Goal: Transaction & Acquisition: Subscribe to service/newsletter

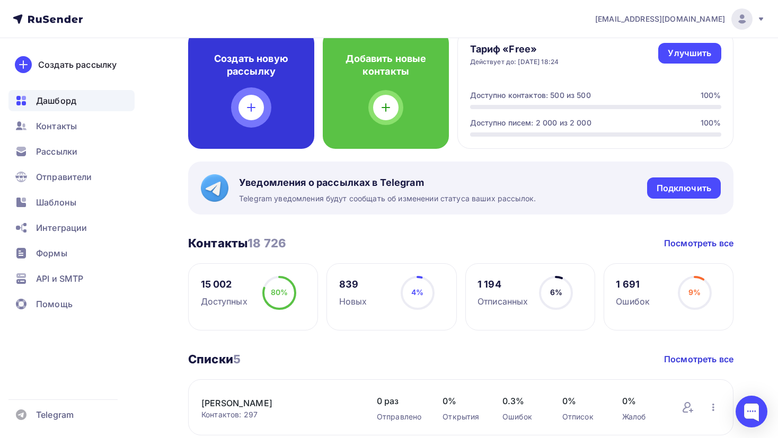
scroll to position [72, 0]
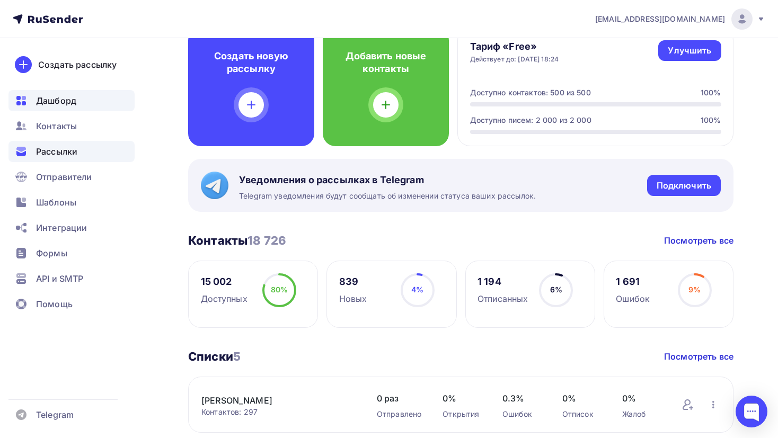
click at [78, 150] on div "Рассылки" at bounding box center [71, 151] width 126 height 21
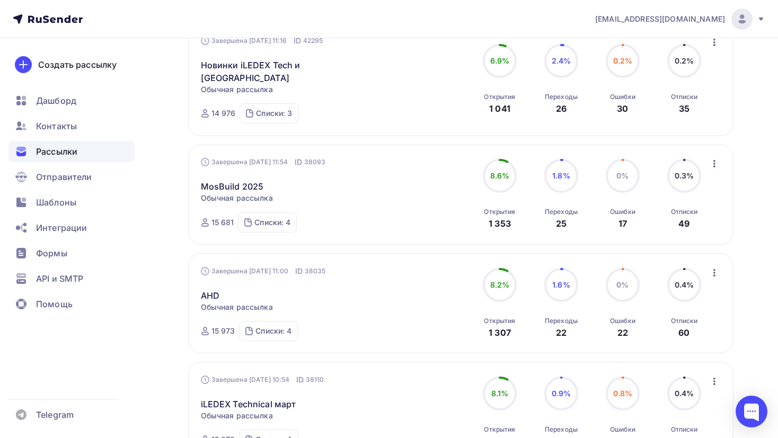
scroll to position [727, 0]
click at [234, 179] on link "MosBuild 2025" at bounding box center [232, 185] width 63 height 13
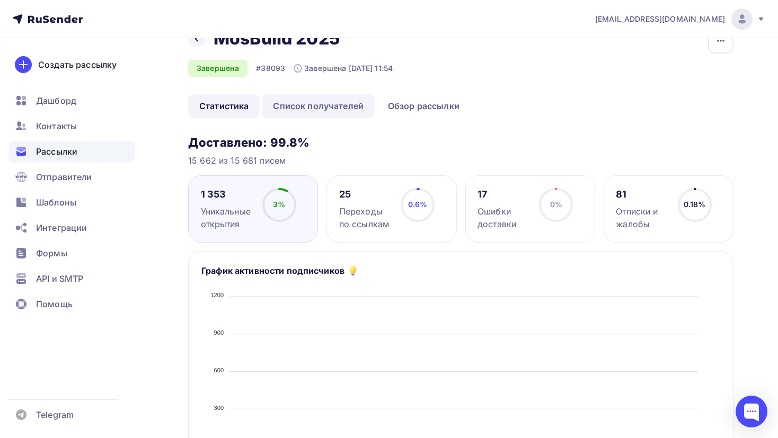
scroll to position [30, 0]
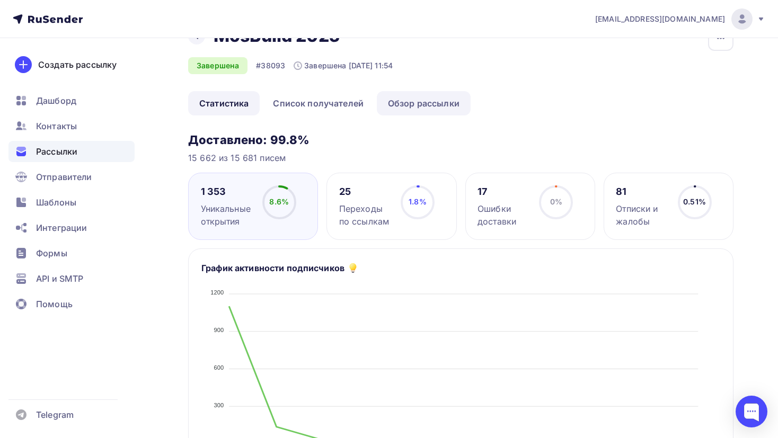
click at [402, 104] on link "Обзор рассылки" at bounding box center [424, 103] width 94 height 24
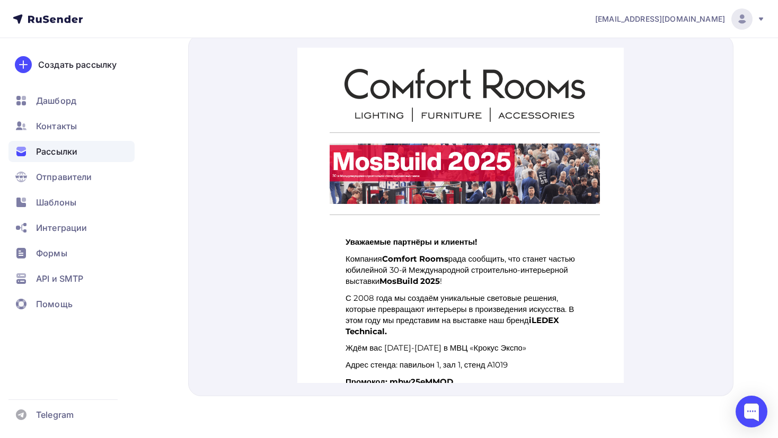
click at [580, 3] on nav "design@comfortrooms.ru Аккаунт Тарифы Выйти Создать рассылку Дашборд Контакты Р…" at bounding box center [389, 19] width 778 height 38
click at [87, 64] on div "Создать рассылку" at bounding box center [77, 64] width 78 height 13
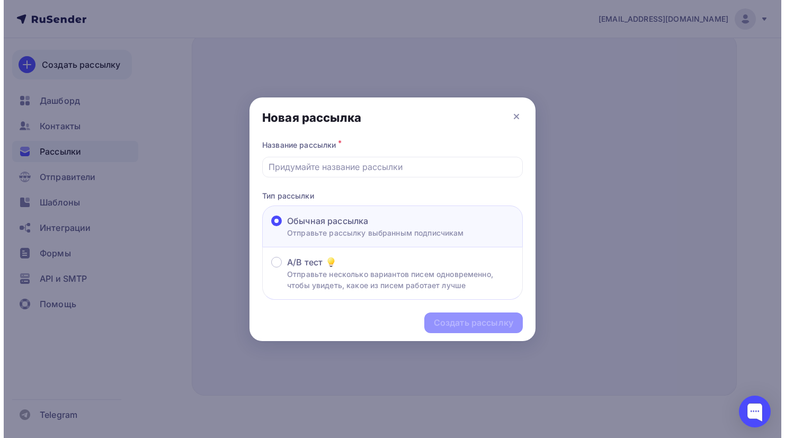
scroll to position [358, 0]
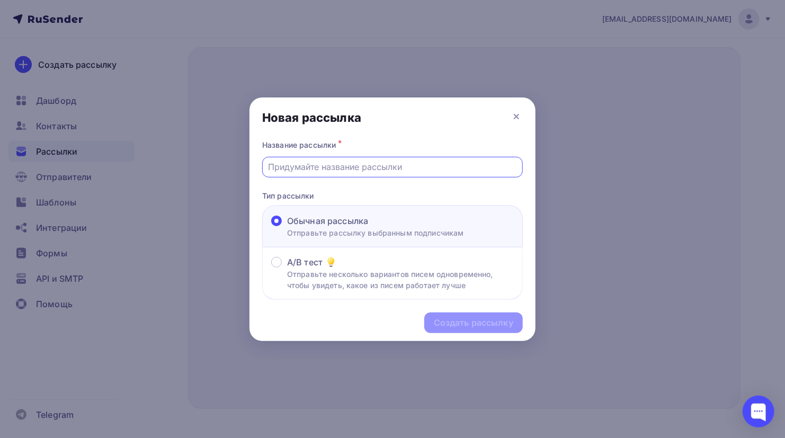
click at [372, 172] on input "text" at bounding box center [393, 166] width 248 height 13
drag, startPoint x: 673, startPoint y: 167, endPoint x: 655, endPoint y: 172, distance: 19.1
click at [673, 167] on div at bounding box center [392, 219] width 785 height 438
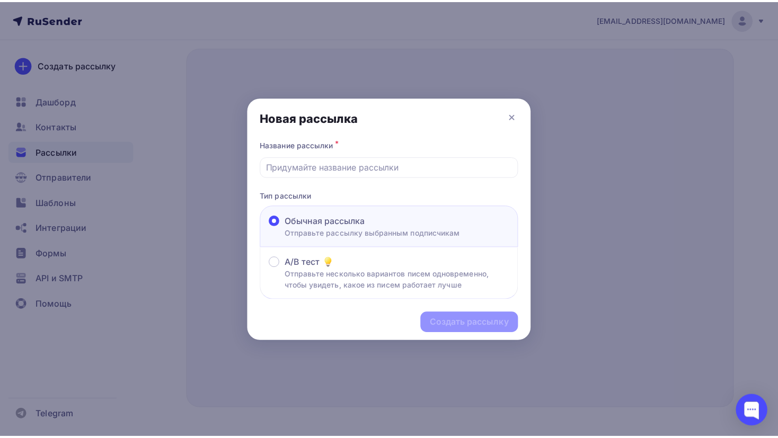
scroll to position [371, 0]
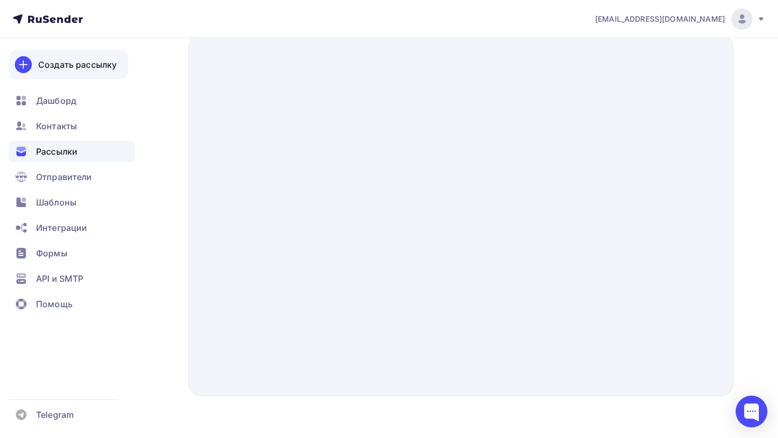
click at [76, 63] on div "Создать рассылку" at bounding box center [77, 64] width 78 height 13
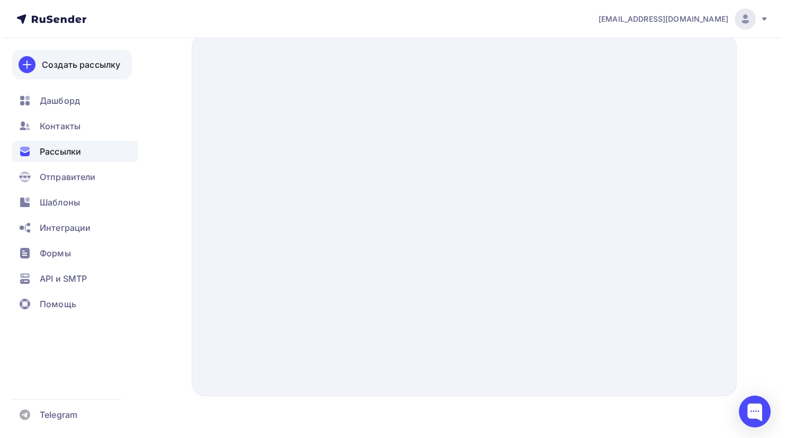
scroll to position [358, 0]
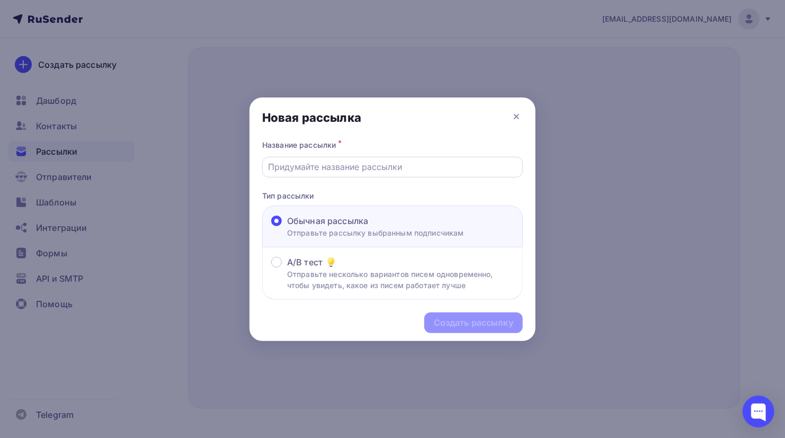
click at [336, 171] on input "text" at bounding box center [393, 166] width 248 height 13
paste input "Interlight 2025"
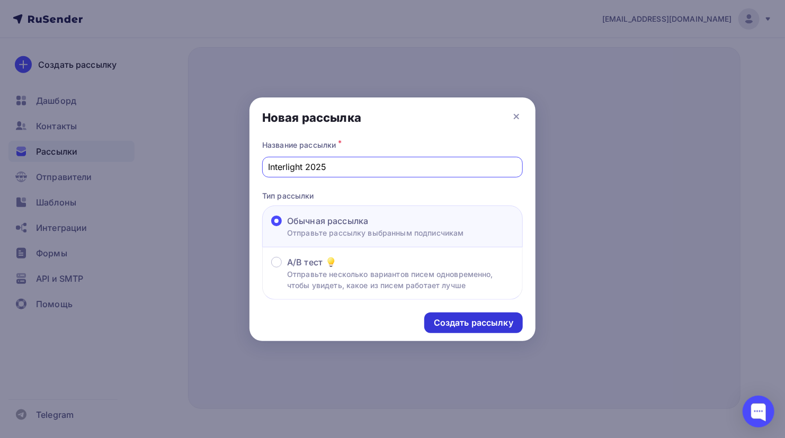
type input "Interlight 2025"
click at [490, 326] on div "Создать рассылку" at bounding box center [473, 323] width 79 height 12
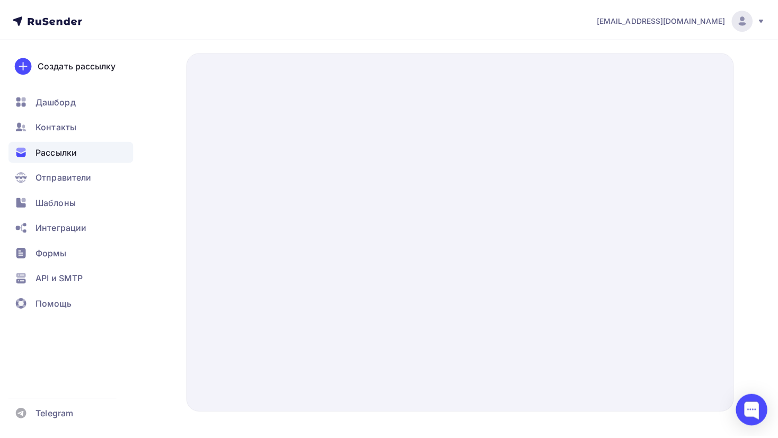
scroll to position [375, 0]
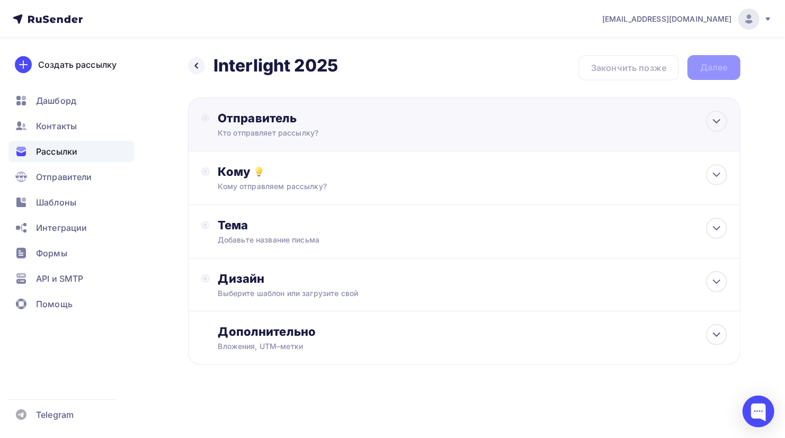
click at [514, 133] on div "Отправитель Кто отправляет рассылку? Email * design@comfortrooms.ru design@comf…" at bounding box center [464, 124] width 552 height 54
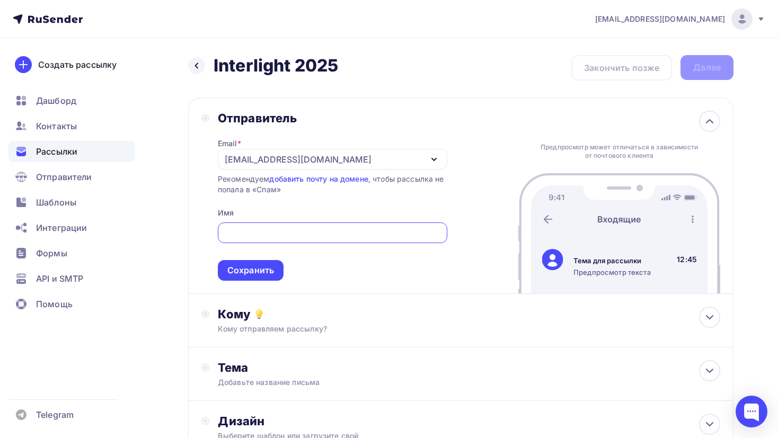
click at [367, 157] on div "[EMAIL_ADDRESS][DOMAIN_NAME]" at bounding box center [332, 159] width 229 height 21
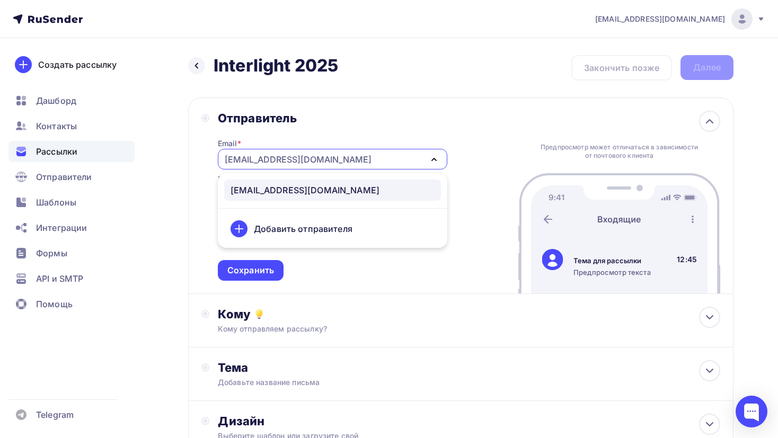
click at [367, 157] on div "[EMAIL_ADDRESS][DOMAIN_NAME]" at bounding box center [332, 159] width 229 height 21
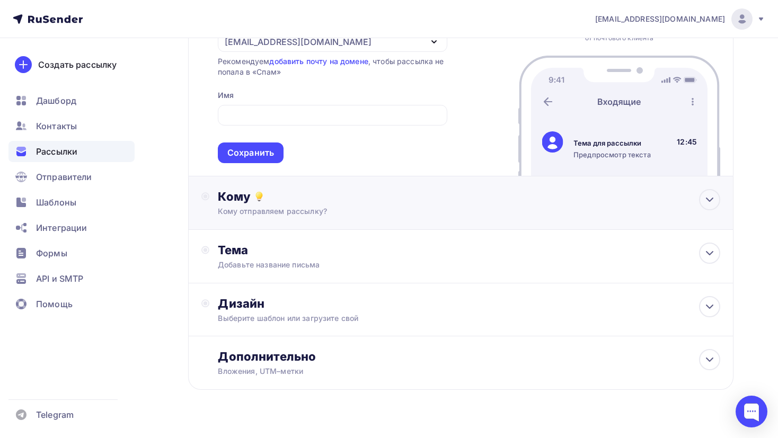
scroll to position [119, 0]
click at [274, 157] on div "Сохранить" at bounding box center [251, 151] width 66 height 21
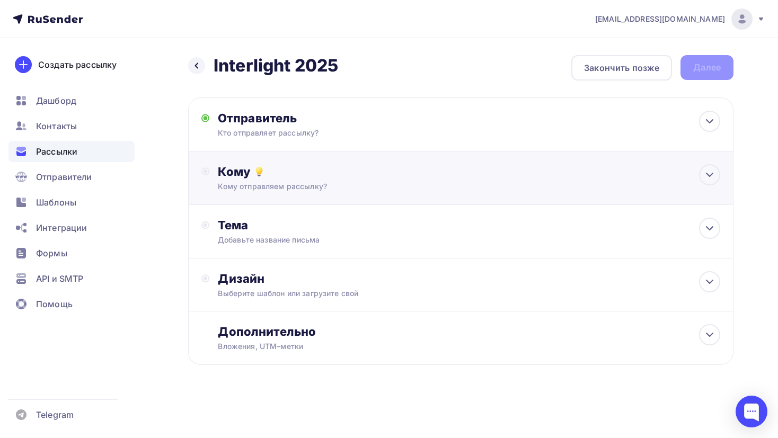
scroll to position [0, 0]
click at [360, 198] on div "Кому Кому отправляем рассылку? Списки получателей Выберите список Все списки id…" at bounding box center [464, 177] width 552 height 53
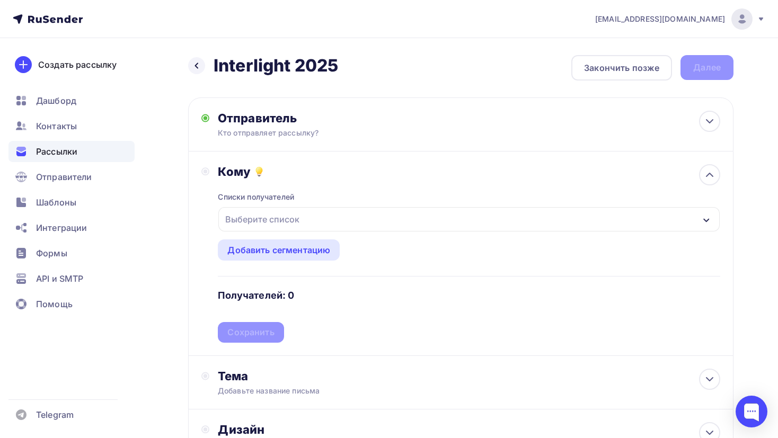
click at [360, 220] on div "Выберите список" at bounding box center [468, 219] width 501 height 24
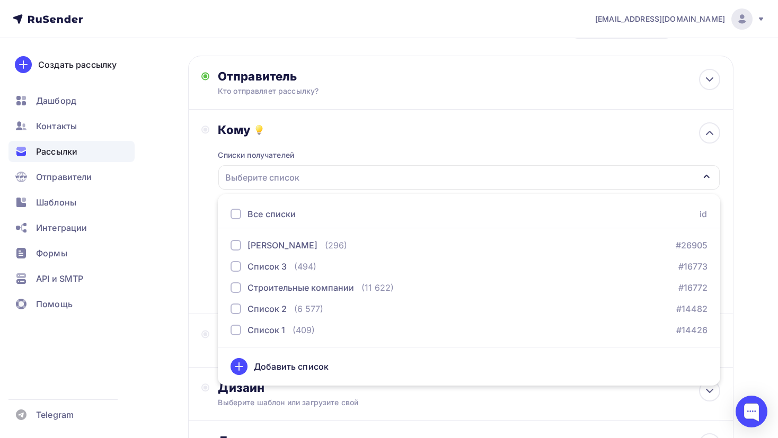
scroll to position [43, 0]
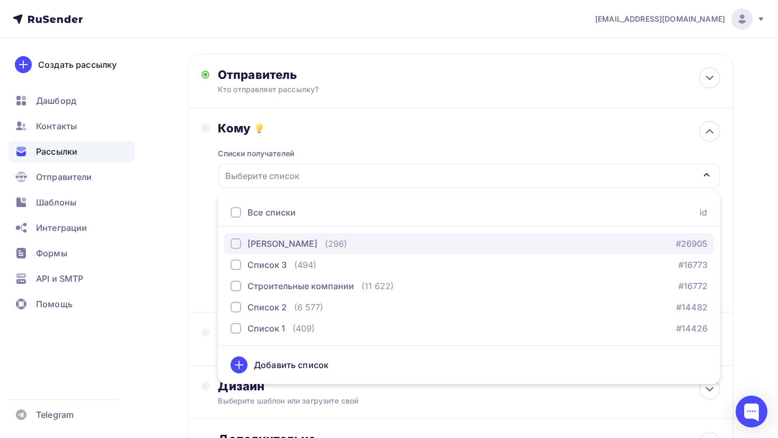
click at [360, 240] on div "[PERSON_NAME] (296) #26905" at bounding box center [468, 243] width 477 height 13
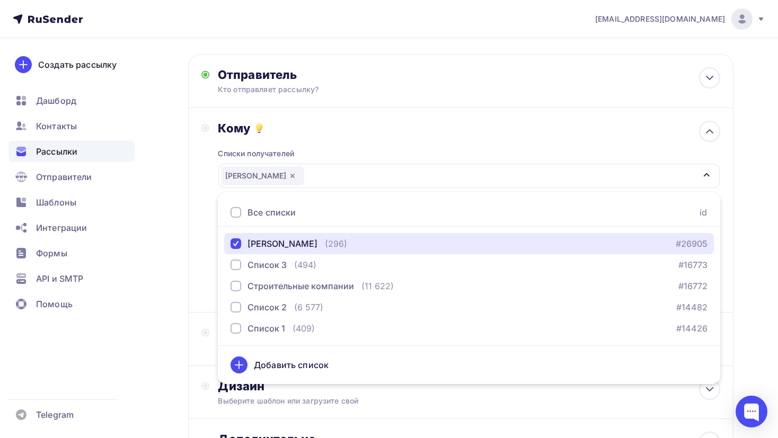
click at [519, 169] on div "[PERSON_NAME]" at bounding box center [468, 176] width 501 height 24
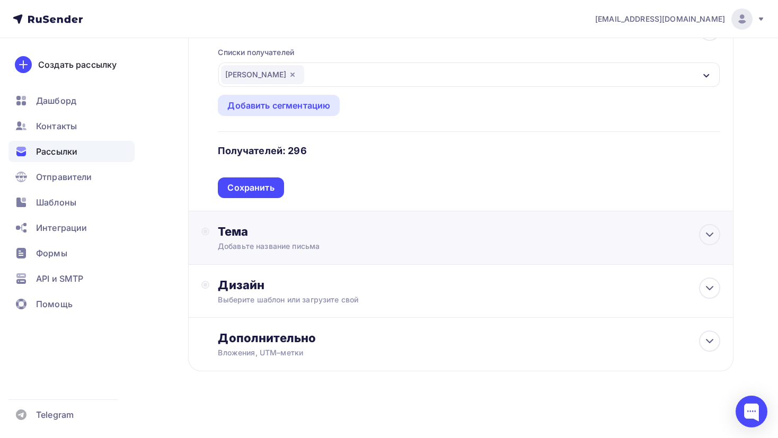
click at [319, 242] on div "Добавьте название письма" at bounding box center [312, 246] width 189 height 11
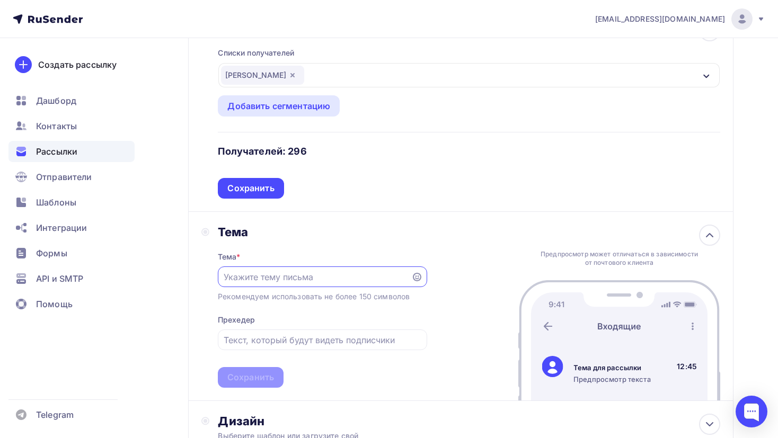
scroll to position [0, 0]
click at [334, 276] on input "text" at bounding box center [314, 277] width 181 height 13
click at [721, 339] on div "Тема Тема * Рекомендуем использовать не более 150 символов Прехедер Сохранить П…" at bounding box center [460, 307] width 545 height 190
click at [333, 271] on input "text" at bounding box center [314, 277] width 181 height 13
paste input "Перезагрузите свое представление о свете. Comfort rooms на Interlight 2025"
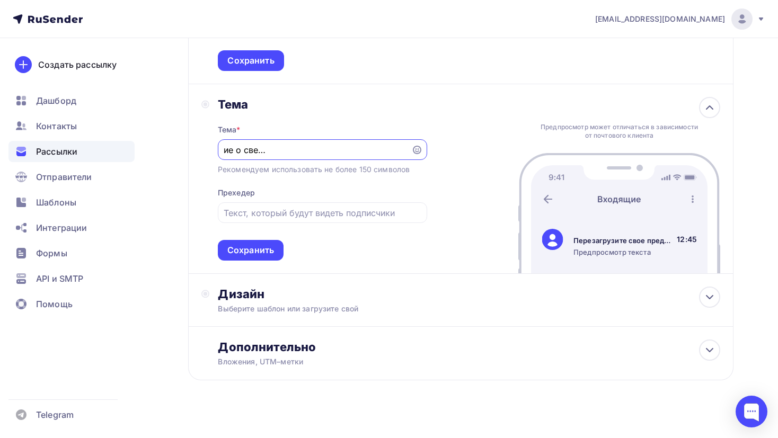
scroll to position [280, 0]
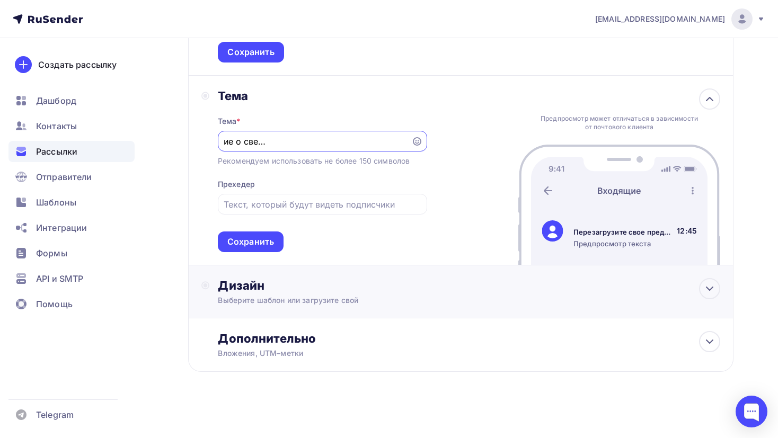
type input "Перезагрузите свое представление о свете. Comfort rooms на Interlight 2025"
click at [441, 295] on div "Выберите шаблон или загрузите свой" at bounding box center [444, 300] width 452 height 11
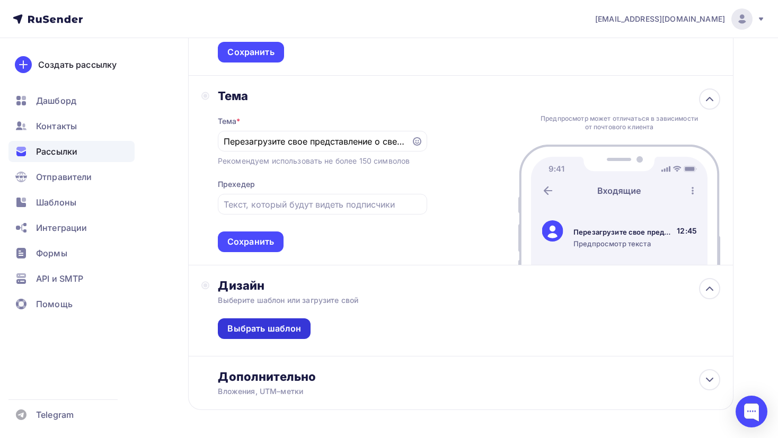
click at [280, 324] on div "Выбрать шаблон" at bounding box center [264, 329] width 74 height 12
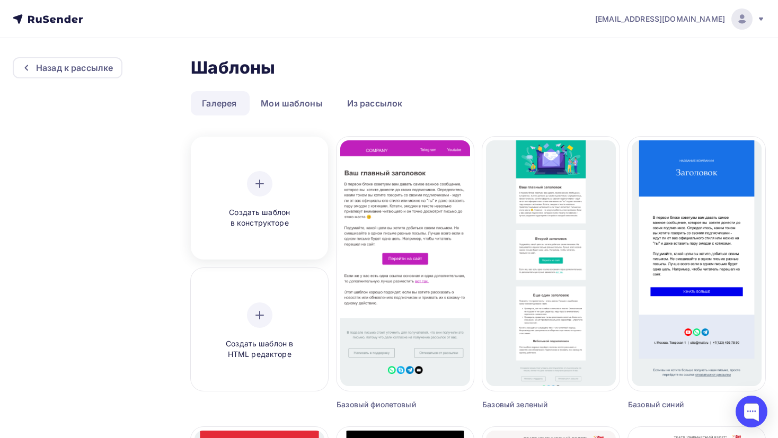
click at [256, 169] on div "Создать шаблон в конструкторе" at bounding box center [259, 199] width 130 height 119
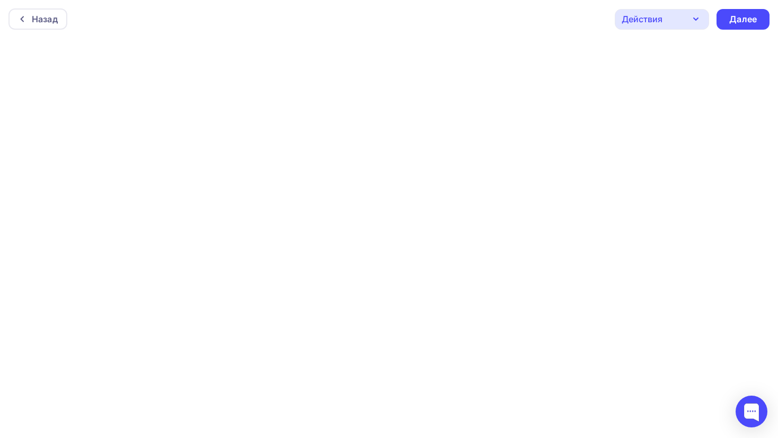
click at [685, 22] on div "Действия" at bounding box center [661, 19] width 94 height 21
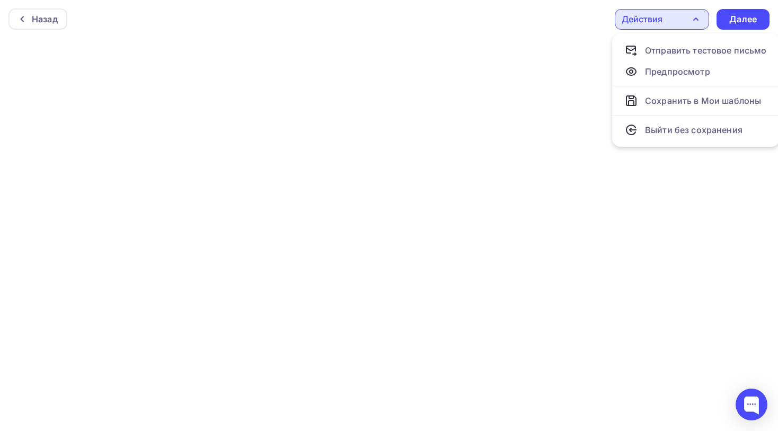
click at [685, 20] on div "Действия" at bounding box center [661, 19] width 94 height 21
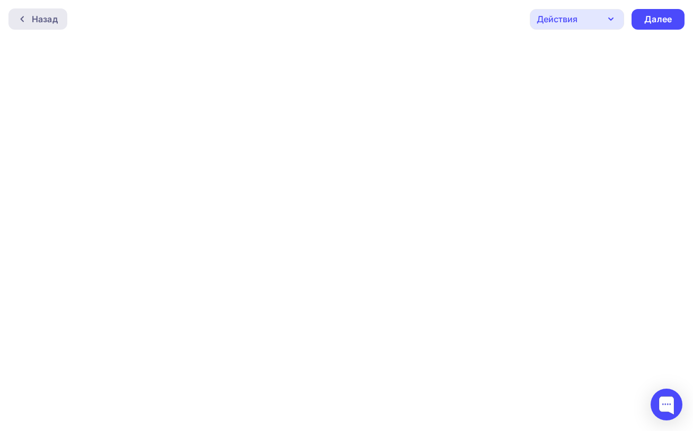
click at [51, 26] on div "Назад" at bounding box center [37, 18] width 59 height 21
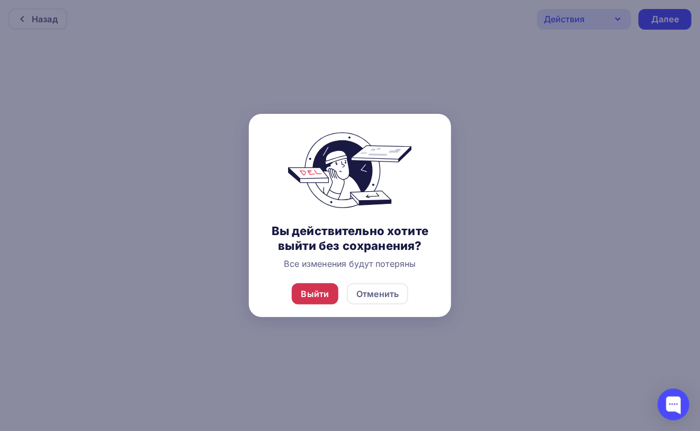
click at [323, 291] on div "Выйти" at bounding box center [315, 294] width 28 height 13
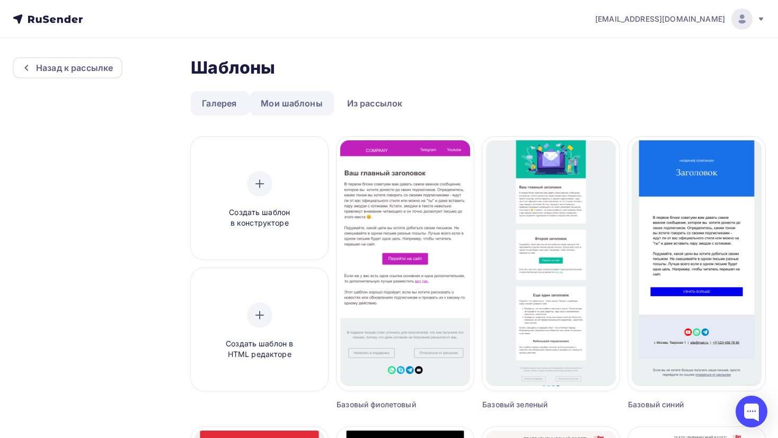
click at [294, 97] on link "Мои шаблоны" at bounding box center [291, 103] width 84 height 24
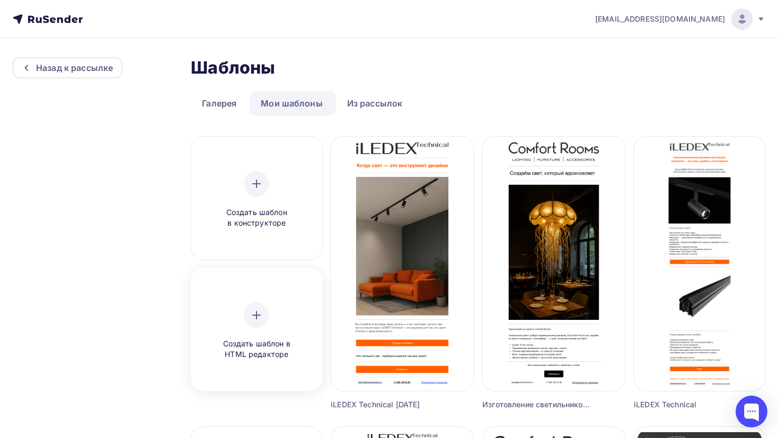
click at [277, 297] on div "Создать шаблон в HTML редакторе" at bounding box center [256, 331] width 124 height 119
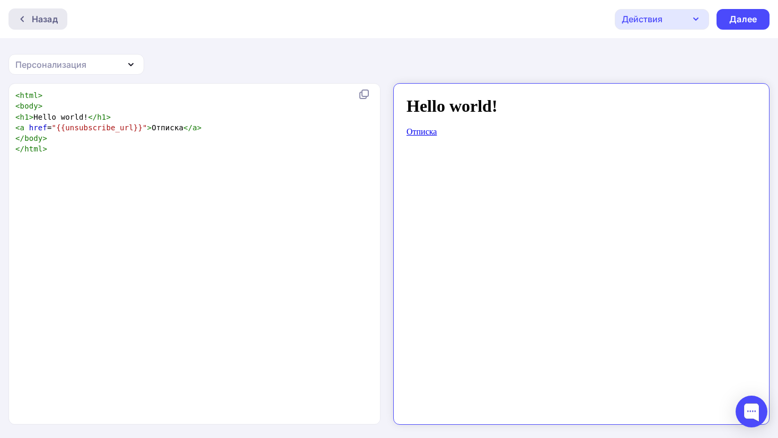
click at [27, 15] on div at bounding box center [25, 19] width 14 height 8
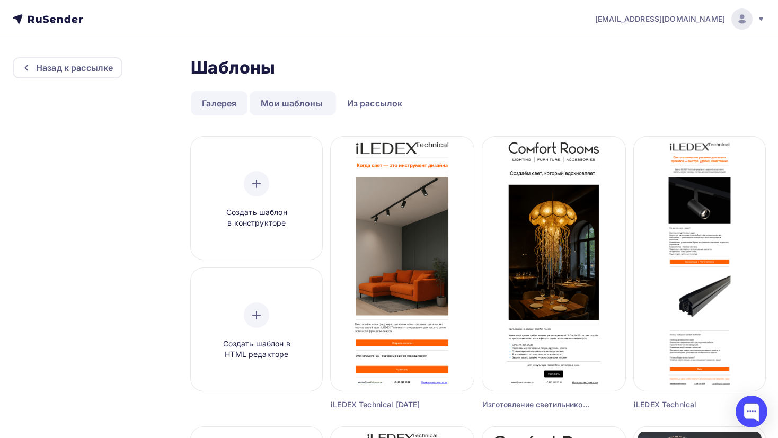
click at [230, 103] on link "Галерея" at bounding box center [219, 103] width 57 height 24
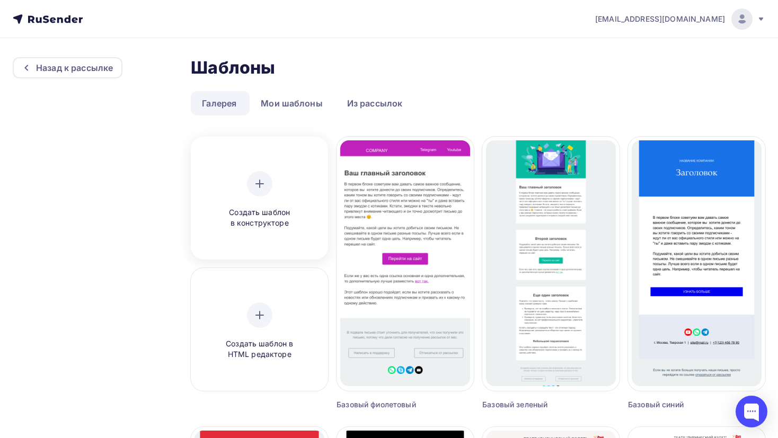
click at [288, 172] on div "Создать шаблон в конструкторе" at bounding box center [259, 200] width 101 height 58
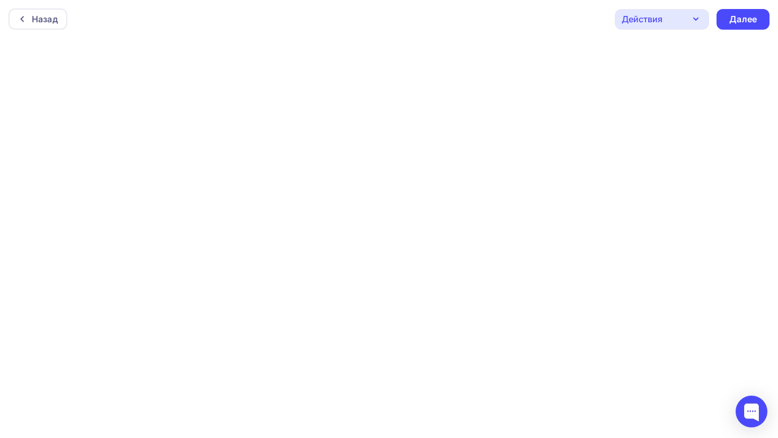
click at [635, 15] on div "Действия" at bounding box center [641, 19] width 41 height 13
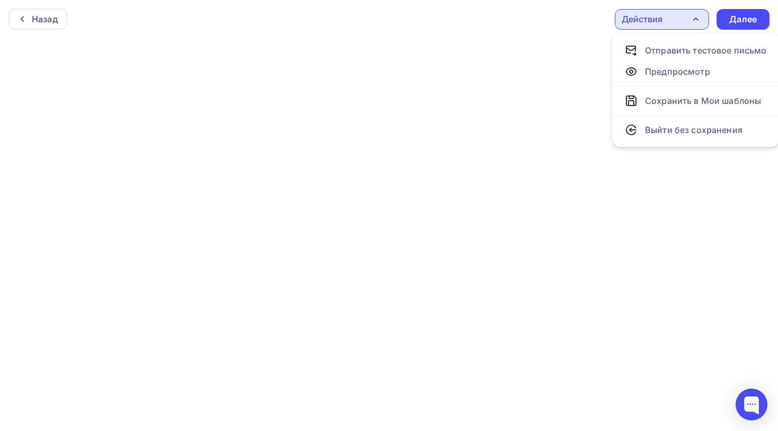
click at [633, 15] on div "Действия" at bounding box center [641, 19] width 41 height 13
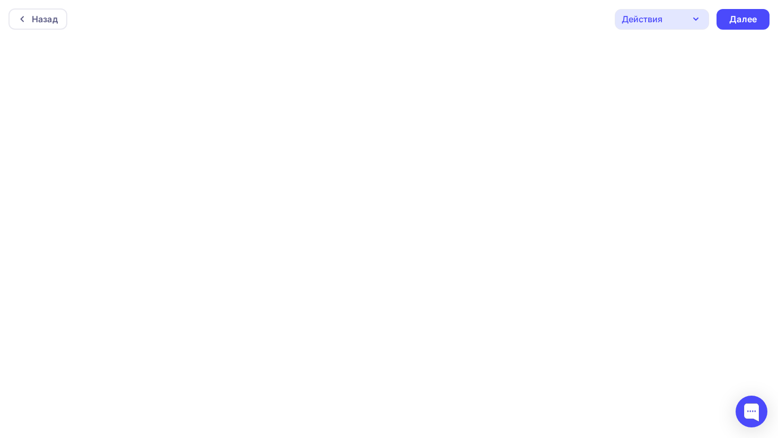
scroll to position [2, 0]
click at [700, 15] on div "Далее" at bounding box center [743, 17] width 28 height 12
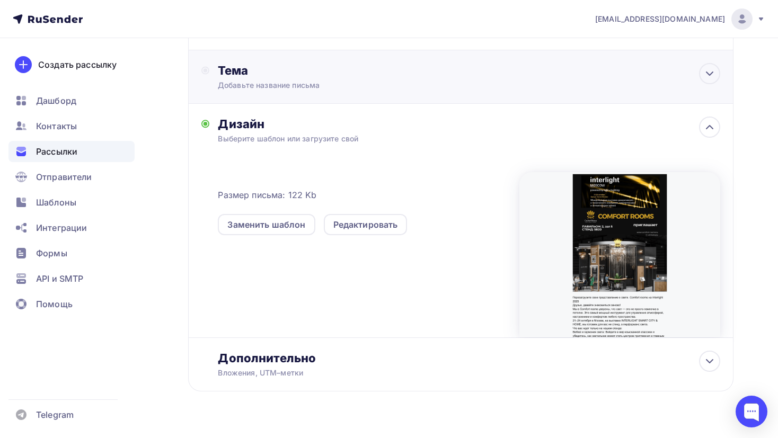
scroll to position [175, 0]
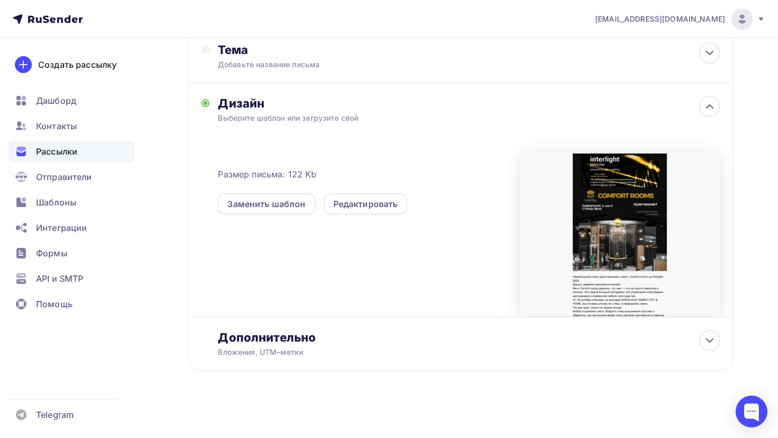
click at [594, 210] on div at bounding box center [619, 233] width 201 height 165
click at [594, 213] on div at bounding box center [619, 233] width 201 height 165
click at [353, 206] on div "Редактировать" at bounding box center [365, 204] width 65 height 13
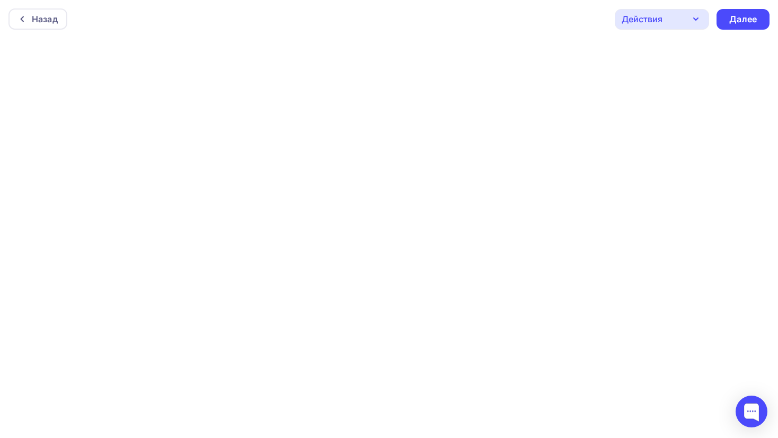
click at [694, 16] on icon "button" at bounding box center [695, 19] width 13 height 13
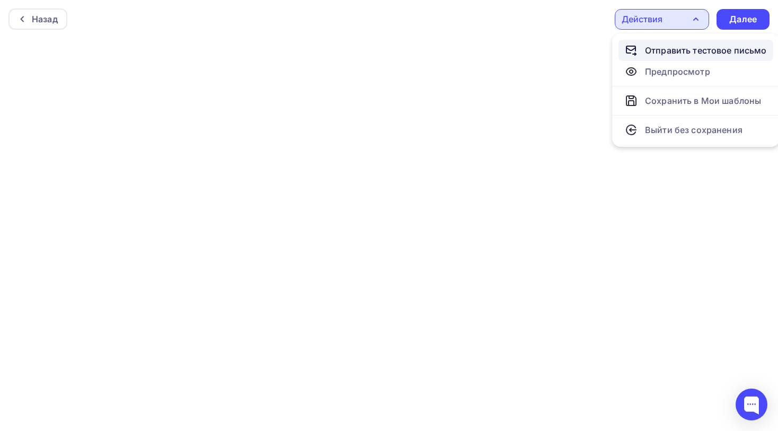
click at [667, 52] on div "Отправить тестовое письмо" at bounding box center [706, 50] width 122 height 13
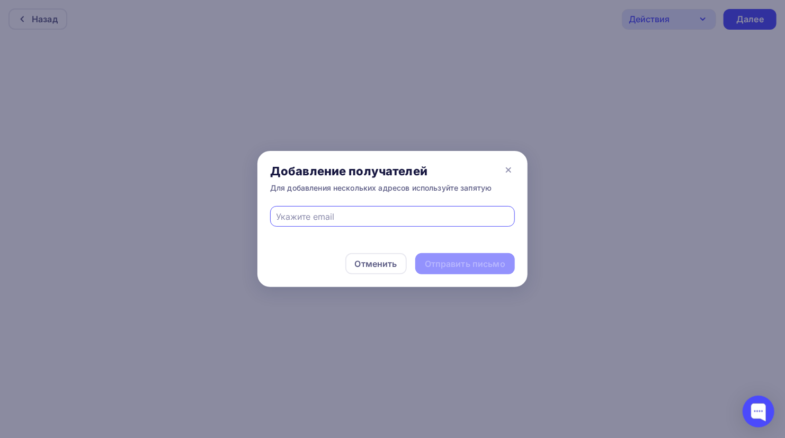
click at [329, 216] on input "text" at bounding box center [392, 216] width 233 height 13
type input "sergey.varlamov1100@mail.ru"
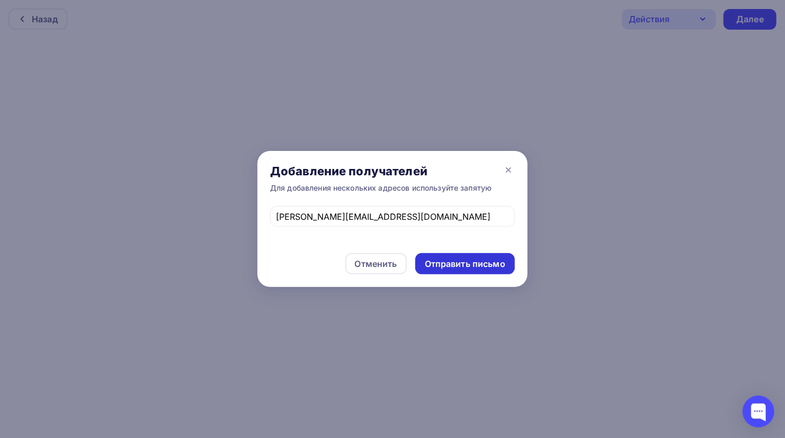
click at [439, 261] on div "Отправить письмо" at bounding box center [465, 264] width 81 height 12
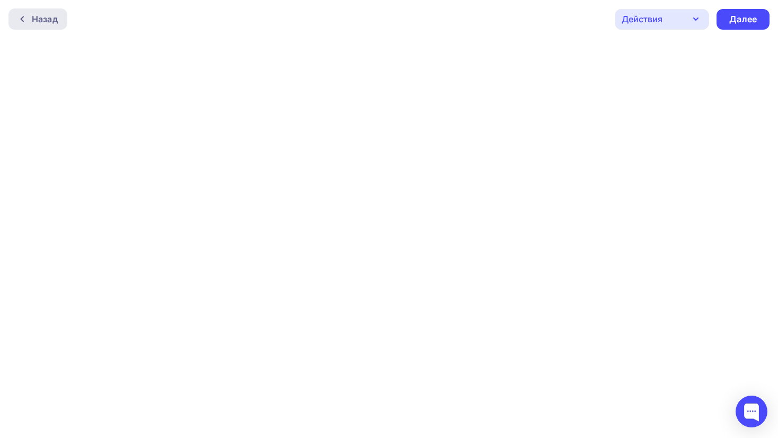
click at [38, 12] on div "Назад" at bounding box center [37, 18] width 59 height 21
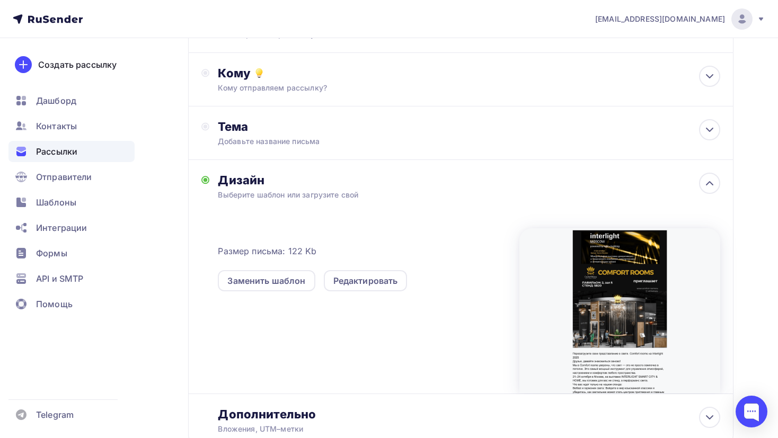
scroll to position [123, 0]
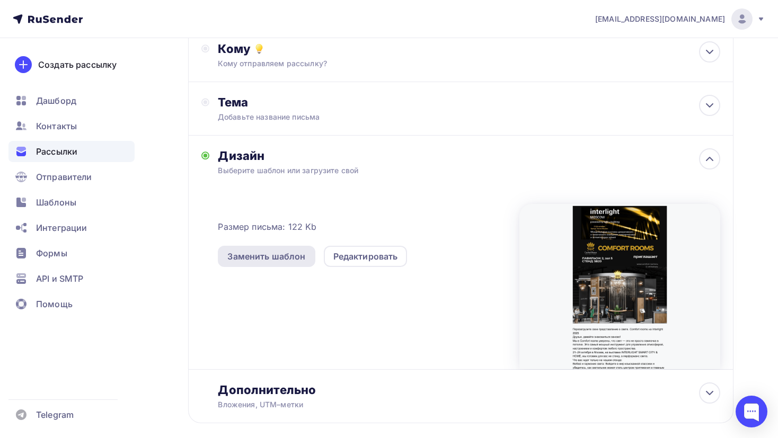
click at [290, 258] on div "Заменить шаблон" at bounding box center [266, 256] width 78 height 13
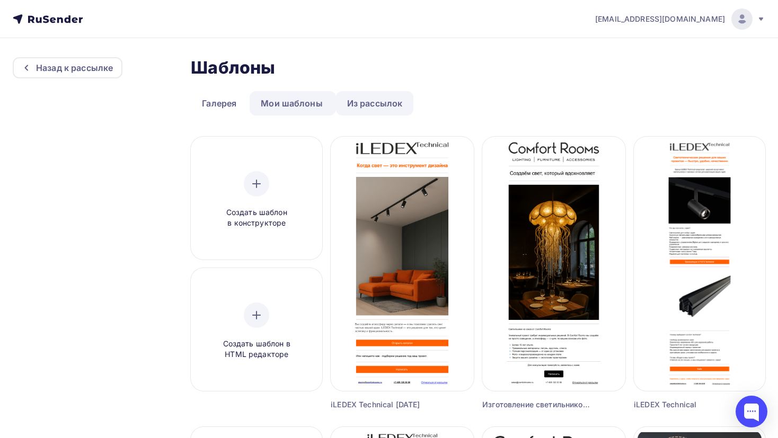
click at [377, 95] on link "Из рассылок" at bounding box center [375, 103] width 78 height 24
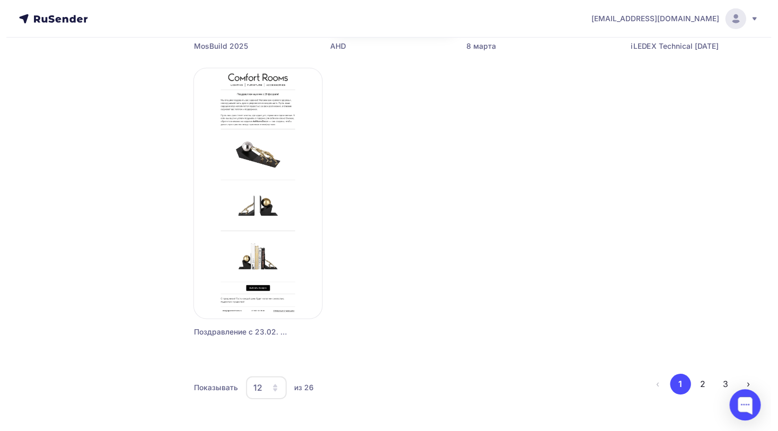
scroll to position [937, 0]
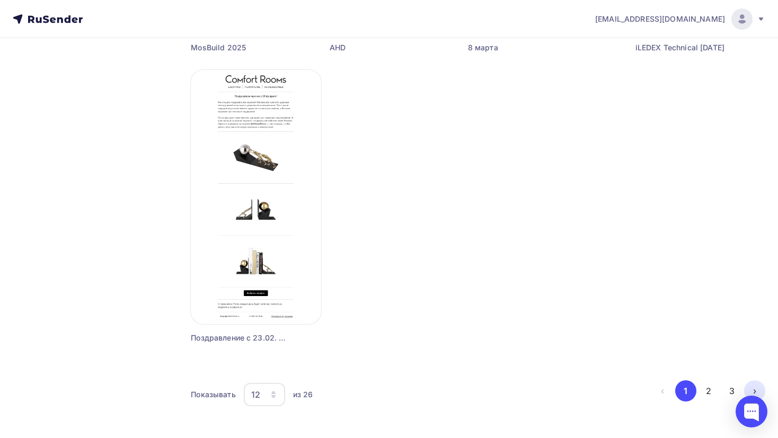
click at [700, 388] on button "›" at bounding box center [754, 390] width 21 height 21
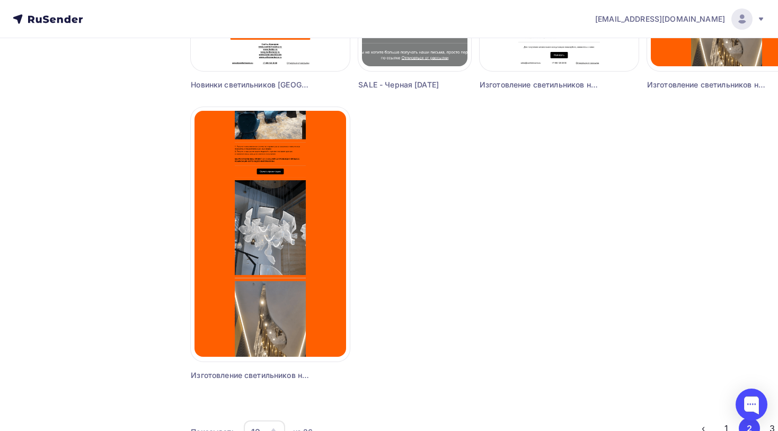
scroll to position [946, 0]
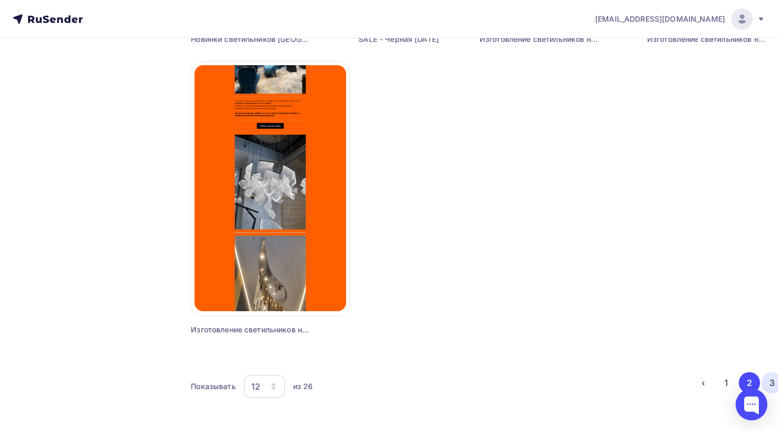
click at [700, 377] on button "3" at bounding box center [771, 382] width 21 height 21
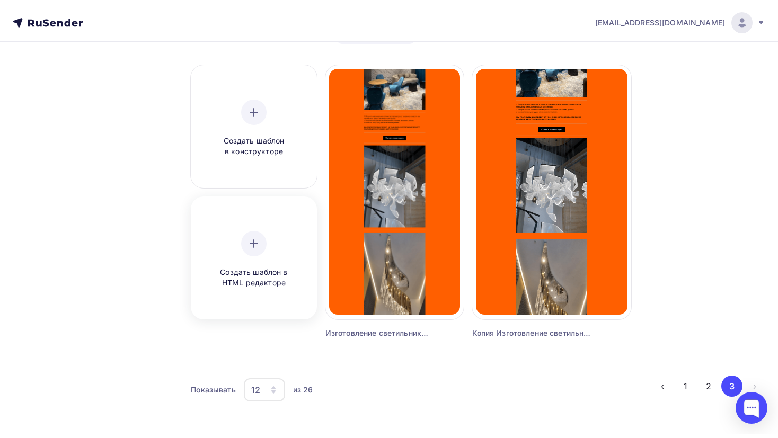
scroll to position [68, 0]
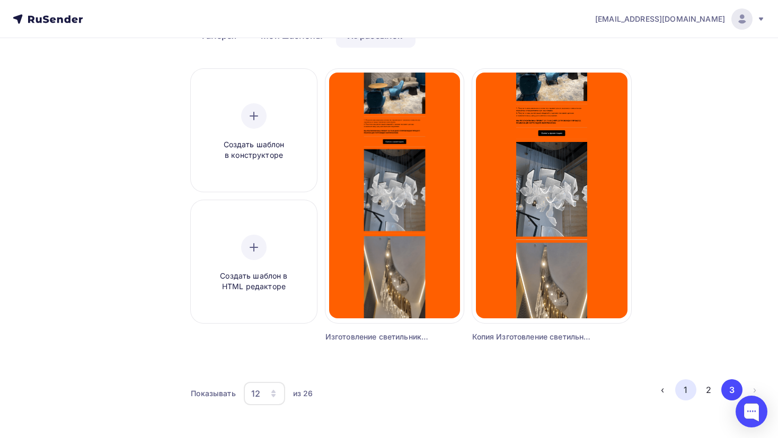
click at [680, 387] on button "1" at bounding box center [685, 389] width 21 height 21
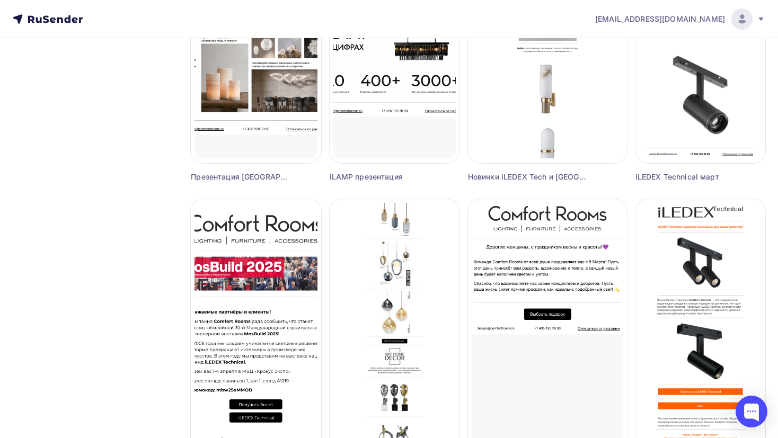
scroll to position [538, 0]
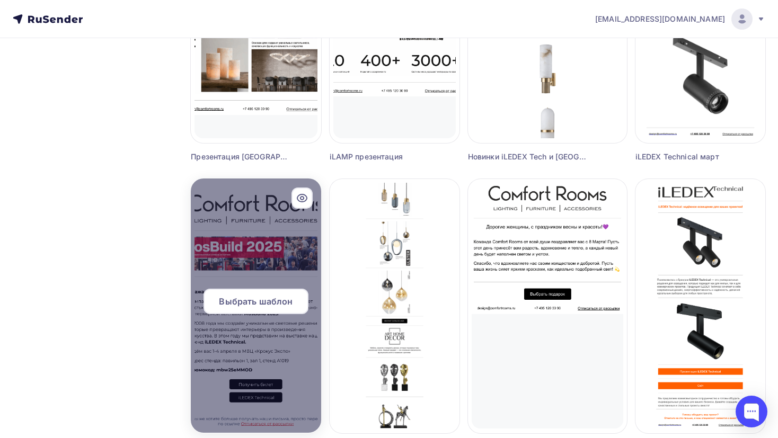
click at [285, 282] on div at bounding box center [256, 305] width 130 height 254
click at [256, 311] on div "Выбрать шаблон" at bounding box center [255, 301] width 105 height 25
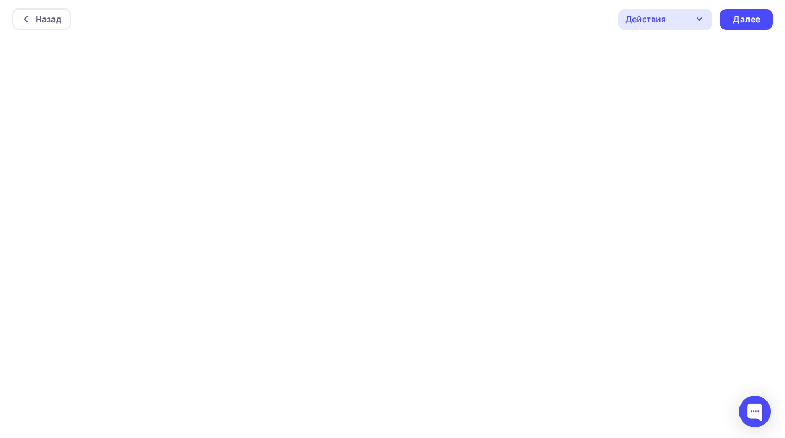
scroll to position [2, 0]
click at [46, 12] on div "Назад" at bounding box center [45, 17] width 26 height 13
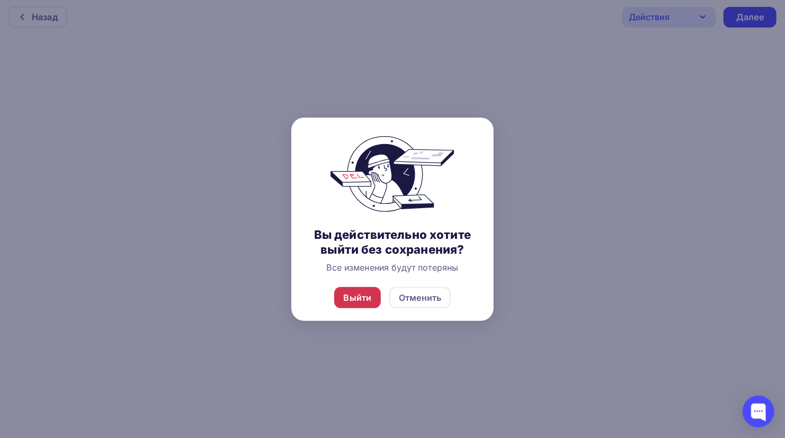
click at [377, 293] on div "Выйти" at bounding box center [357, 297] width 47 height 21
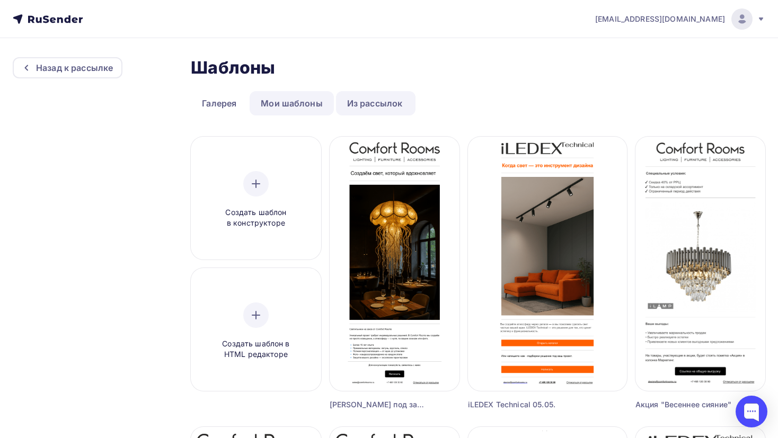
click at [269, 100] on link "Мои шаблоны" at bounding box center [291, 103] width 84 height 24
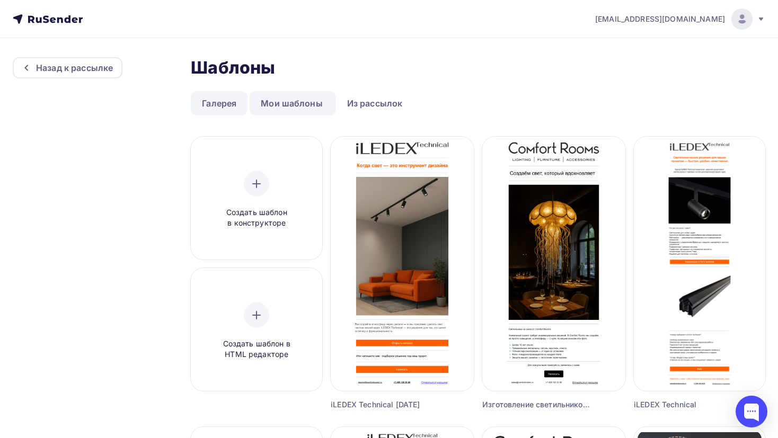
click at [211, 109] on link "Галерея" at bounding box center [219, 103] width 57 height 24
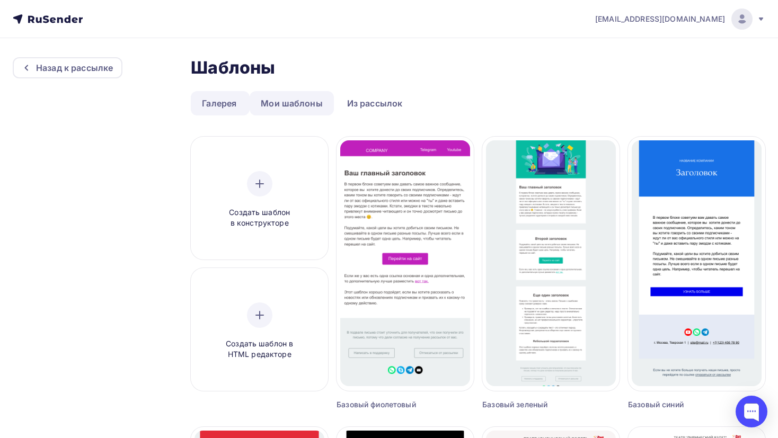
click at [261, 101] on link "Мои шаблоны" at bounding box center [291, 103] width 84 height 24
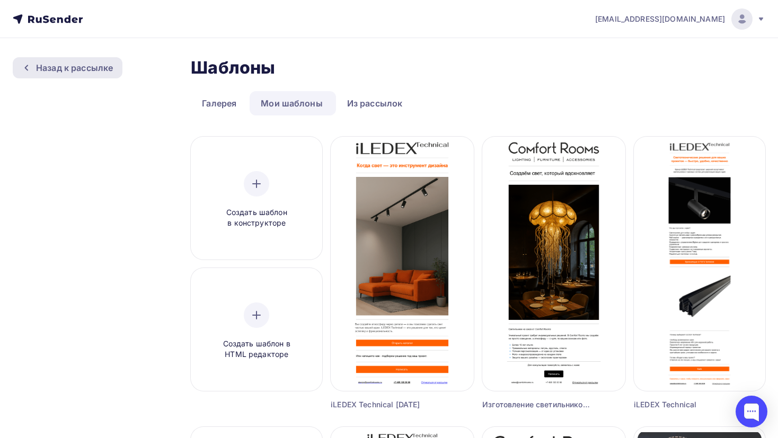
click at [24, 66] on icon at bounding box center [26, 68] width 8 height 8
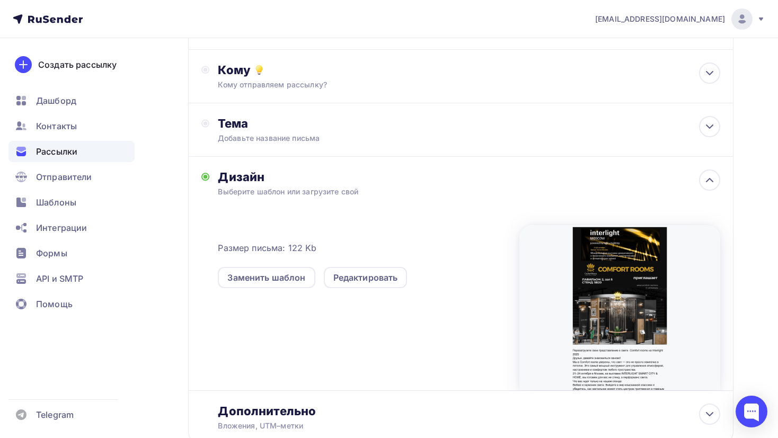
scroll to position [114, 0]
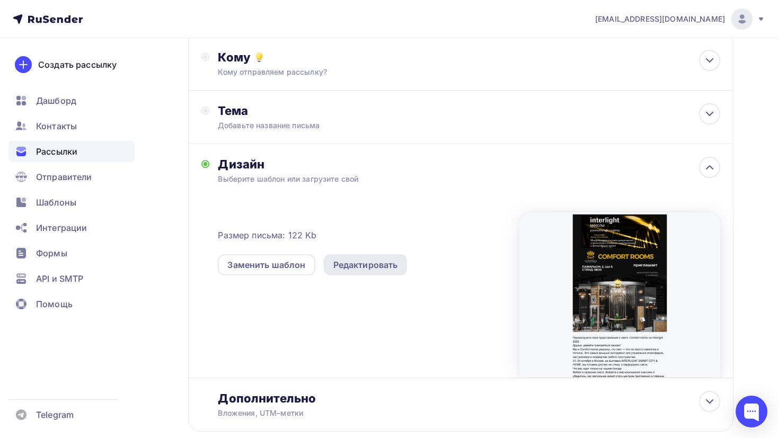
click at [370, 256] on div "Редактировать" at bounding box center [366, 264] width 84 height 21
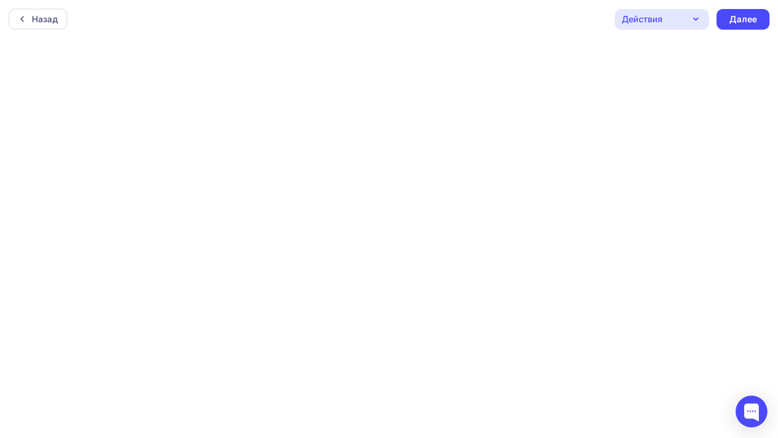
click at [686, 17] on div "Действия" at bounding box center [661, 19] width 94 height 21
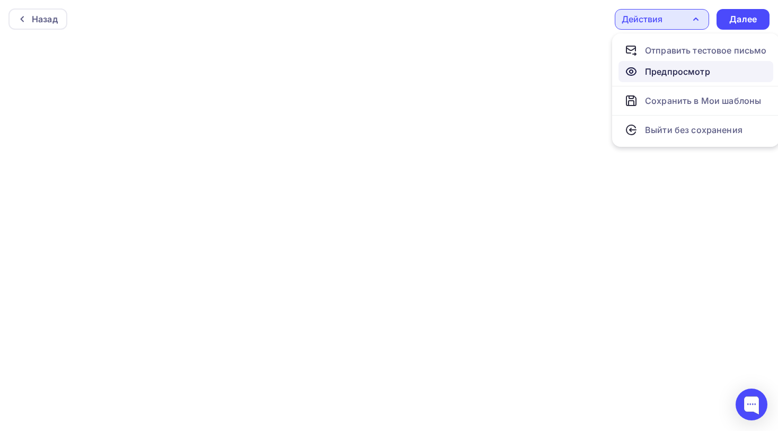
click at [695, 70] on div "Предпросмотр" at bounding box center [677, 71] width 65 height 13
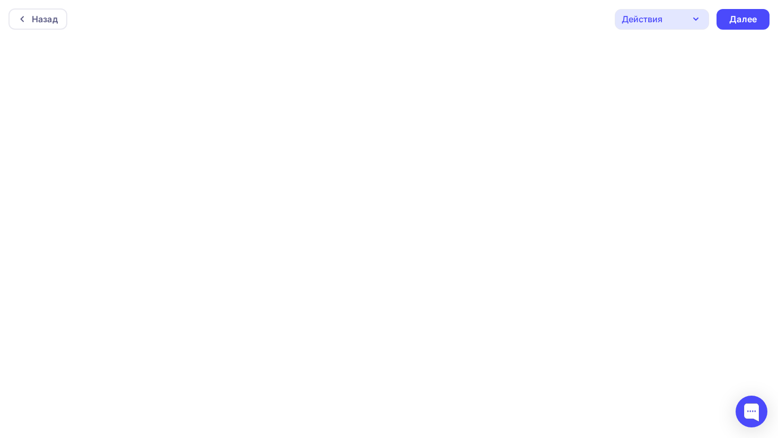
click at [635, 20] on div "Действия" at bounding box center [641, 19] width 41 height 13
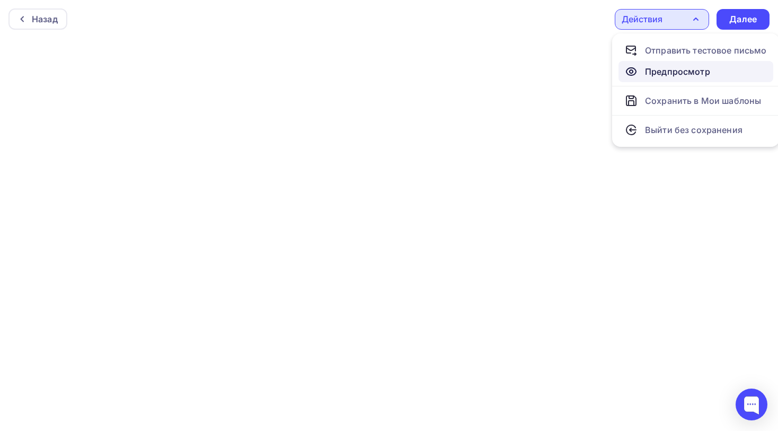
click at [641, 68] on div "Предпросмотр" at bounding box center [666, 71] width 85 height 13
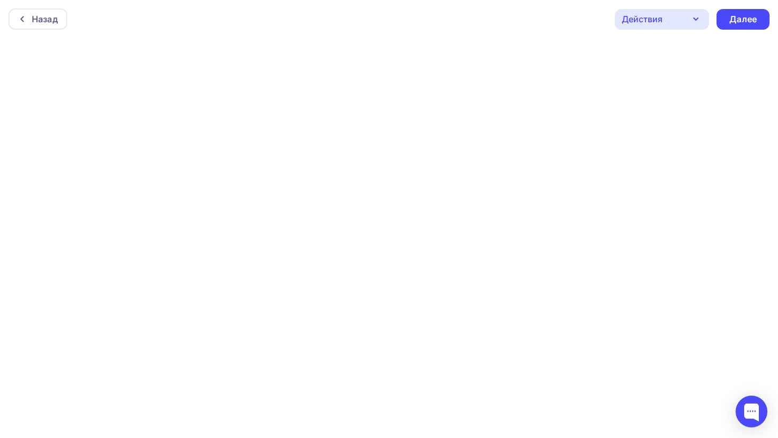
click at [667, 14] on div "Действия" at bounding box center [661, 19] width 94 height 21
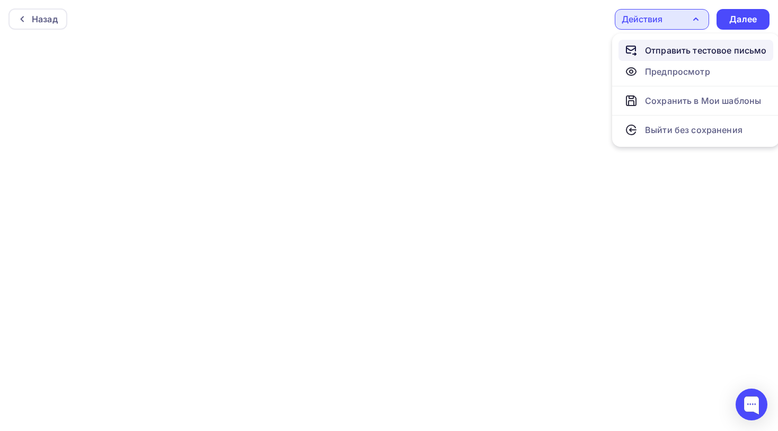
click at [660, 51] on div "Отправить тестовое письмо" at bounding box center [706, 50] width 122 height 13
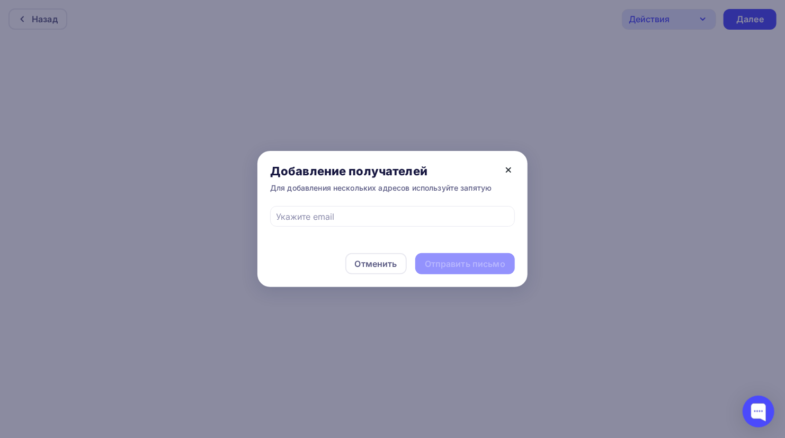
click at [504, 167] on icon at bounding box center [508, 170] width 13 height 13
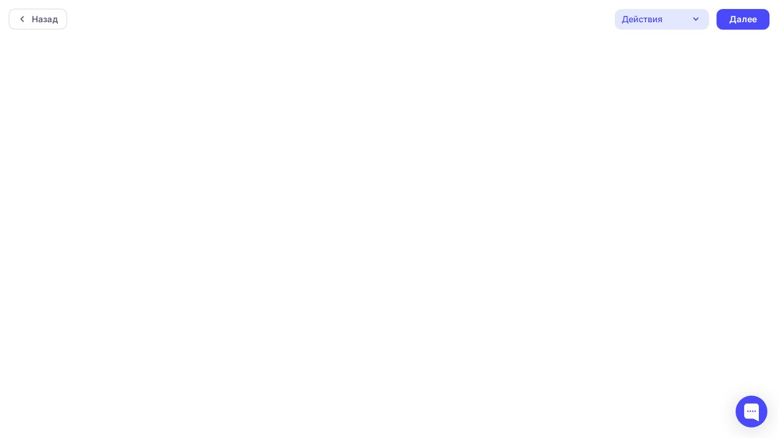
click at [691, 21] on icon "button" at bounding box center [695, 19] width 13 height 13
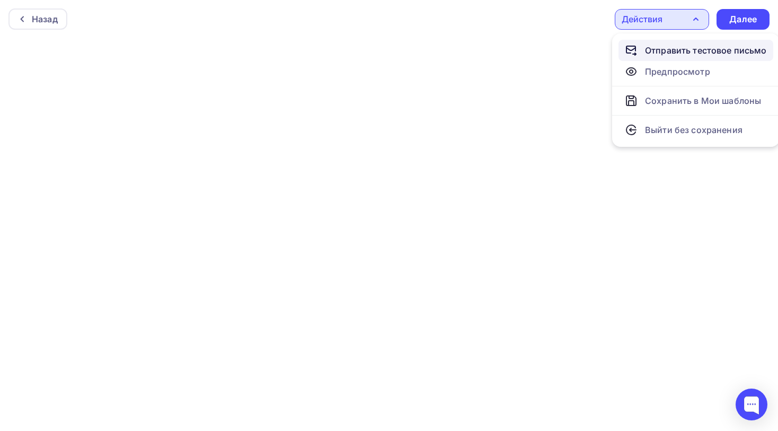
click at [663, 51] on div "Отправить тестовое письмо" at bounding box center [706, 50] width 122 height 13
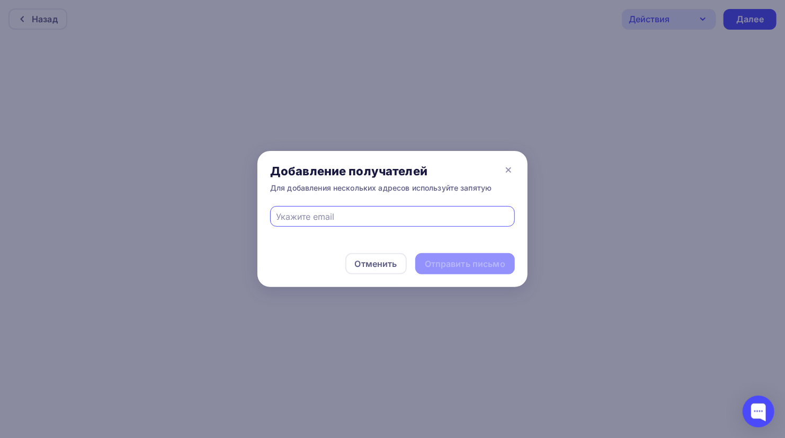
click at [325, 222] on input "text" at bounding box center [392, 216] width 233 height 13
paste input "[EMAIL_ADDRESS][DOMAIN_NAME]"
type input "[EMAIL_ADDRESS][DOMAIN_NAME]"
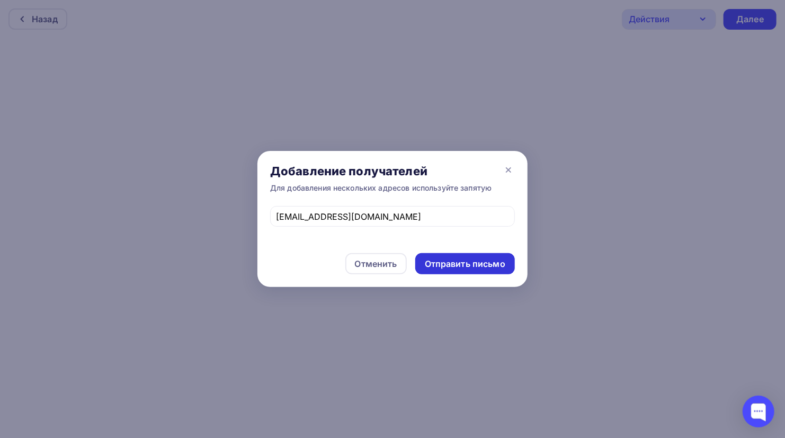
click at [446, 258] on div "Отправить письмо" at bounding box center [465, 264] width 81 height 12
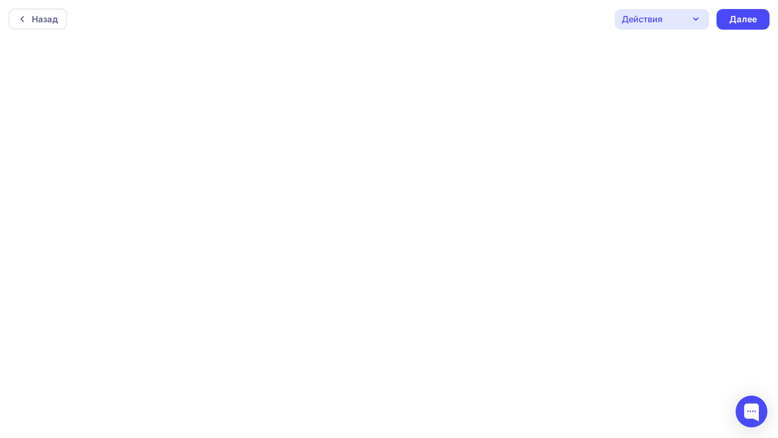
scroll to position [2, 0]
click at [690, 17] on icon "button" at bounding box center [695, 17] width 13 height 13
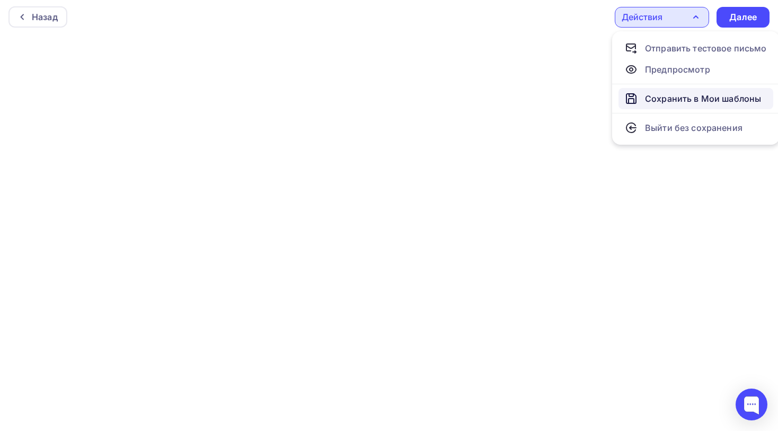
click at [700, 101] on div "Сохранить в Мои шаблоны" at bounding box center [703, 98] width 116 height 13
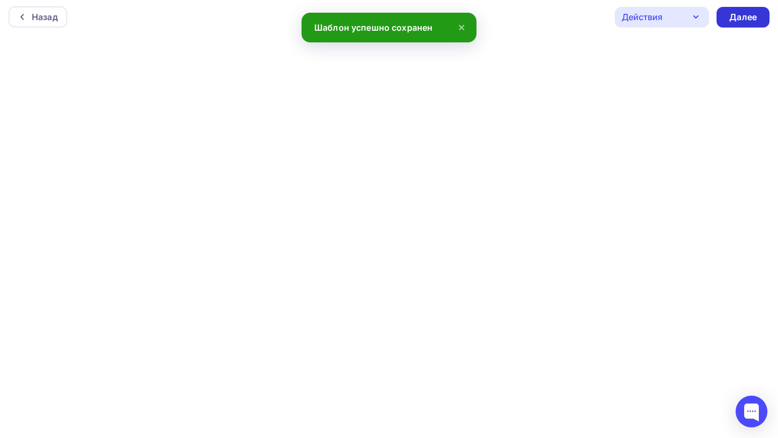
click at [700, 17] on div "Далее" at bounding box center [743, 17] width 28 height 12
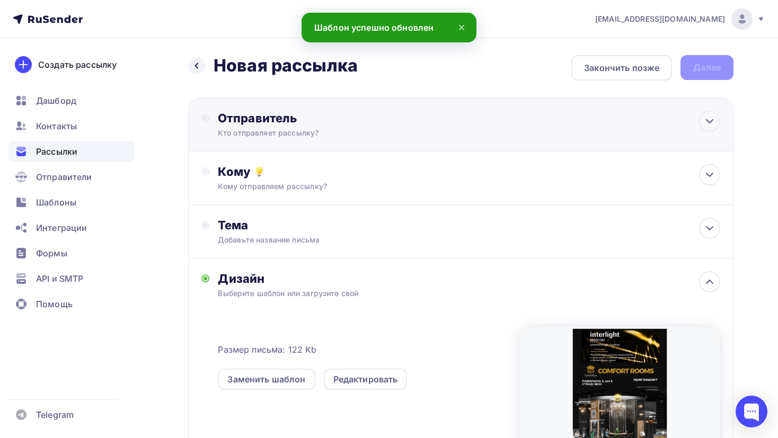
click at [485, 125] on div "Отправитель Кто отправляет рассылку? Email * design@comfortrooms.ru design@comf…" at bounding box center [460, 124] width 545 height 54
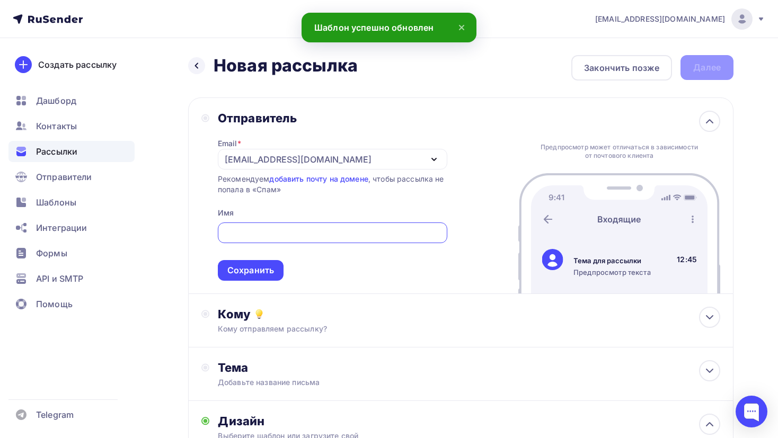
click at [320, 233] on input "text" at bounding box center [332, 233] width 217 height 13
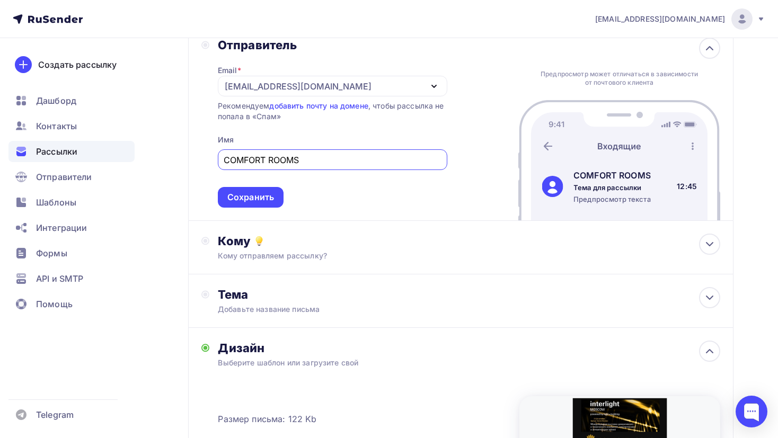
scroll to position [76, 0]
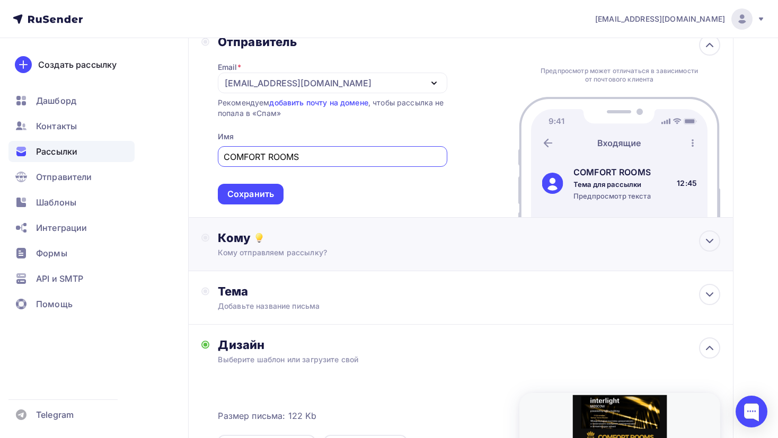
type input "COMFORT ROOMS"
click at [346, 244] on div "Кому" at bounding box center [469, 237] width 502 height 15
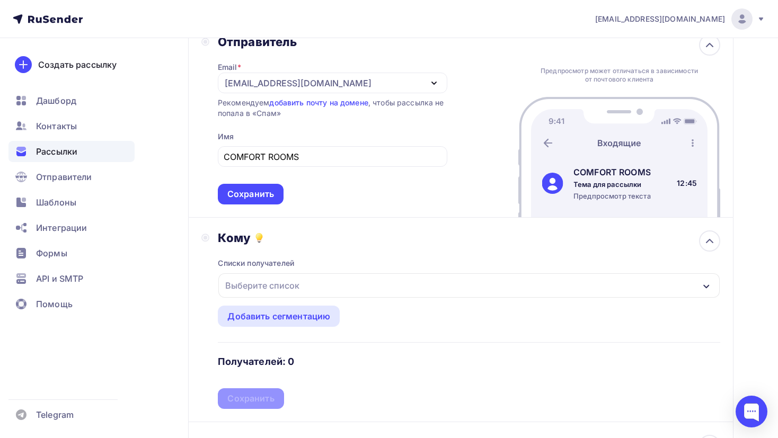
click at [351, 288] on div "Выберите список" at bounding box center [468, 285] width 501 height 24
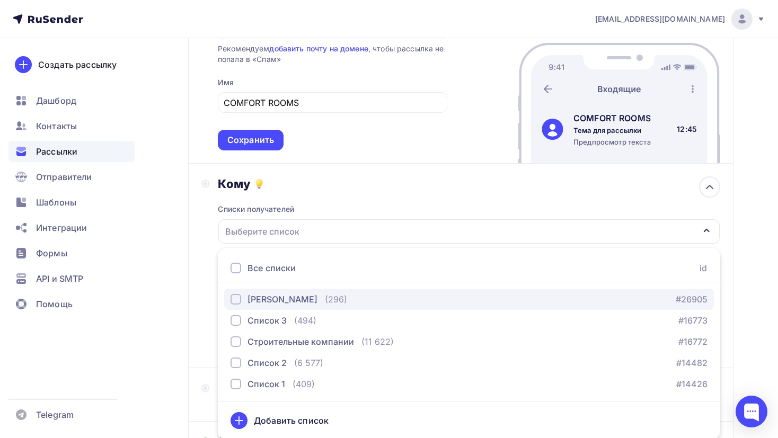
click at [336, 300] on div "(296)" at bounding box center [336, 299] width 22 height 13
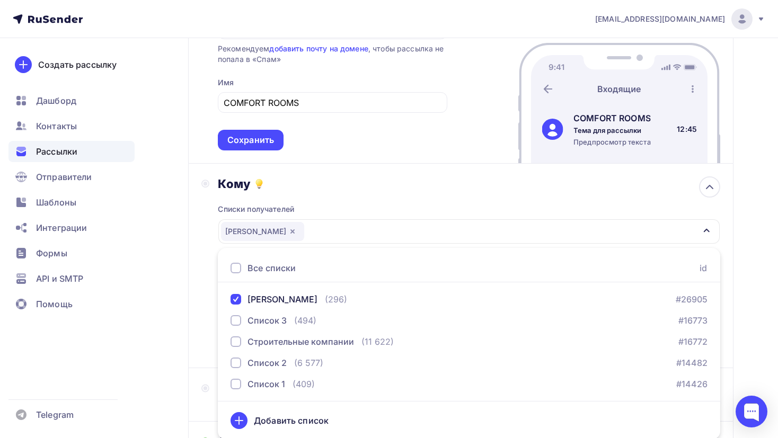
click at [164, 322] on div "Назад Новая рассылка Новая рассылка Закончить позже Далее Отправитель Email * d…" at bounding box center [389, 343] width 778 height 870
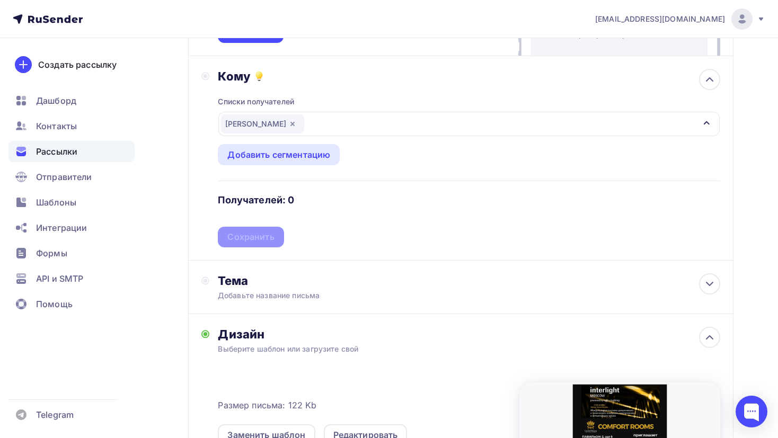
scroll to position [247, 0]
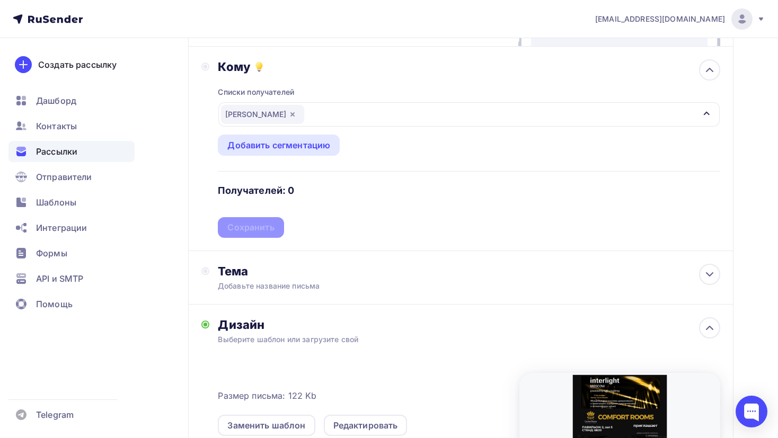
click at [275, 220] on div "Списки получателей Грудницкая Ольга Все списки id Грудницкая Ольга (296) #26905…" at bounding box center [469, 156] width 502 height 164
click at [390, 111] on div "[PERSON_NAME]" at bounding box center [468, 114] width 501 height 24
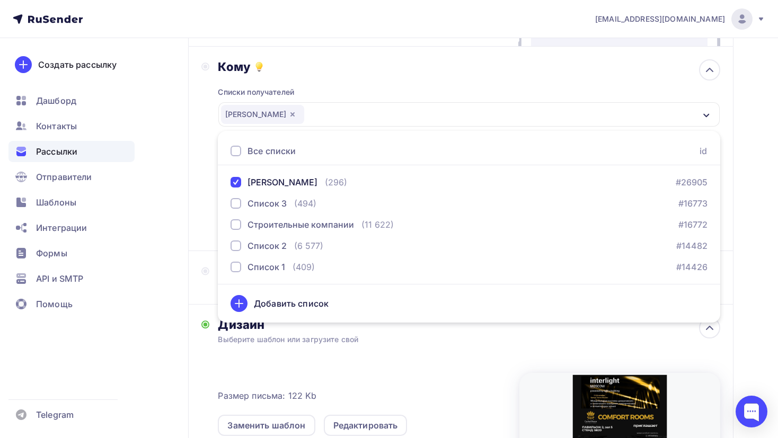
click at [155, 255] on div "Назад Новая рассылка Новая рассылка Закончить позже Далее Отправитель Email * d…" at bounding box center [389, 226] width 778 height 870
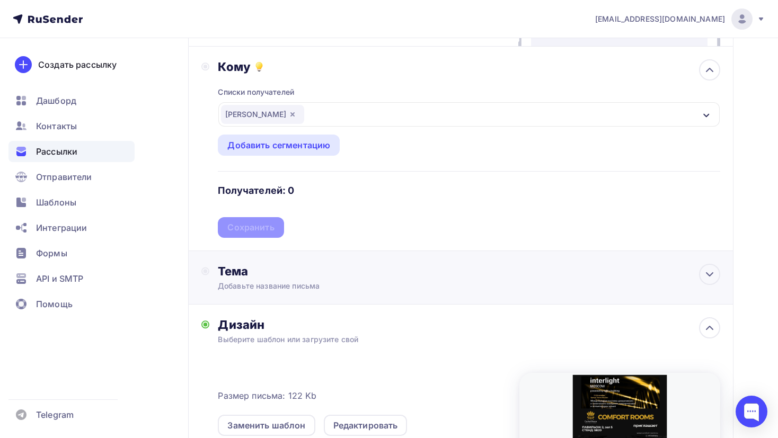
click at [335, 281] on div "Добавьте название письма" at bounding box center [312, 286] width 189 height 11
click at [700, 271] on icon at bounding box center [709, 274] width 13 height 13
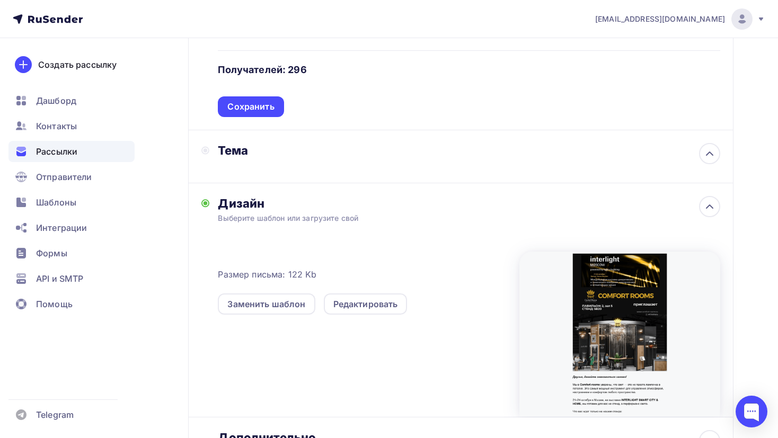
scroll to position [375, 0]
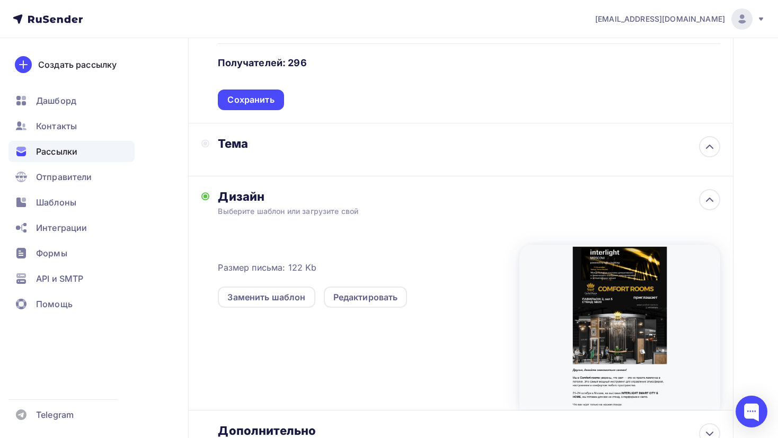
click at [499, 144] on div "Тема" at bounding box center [460, 149] width 545 height 53
click at [617, 161] on div "Тема" at bounding box center [460, 149] width 545 height 53
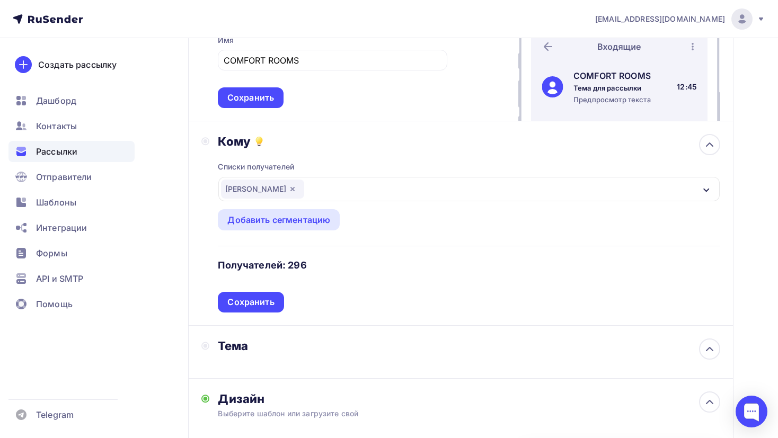
scroll to position [0, 0]
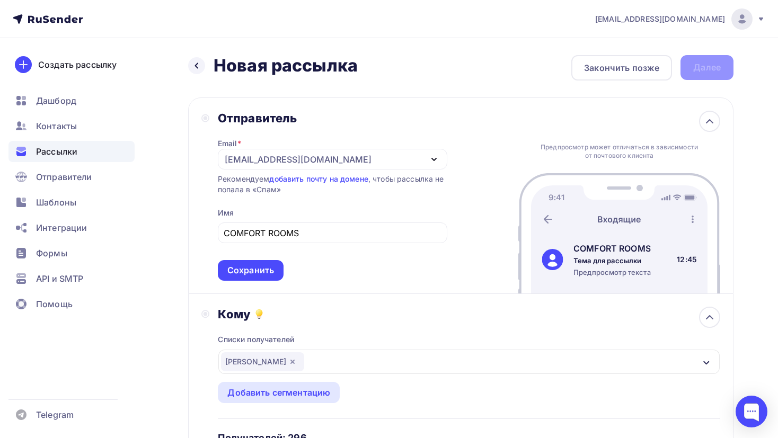
click at [697, 73] on div "Назад Новая рассылка Новая рассылка Закончить позже Далее" at bounding box center [460, 67] width 545 height 25
click at [241, 268] on div "Сохранить" at bounding box center [250, 270] width 47 height 12
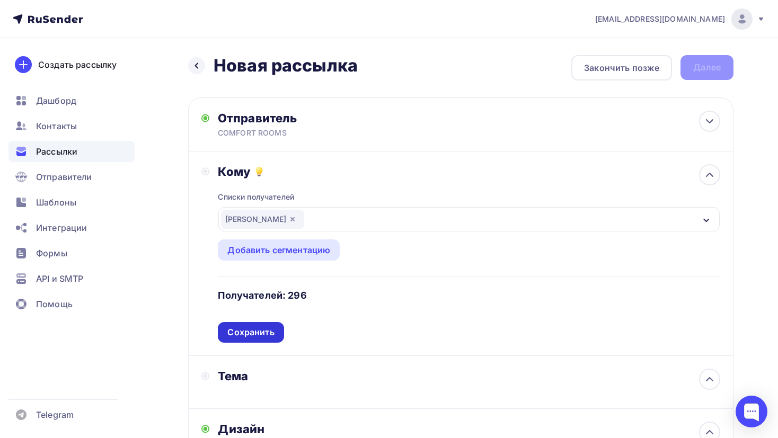
click at [236, 333] on div "Сохранить" at bounding box center [250, 332] width 47 height 12
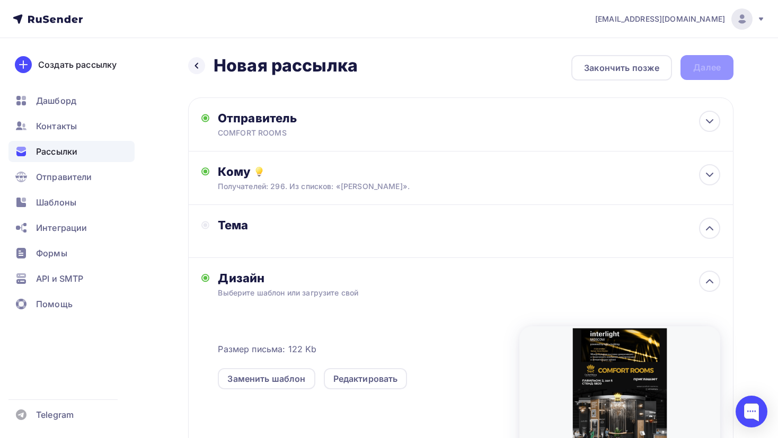
click at [426, 222] on div "Тема" at bounding box center [322, 225] width 209 height 15
click at [700, 226] on icon at bounding box center [709, 228] width 13 height 13
click at [284, 240] on div "Добавьте название письма" at bounding box center [312, 240] width 189 height 11
click at [284, 240] on div "Тема" at bounding box center [314, 231] width 226 height 27
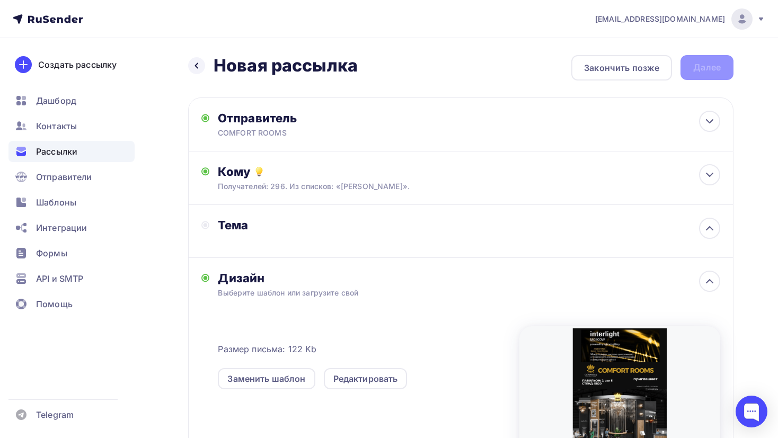
click at [266, 242] on div "Тема" at bounding box center [314, 231] width 226 height 27
click at [231, 247] on div "Тема" at bounding box center [460, 231] width 545 height 53
click at [203, 224] on circle at bounding box center [205, 225] width 4 height 4
click at [700, 229] on div at bounding box center [709, 228] width 21 height 21
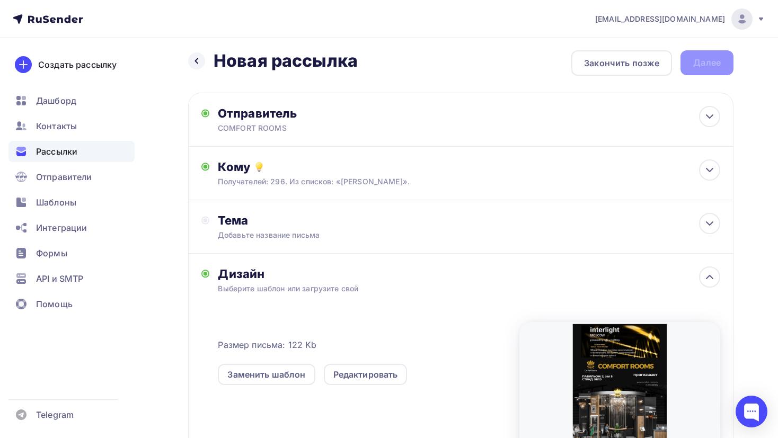
scroll to position [4, 0]
click at [273, 227] on div "Тема" at bounding box center [322, 220] width 209 height 15
click at [366, 237] on div "Тема" at bounding box center [314, 226] width 226 height 27
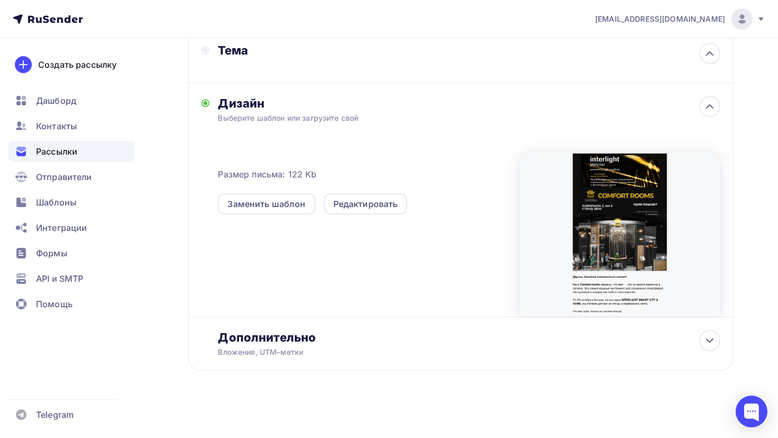
scroll to position [0, 0]
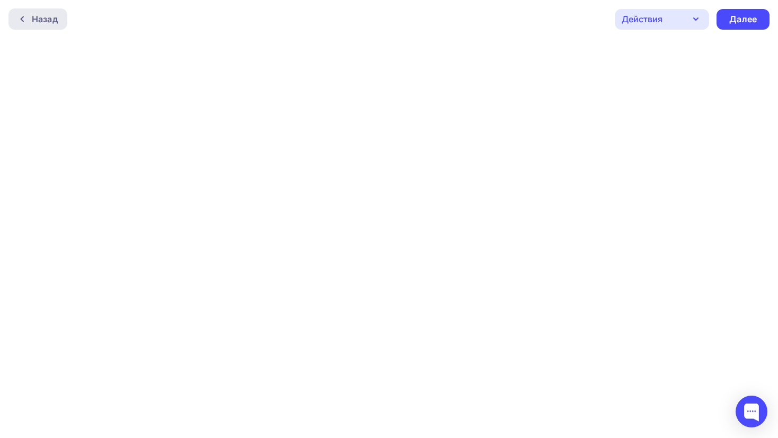
click at [44, 21] on div "Назад" at bounding box center [45, 19] width 26 height 13
click at [47, 16] on div "Назад" at bounding box center [45, 19] width 26 height 13
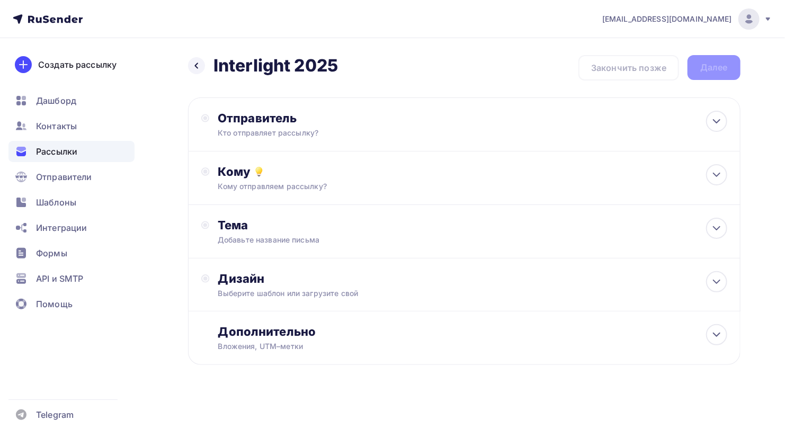
click at [74, 21] on icon at bounding box center [75, 20] width 6 height 6
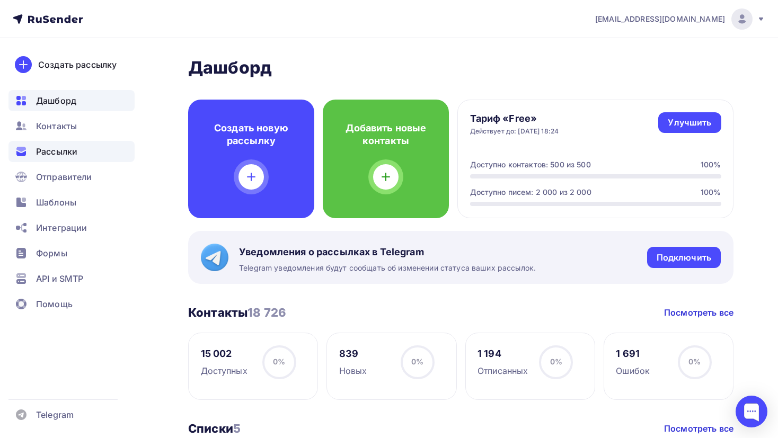
click at [94, 147] on div "Рассылки" at bounding box center [71, 151] width 126 height 21
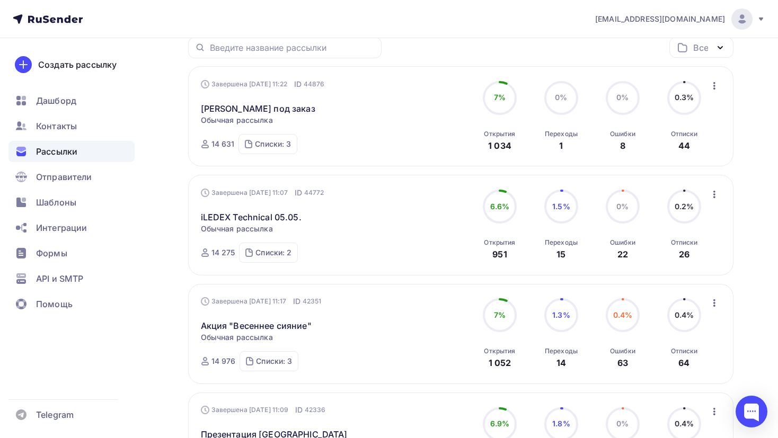
scroll to position [140, 0]
click at [277, 216] on link "iLEDEX Technical 05.05." at bounding box center [251, 216] width 101 height 13
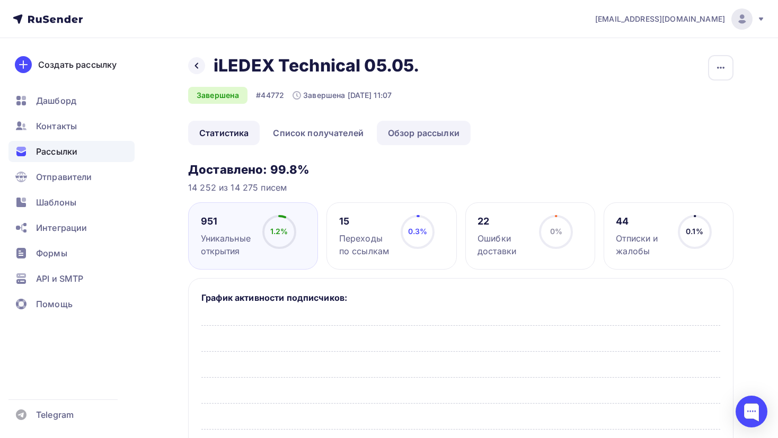
click at [424, 136] on link "Обзор рассылки" at bounding box center [424, 133] width 94 height 24
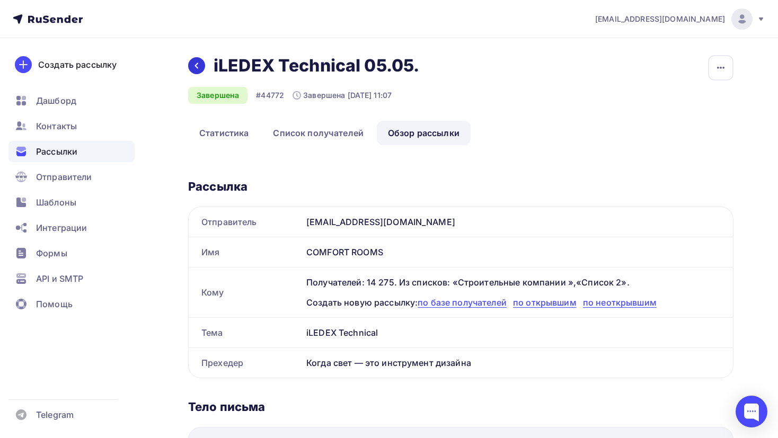
click at [193, 60] on div at bounding box center [196, 65] width 17 height 17
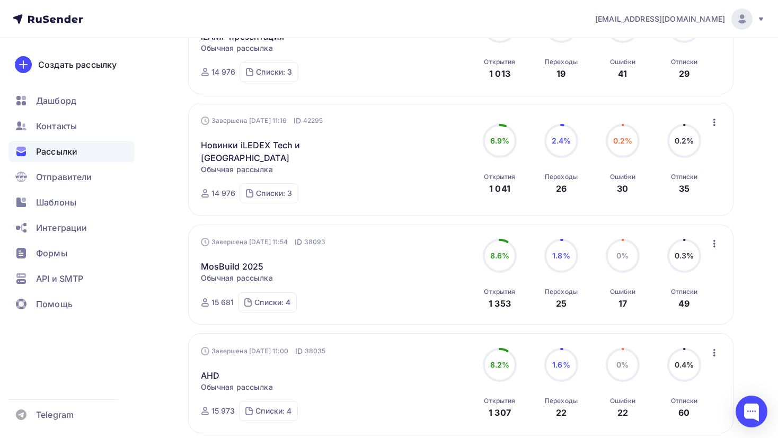
scroll to position [649, 0]
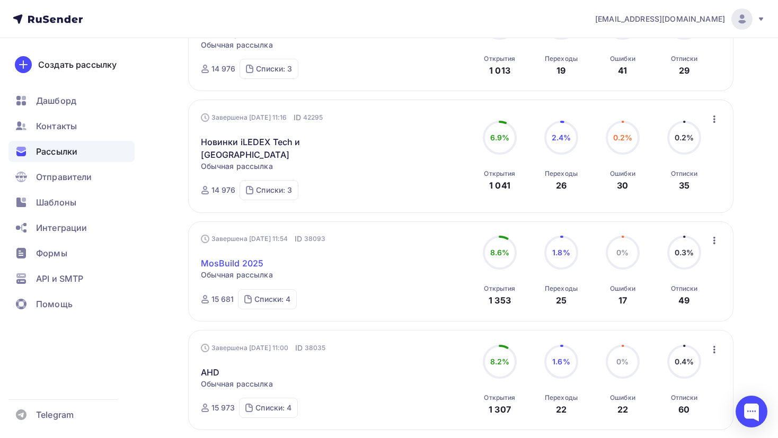
click at [243, 257] on link "MosBuild 2025" at bounding box center [232, 263] width 63 height 13
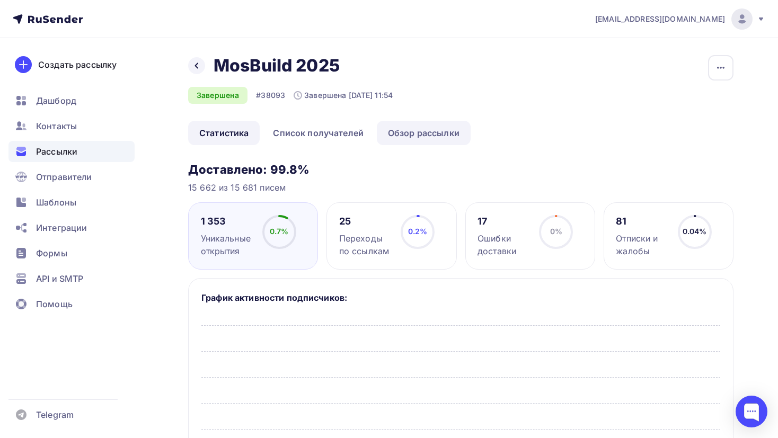
click at [400, 143] on link "Обзор рассылки" at bounding box center [424, 133] width 94 height 24
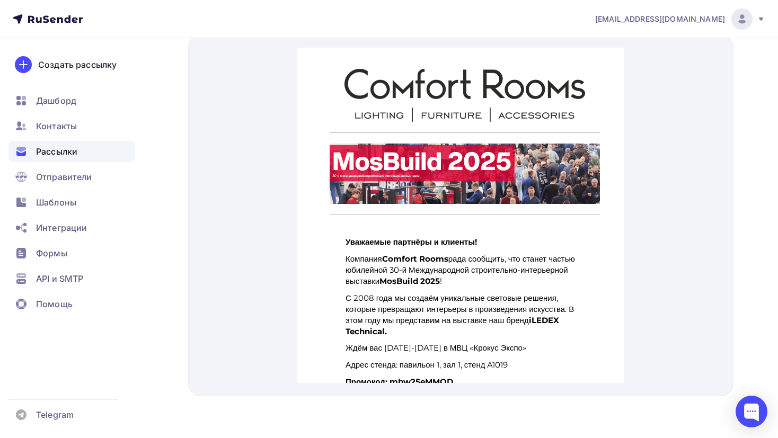
scroll to position [91, 0]
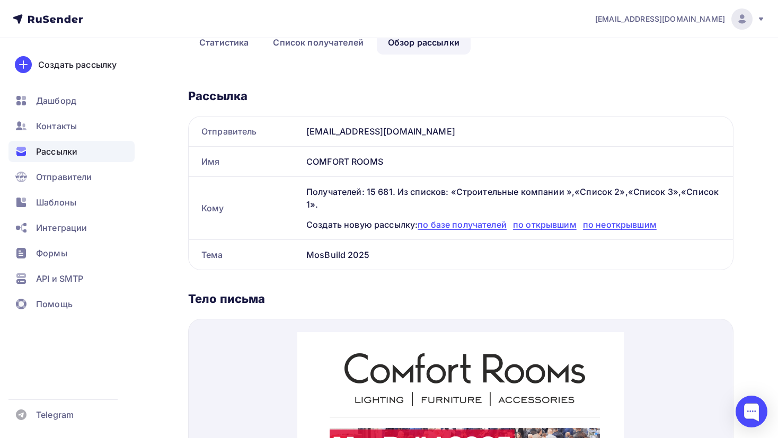
drag, startPoint x: 139, startPoint y: 254, endPoint x: 305, endPoint y: 299, distance: 171.3
click at [305, 299] on div "Тело письма" at bounding box center [460, 298] width 545 height 15
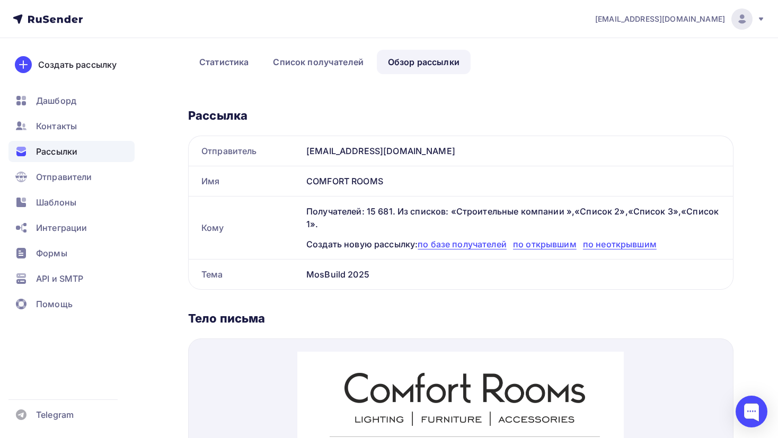
scroll to position [67, 0]
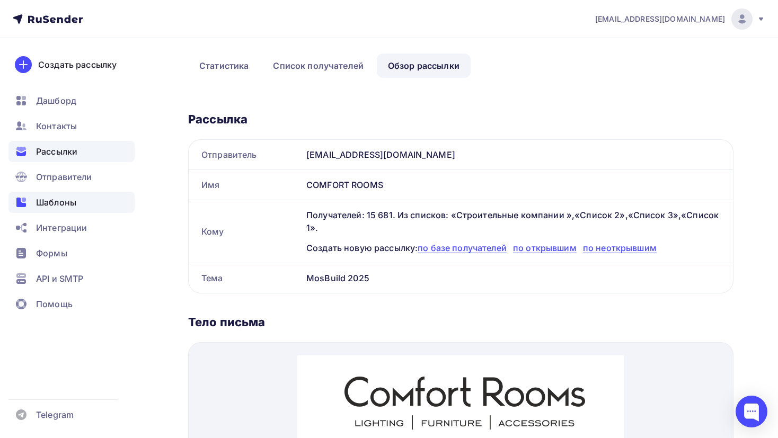
click at [65, 199] on span "Шаблоны" at bounding box center [56, 202] width 40 height 13
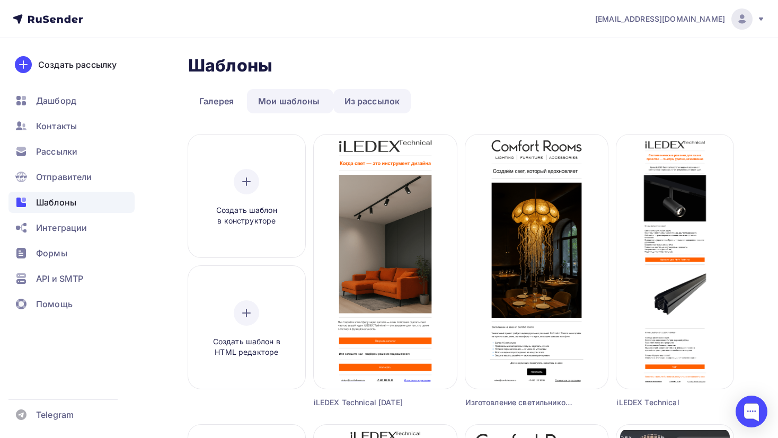
click at [354, 97] on link "Из рассылок" at bounding box center [372, 101] width 78 height 24
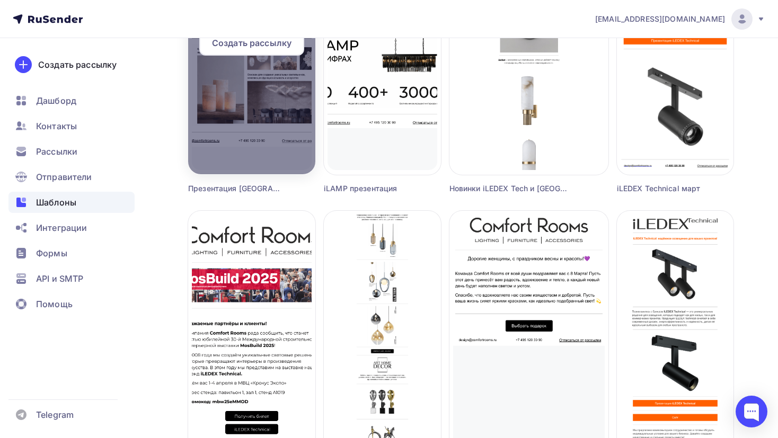
scroll to position [512, 0]
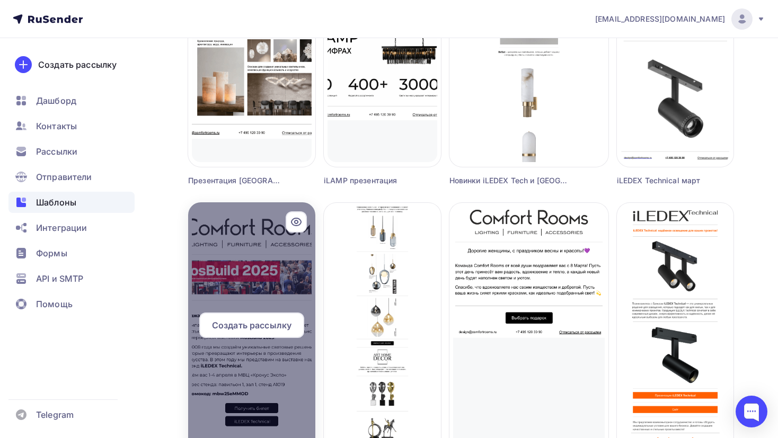
click at [280, 302] on div at bounding box center [251, 329] width 127 height 254
click at [266, 389] on div at bounding box center [251, 329] width 127 height 254
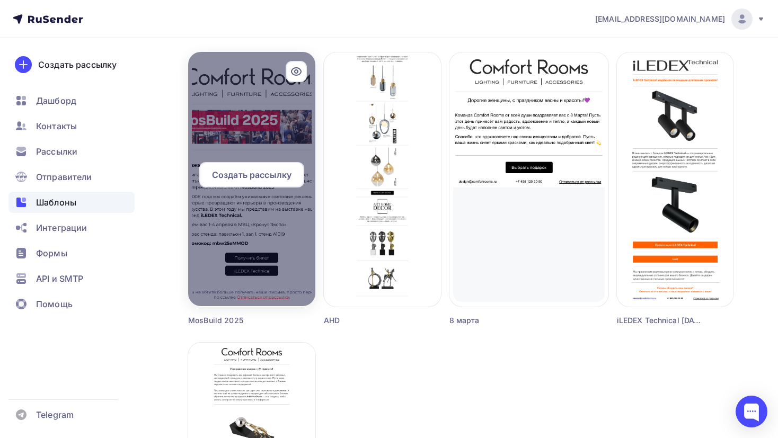
scroll to position [682, 0]
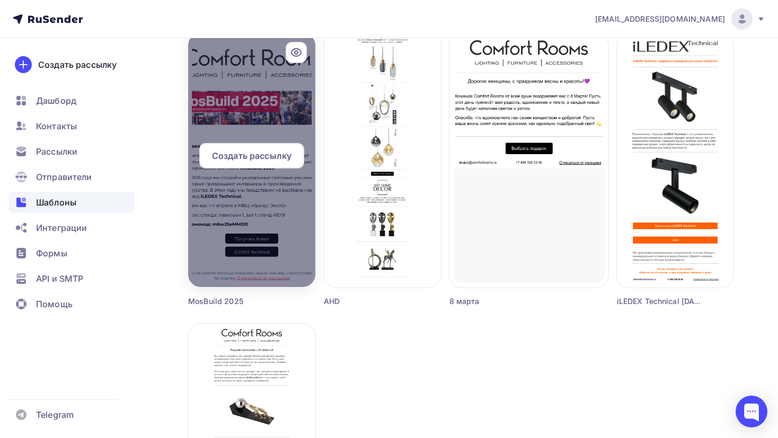
click at [242, 217] on div at bounding box center [251, 160] width 127 height 254
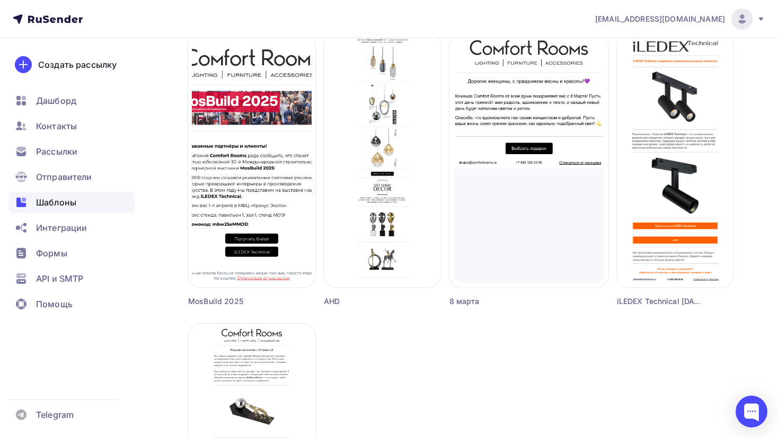
drag, startPoint x: 242, startPoint y: 217, endPoint x: 363, endPoint y: 351, distance: 181.1
click at [363, 351] on div "Создать шаблон в конструкторе Создать шаблон в HTML редакторе Создать рассылку …" at bounding box center [460, 38] width 545 height 1170
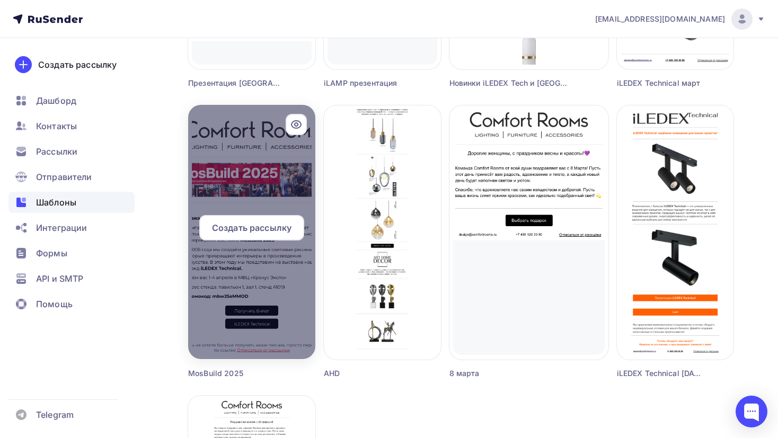
scroll to position [601, 0]
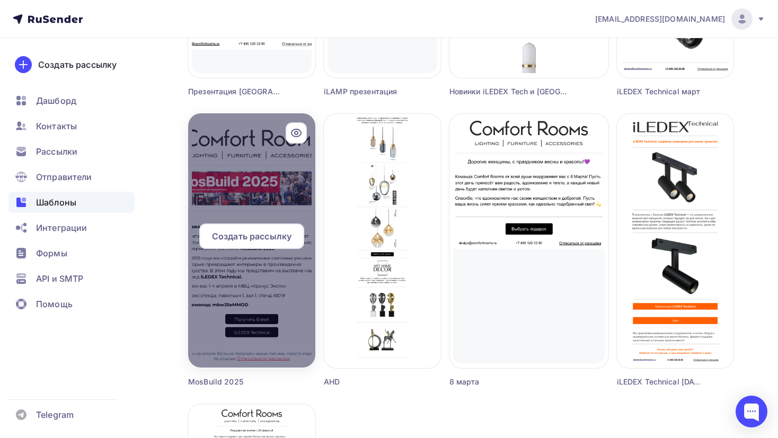
click at [298, 138] on icon at bounding box center [296, 133] width 13 height 13
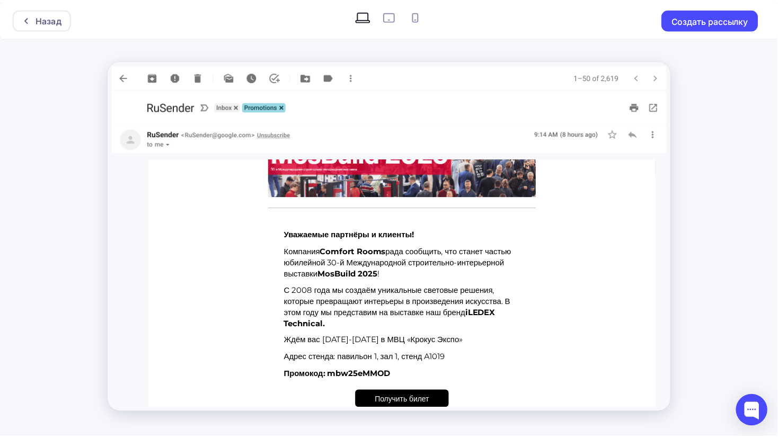
scroll to position [119, 0]
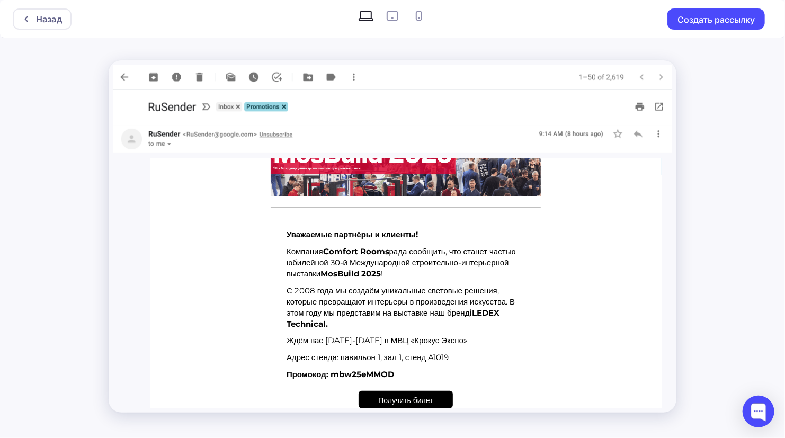
click at [380, 270] on strong "MosBuild 2025" at bounding box center [350, 274] width 60 height 10
click at [124, 75] on img at bounding box center [392, 77] width 559 height 25
click at [57, 22] on div "Назад" at bounding box center [49, 19] width 26 height 13
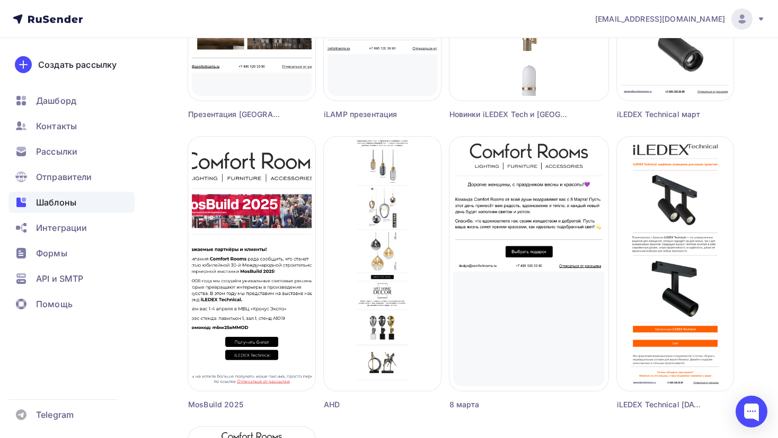
scroll to position [584, 0]
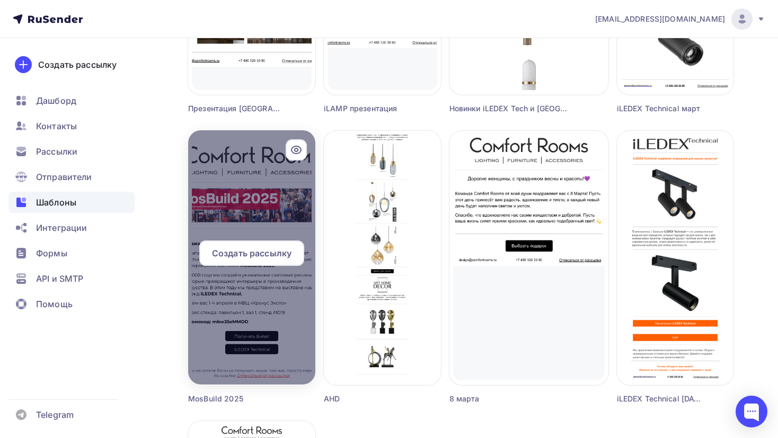
click at [252, 253] on span "Создать рассылку" at bounding box center [251, 253] width 79 height 13
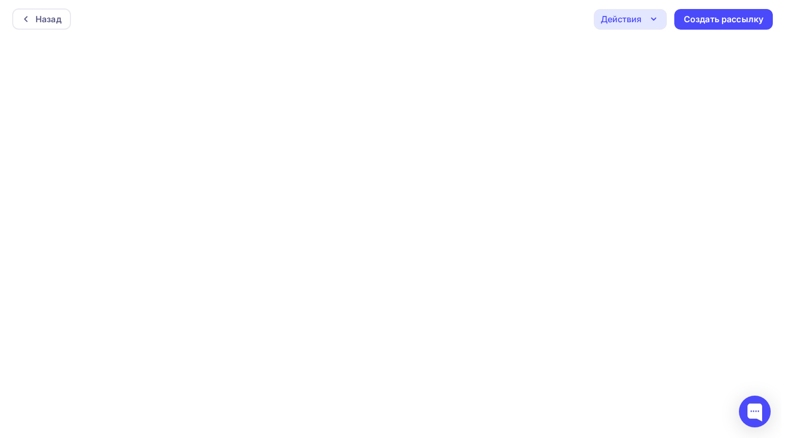
scroll to position [2, 0]
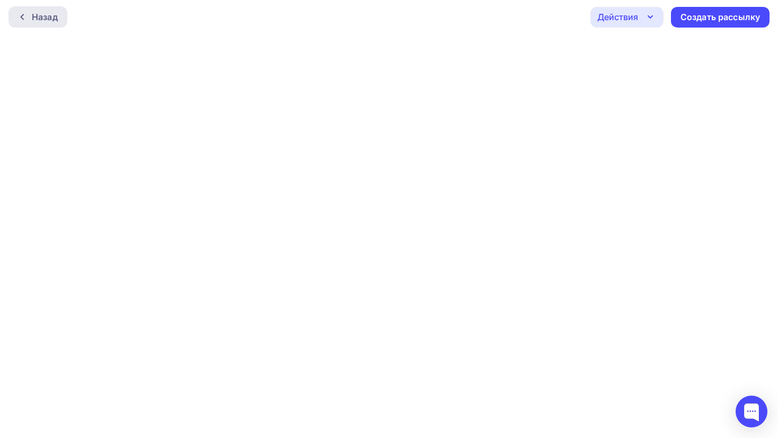
click at [58, 21] on div "Назад" at bounding box center [37, 16] width 59 height 21
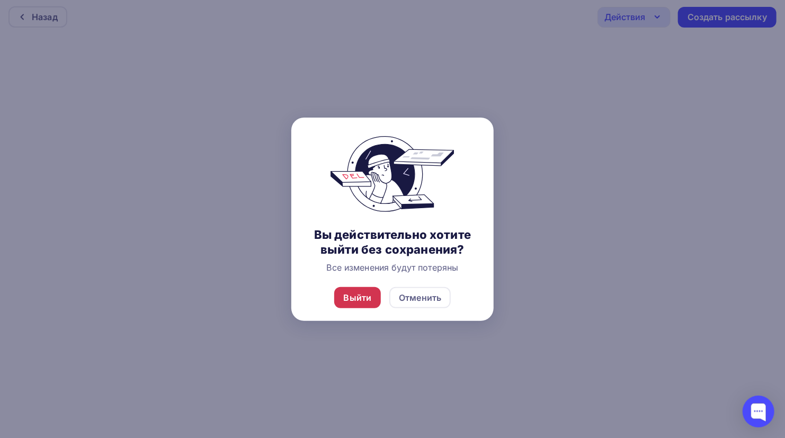
click at [373, 297] on div "Выйти" at bounding box center [357, 297] width 47 height 21
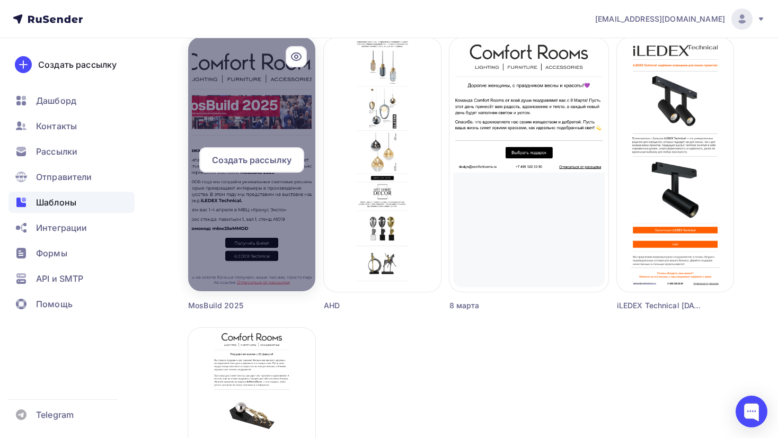
scroll to position [678, 0]
click at [282, 119] on div at bounding box center [251, 164] width 127 height 254
click at [230, 167] on div "Создать рассылку" at bounding box center [251, 159] width 105 height 25
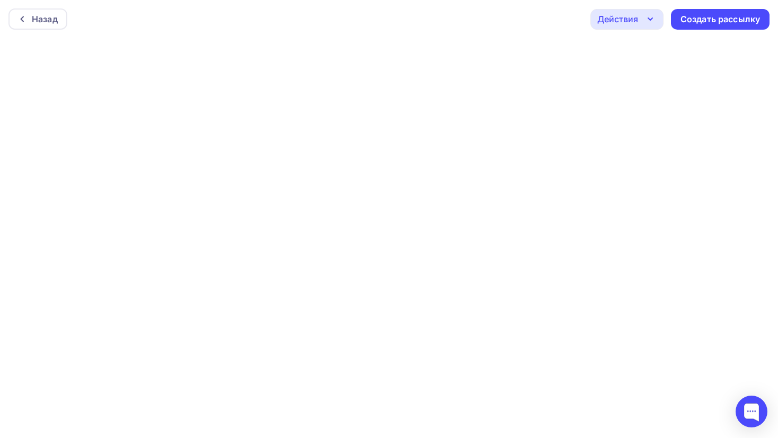
scroll to position [2, 0]
click at [642, 15] on div "Действия" at bounding box center [626, 17] width 73 height 21
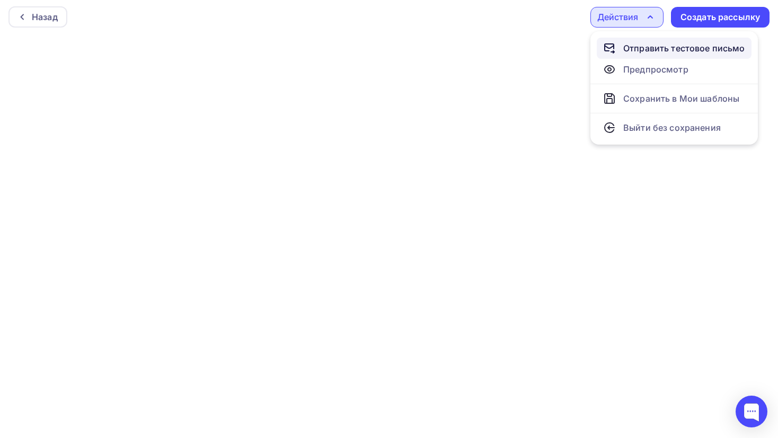
click at [672, 44] on div "Отправить тестовое письмо" at bounding box center [684, 48] width 122 height 13
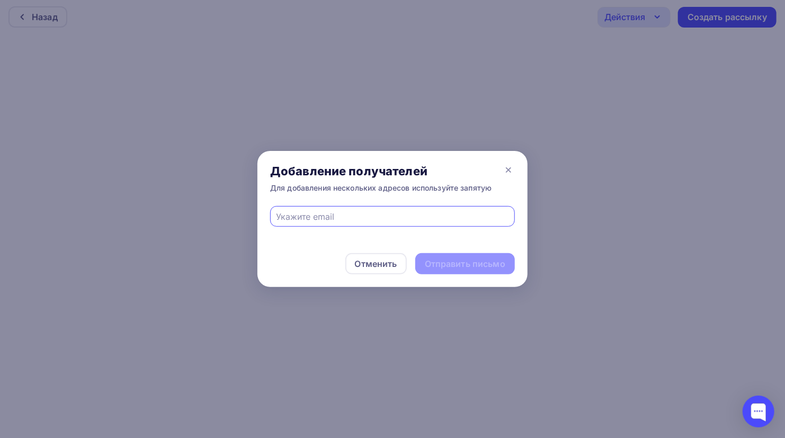
click at [336, 212] on input "text" at bounding box center [392, 216] width 233 height 13
type input "sergey.varlamov1100@mail.ru"
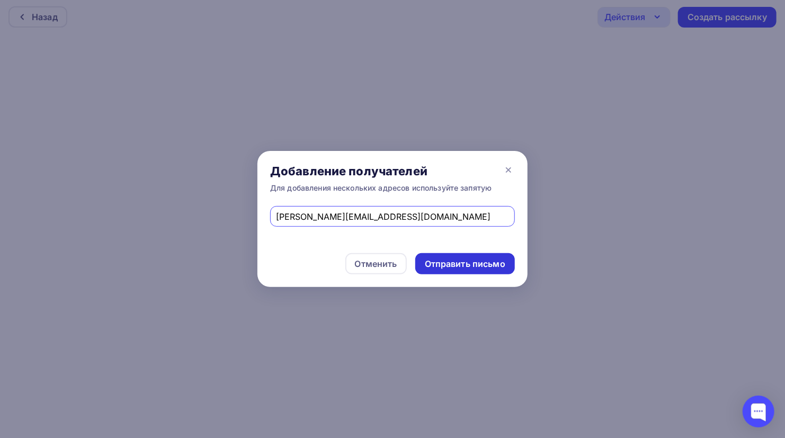
click at [462, 261] on div "Отправить письмо" at bounding box center [465, 264] width 81 height 12
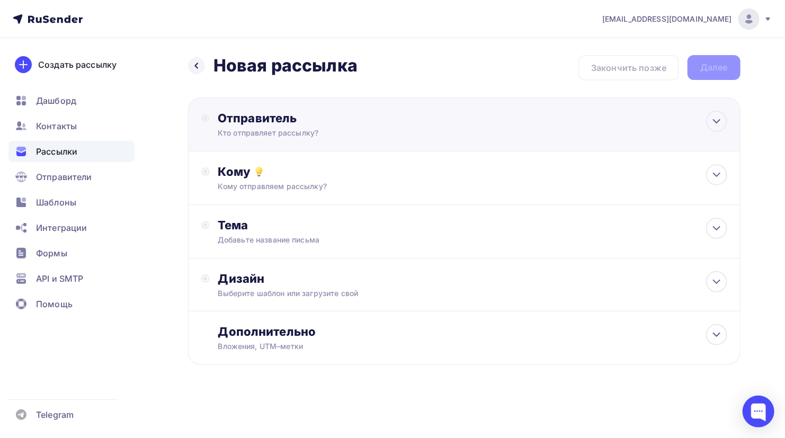
click at [414, 133] on div "Кто отправляет рассылку?" at bounding box center [321, 133] width 207 height 11
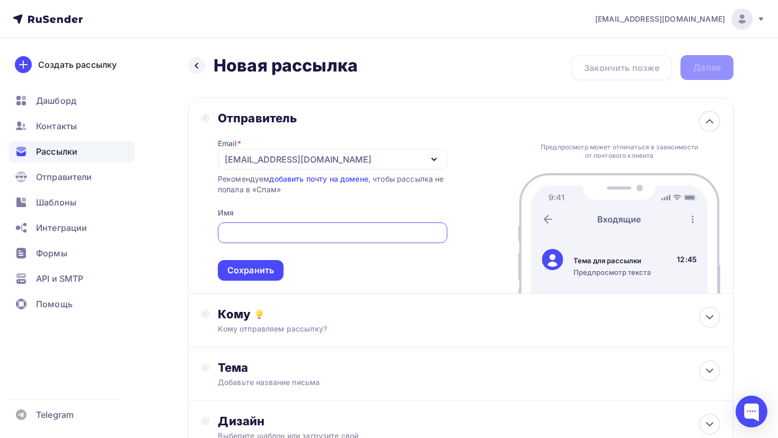
click at [291, 234] on input "text" at bounding box center [332, 233] width 217 height 13
type input "COMFORT ROOMS"
click at [245, 271] on div "Сохранить" at bounding box center [250, 270] width 47 height 12
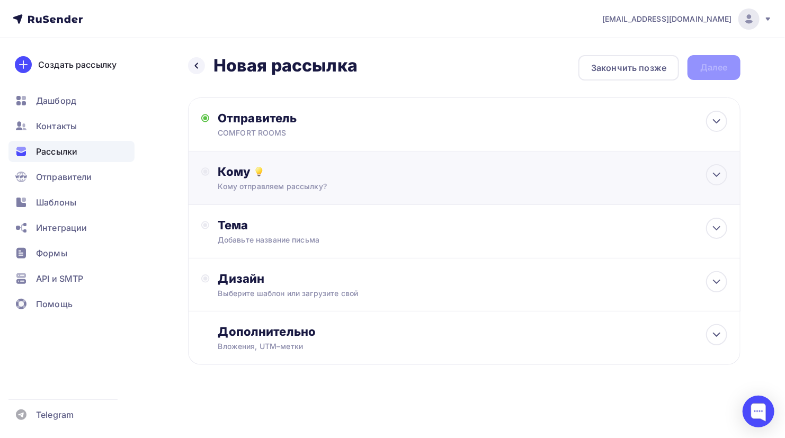
click at [404, 184] on div "Кому отправляем рассылку?" at bounding box center [447, 186] width 458 height 11
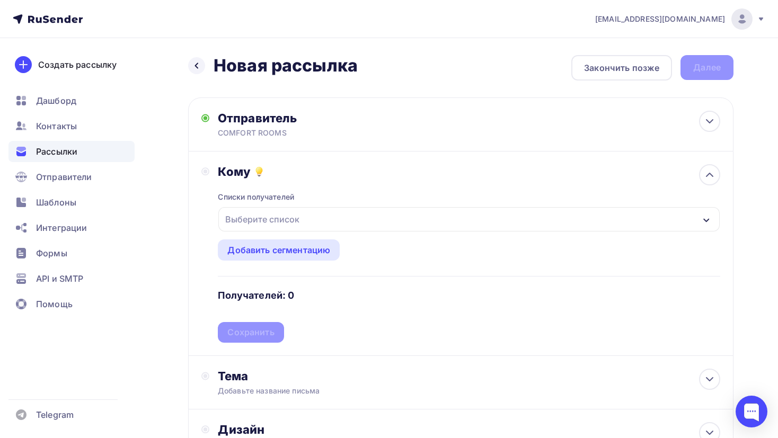
click at [313, 210] on div "Выберите список" at bounding box center [468, 219] width 501 height 24
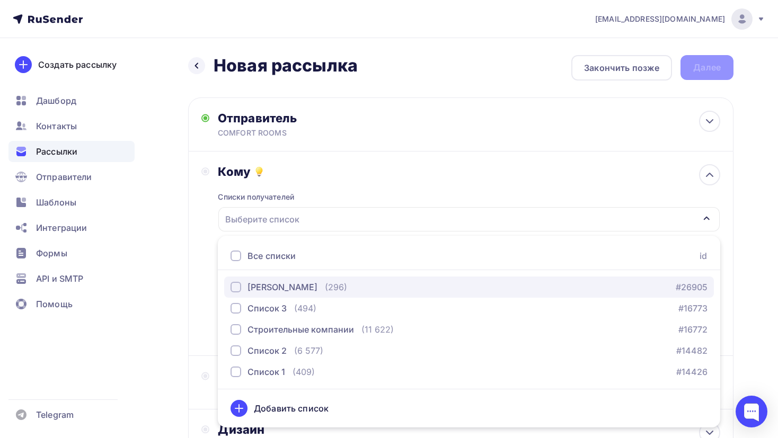
click at [284, 290] on div "[PERSON_NAME]" at bounding box center [282, 287] width 70 height 13
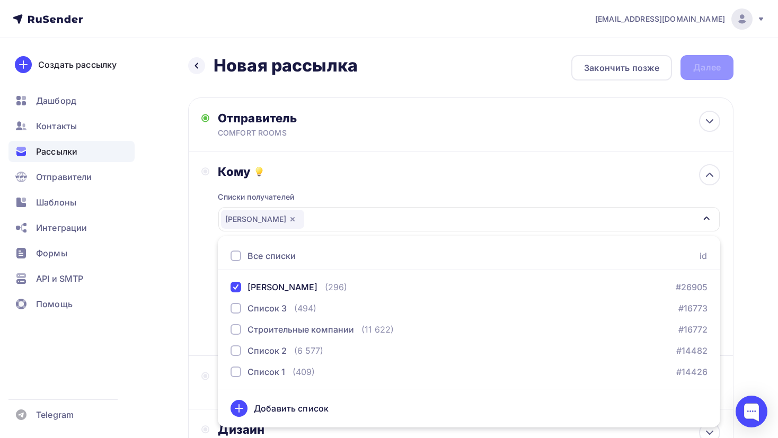
click at [176, 305] on div "Назад Новая рассылка Новая рассылка Закончить позже Далее Отправитель COMFORT R…" at bounding box center [389, 311] width 778 height 546
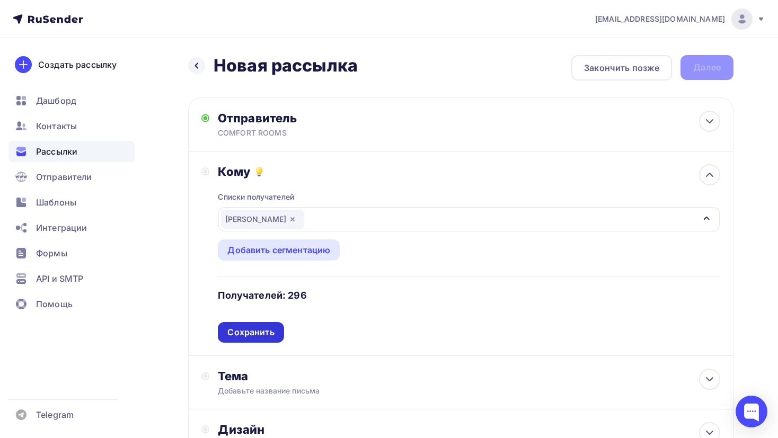
click at [256, 338] on div "Сохранить" at bounding box center [251, 332] width 66 height 21
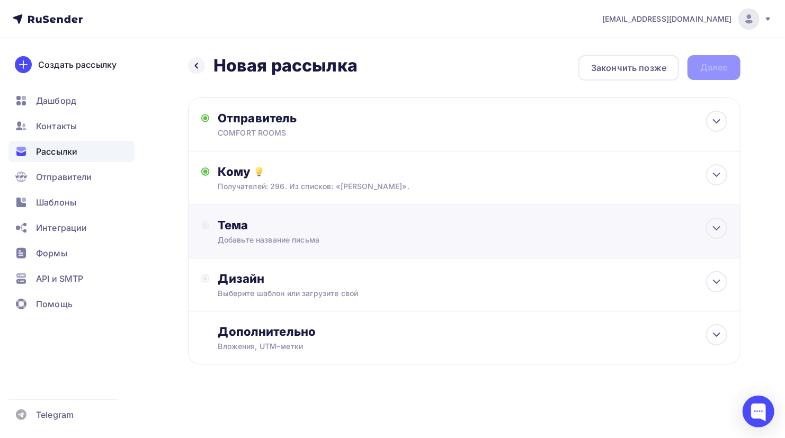
click at [374, 238] on div "Добавьте название письма" at bounding box center [312, 240] width 189 height 11
click at [701, 232] on div "Тема" at bounding box center [464, 231] width 552 height 53
click at [714, 228] on icon at bounding box center [716, 228] width 6 height 3
click at [714, 228] on icon at bounding box center [716, 228] width 13 height 13
click at [574, 296] on div "Выберите шаблон или загрузите свой" at bounding box center [447, 293] width 458 height 11
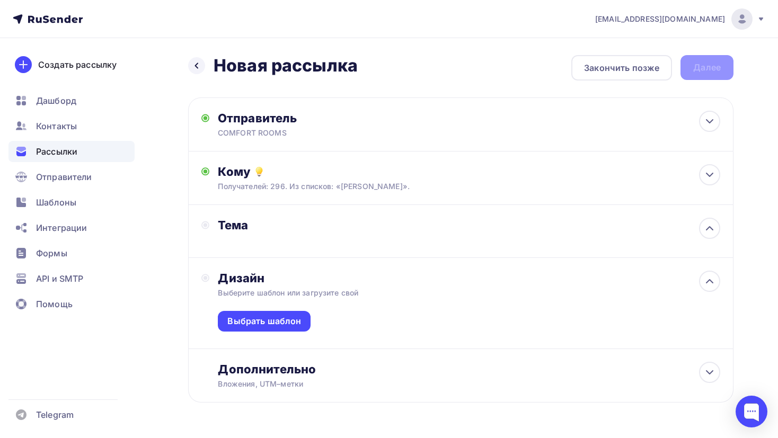
click at [585, 297] on div "Выберите шаблон или загрузите свой" at bounding box center [444, 293] width 452 height 11
click at [550, 371] on div "Дополнительно" at bounding box center [469, 369] width 502 height 15
click at [712, 236] on div at bounding box center [709, 228] width 21 height 21
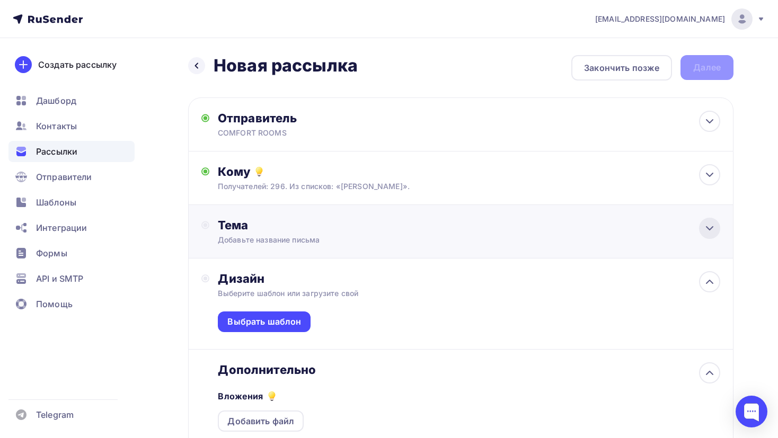
click at [711, 234] on div at bounding box center [709, 228] width 21 height 21
click at [696, 73] on div "Назад Новая рассылка Новая рассылка Закончить позже Далее" at bounding box center [460, 67] width 545 height 25
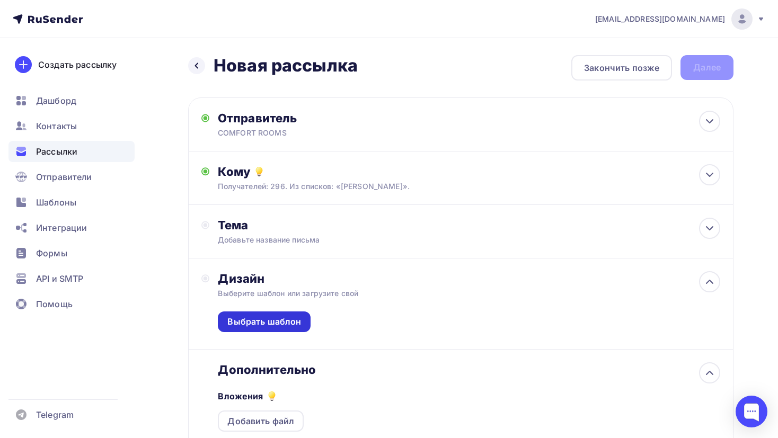
click at [286, 319] on div "Выбрать шаблон" at bounding box center [264, 322] width 74 height 12
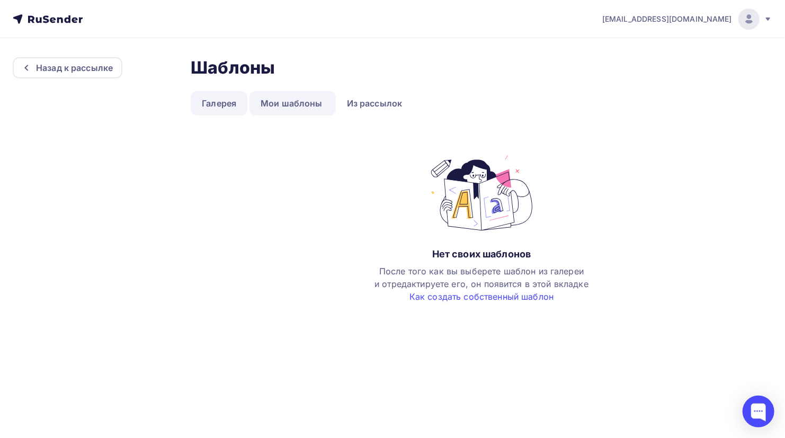
click at [213, 101] on link "Галерея" at bounding box center [219, 103] width 57 height 24
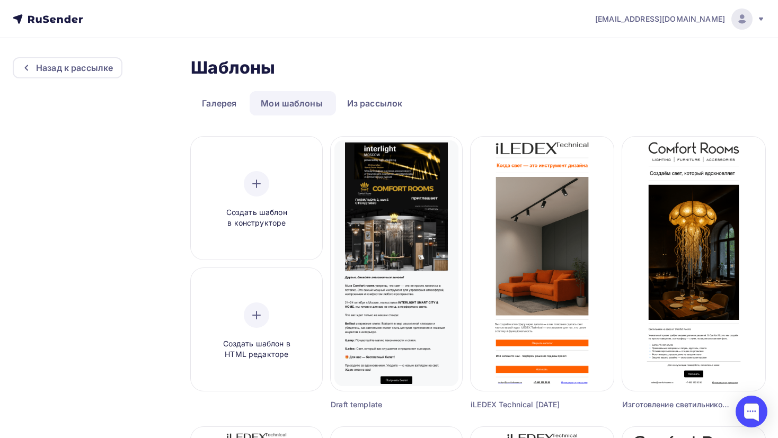
click at [308, 100] on link "Мои шаблоны" at bounding box center [291, 103] width 84 height 24
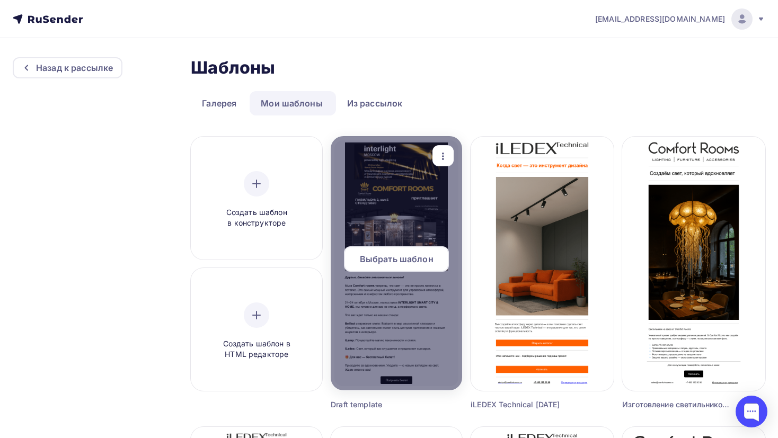
click at [388, 249] on div "Выбрать шаблон" at bounding box center [396, 258] width 105 height 25
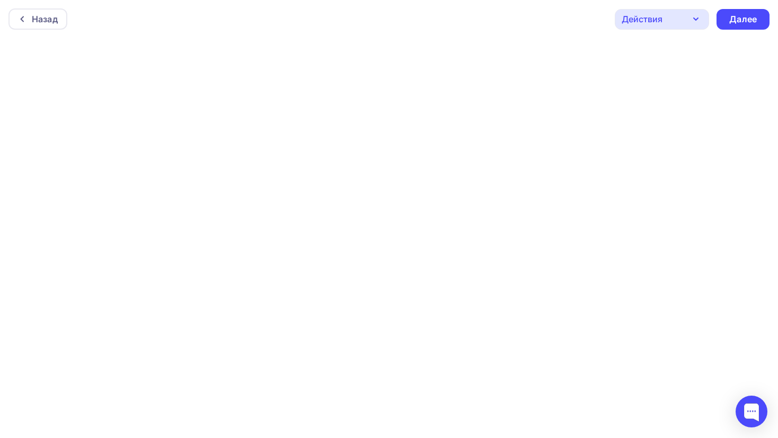
click at [689, 17] on div "Действия" at bounding box center [661, 19] width 94 height 21
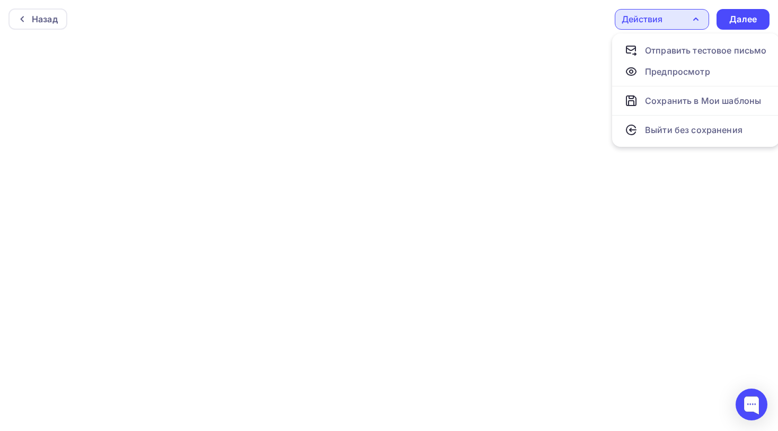
click at [688, 15] on div "Действия" at bounding box center [661, 19] width 94 height 21
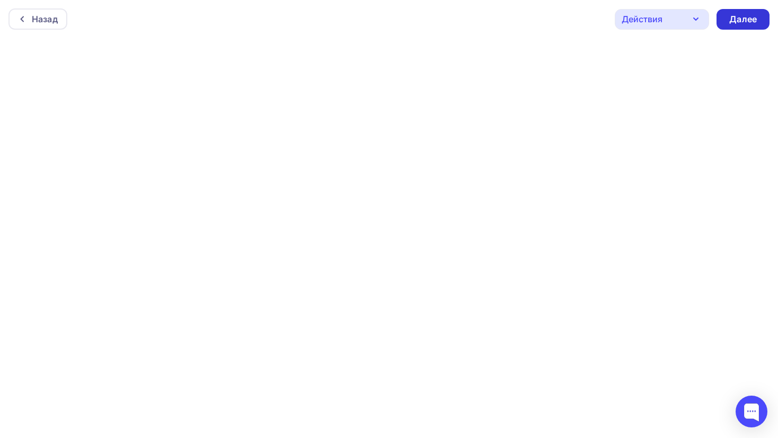
click at [732, 22] on div "Далее" at bounding box center [743, 19] width 28 height 12
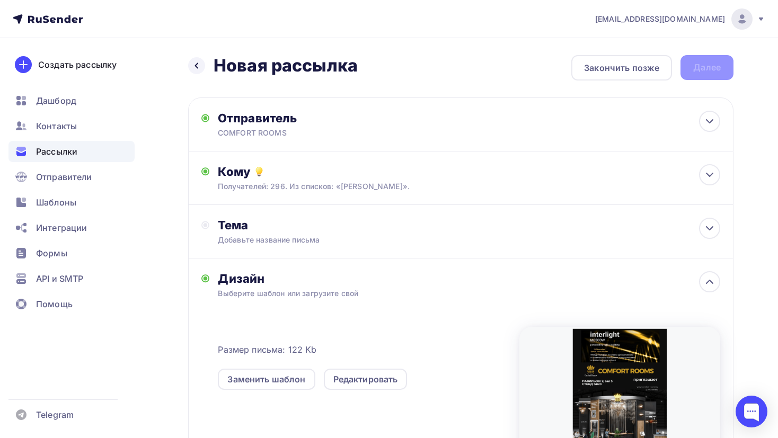
click at [703, 55] on div "Назад Новая рассылка Новая рассылка Закончить позже Далее" at bounding box center [460, 67] width 545 height 25
click at [717, 230] on div at bounding box center [709, 228] width 21 height 21
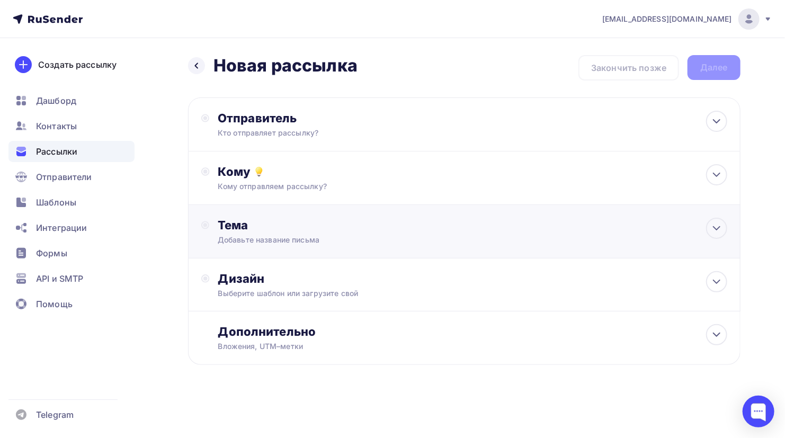
click at [465, 237] on div "Тема Добавьте название письма" at bounding box center [464, 231] width 552 height 53
click at [86, 155] on div "Рассылки" at bounding box center [71, 151] width 126 height 21
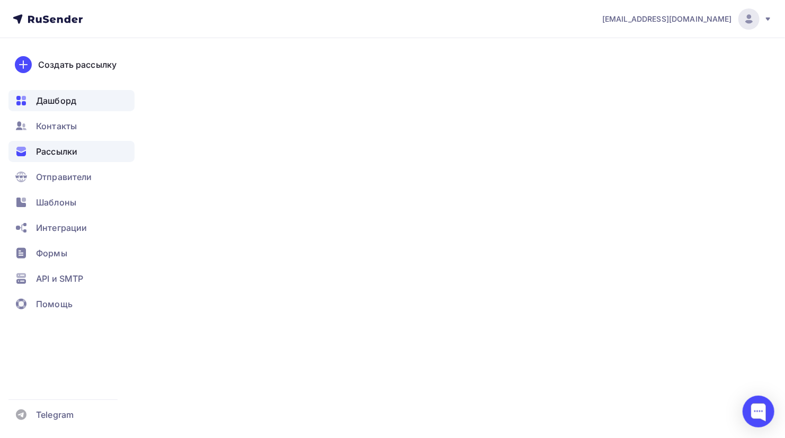
click at [83, 101] on div "Дашборд" at bounding box center [71, 100] width 126 height 21
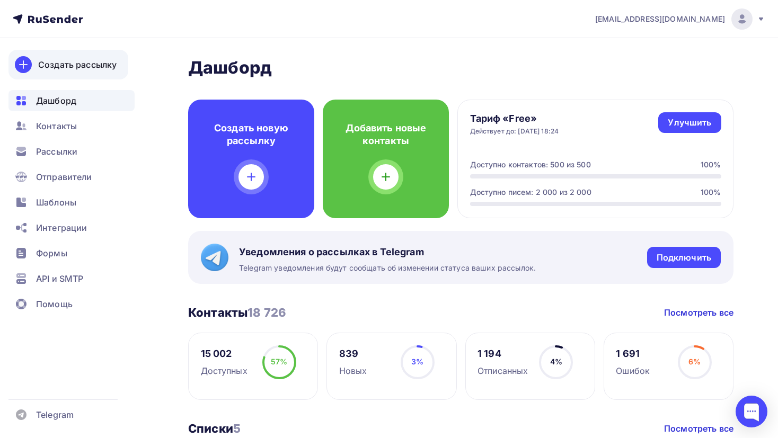
click at [108, 70] on div "Создать рассылку" at bounding box center [77, 64] width 78 height 13
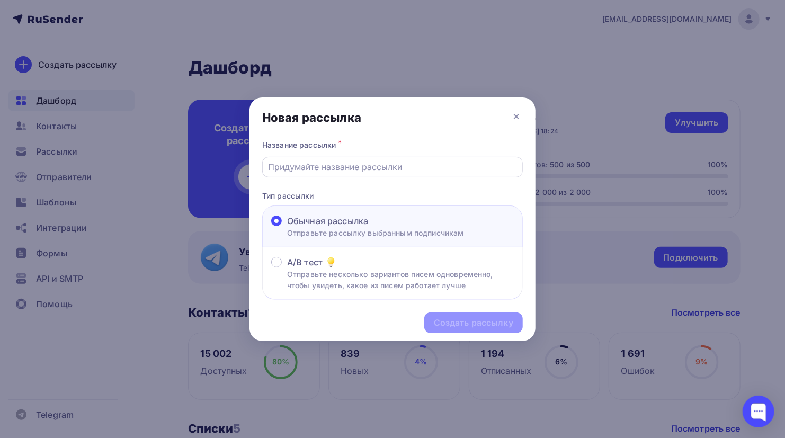
click at [346, 159] on div at bounding box center [392, 167] width 261 height 21
click at [340, 173] on div at bounding box center [392, 167] width 261 height 21
click at [340, 169] on input "text" at bounding box center [393, 166] width 248 height 13
type input "Interlight 2025"
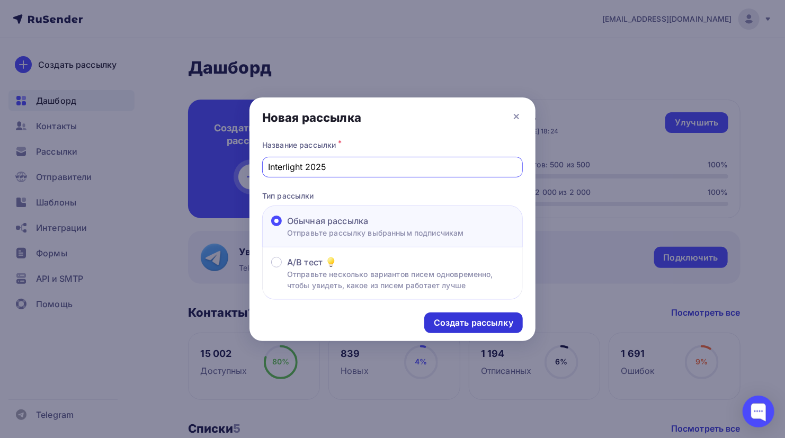
click at [436, 318] on div "Создать рассылку" at bounding box center [473, 323] width 79 height 12
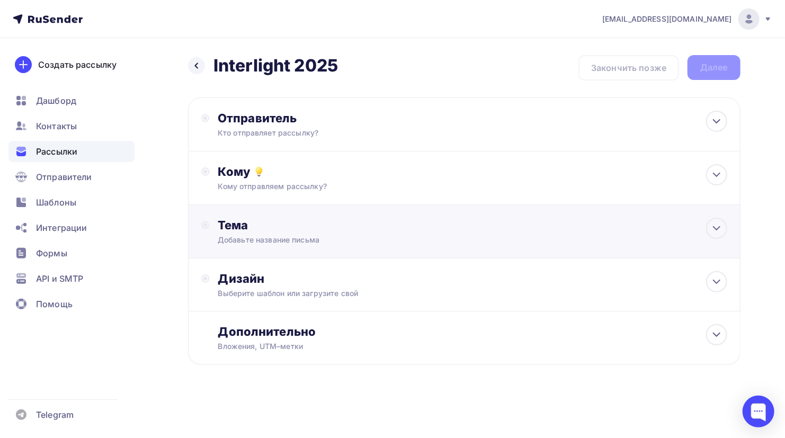
click at [355, 216] on div "Тема Добавьте название письма Тема * Рекомендуем использовать не более 150 симв…" at bounding box center [464, 231] width 552 height 53
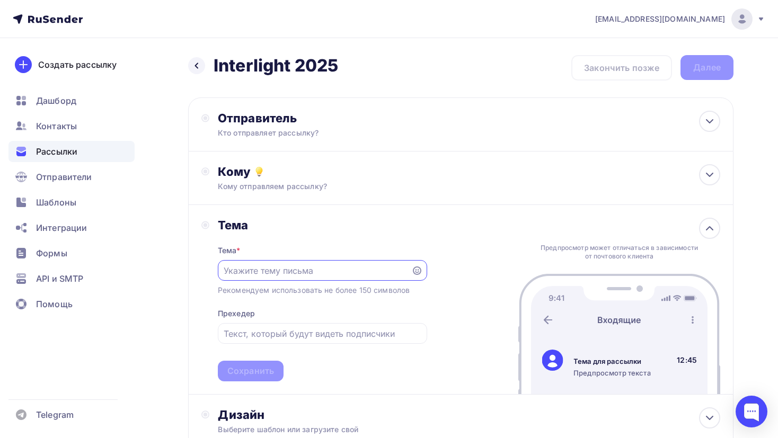
click at [360, 273] on input "text" at bounding box center [314, 270] width 181 height 13
paste input "Перезагрузите свое представление о свете. Comfort rooms на Interlight 2025"
type input "Перезагрузите свое представление о свете. Comfort rooms на Interlight 2025"
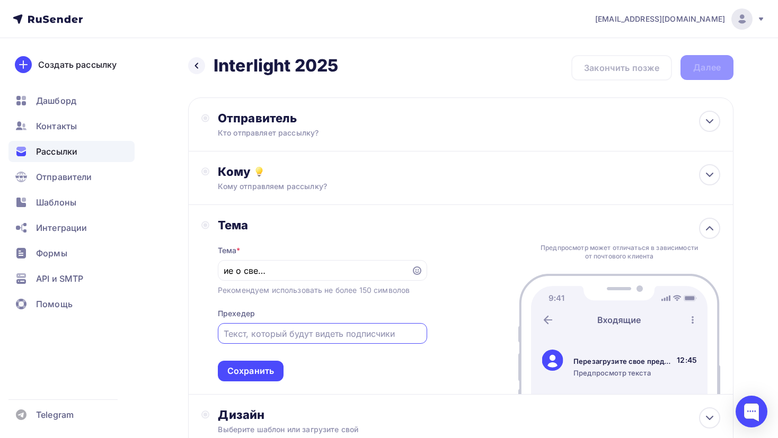
scroll to position [0, 0]
click at [315, 336] on input "text" at bounding box center [322, 333] width 197 height 13
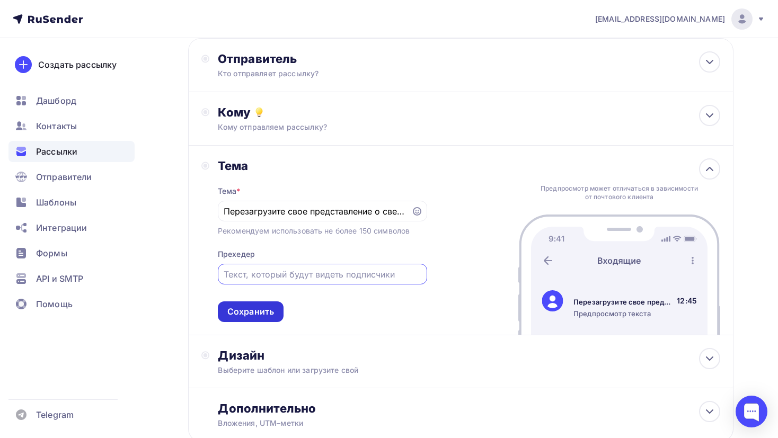
click at [267, 312] on div "Сохранить" at bounding box center [250, 312] width 47 height 12
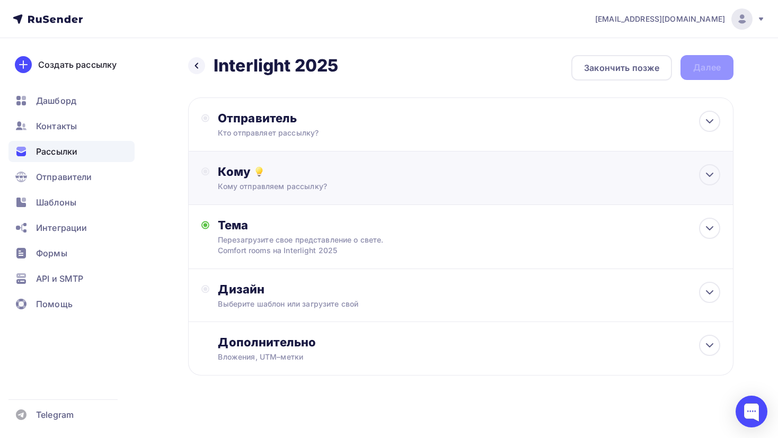
click at [349, 187] on div "Кому отправляем рассылку?" at bounding box center [444, 186] width 452 height 11
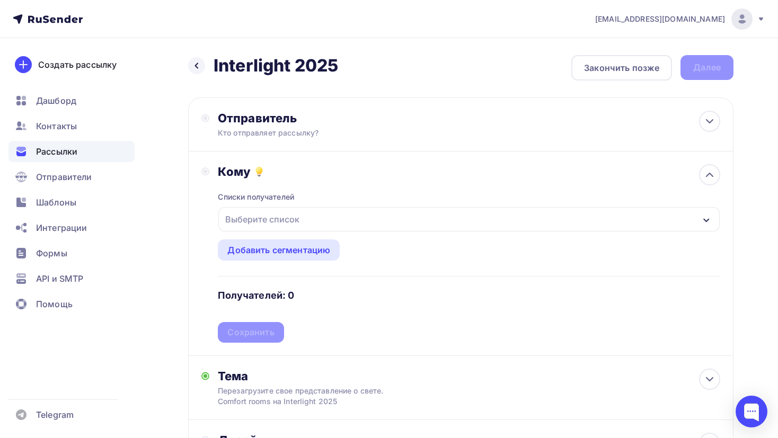
click at [302, 218] on div "Выберите список" at bounding box center [262, 219] width 83 height 19
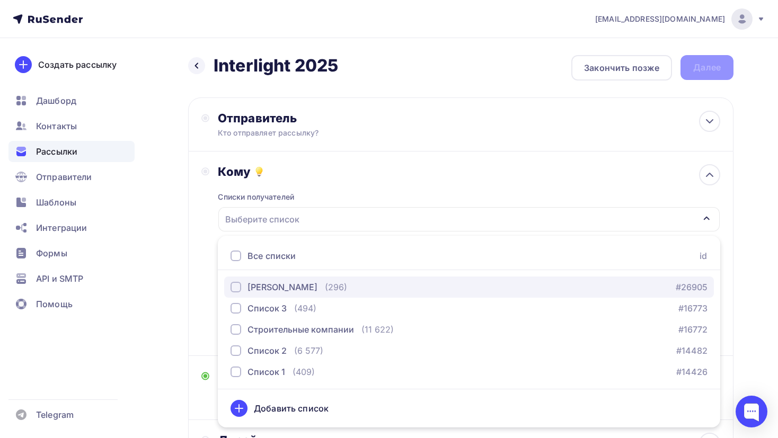
click at [293, 281] on div "[PERSON_NAME]" at bounding box center [282, 287] width 70 height 13
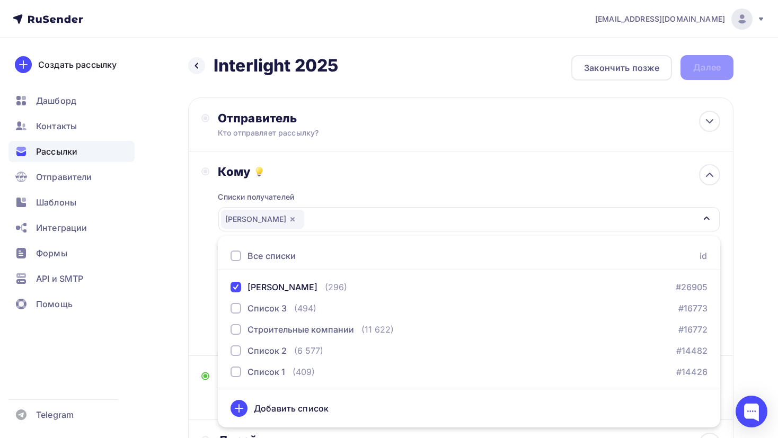
click at [191, 275] on div "Кому Списки получателей Грудницкая Ольга Все списки id Грудницкая Ольга (296) #…" at bounding box center [460, 253] width 545 height 204
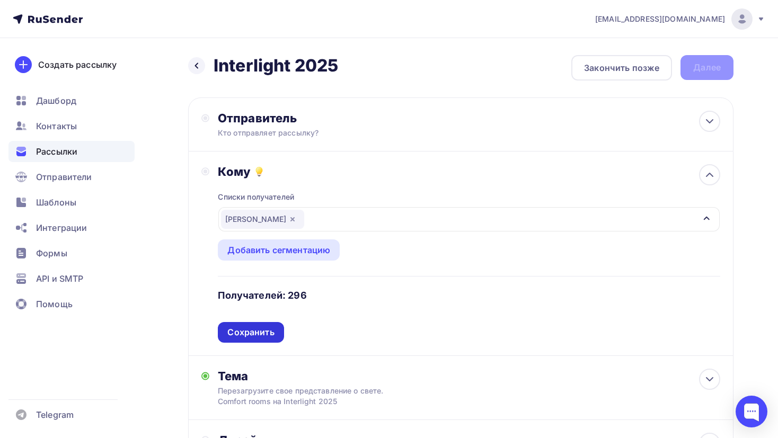
click at [253, 329] on div "Сохранить" at bounding box center [250, 332] width 47 height 12
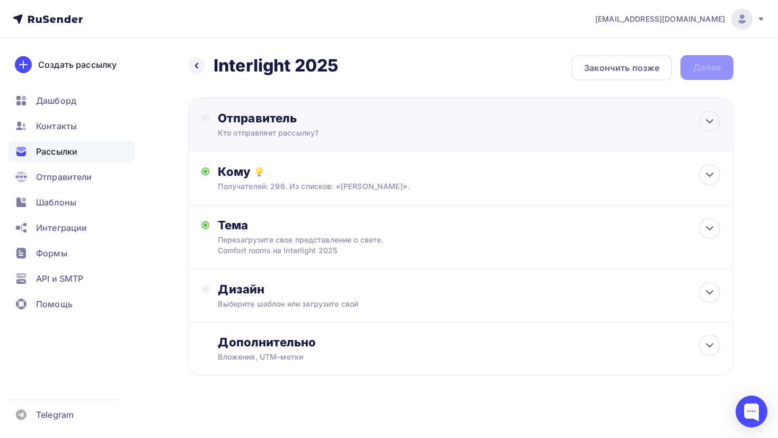
click at [372, 128] on div "Кто отправляет рассылку?" at bounding box center [321, 133] width 207 height 11
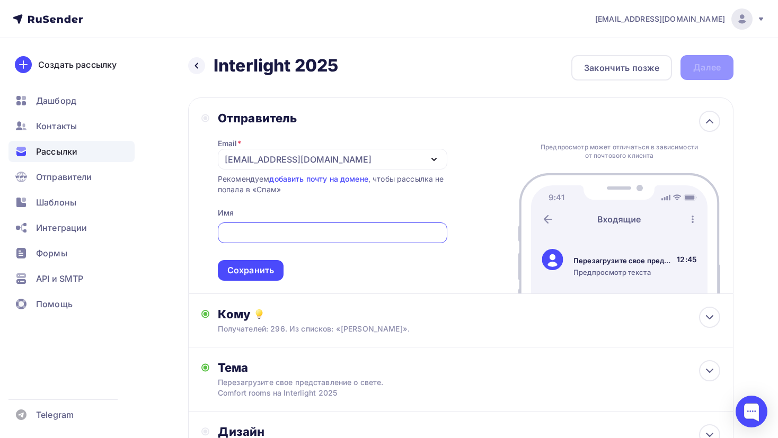
click at [284, 239] on div at bounding box center [332, 232] width 229 height 21
click at [284, 237] on input "text" at bounding box center [332, 233] width 217 height 13
type input "COMFORT ROOMS"
click at [247, 272] on div "Сохранить" at bounding box center [250, 270] width 47 height 12
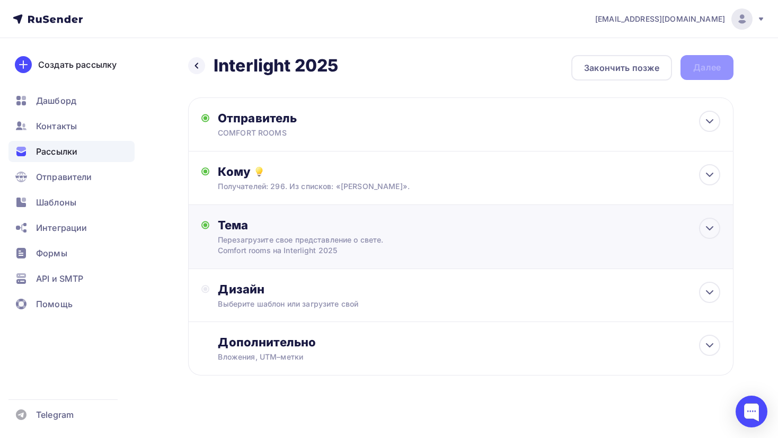
scroll to position [4, 0]
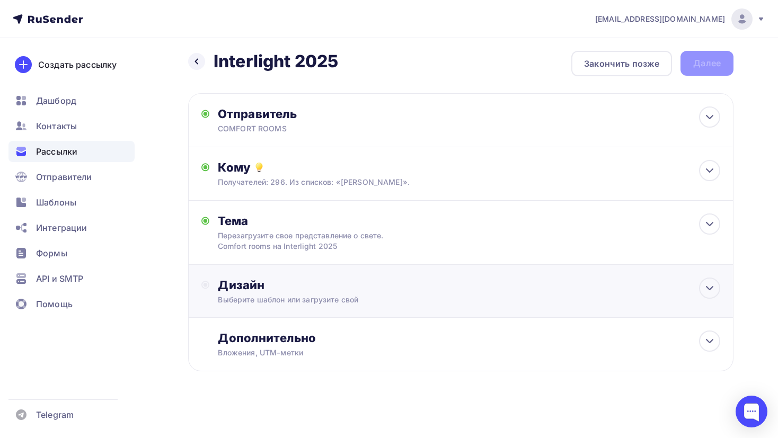
click at [336, 290] on div "Дизайн" at bounding box center [469, 285] width 502 height 15
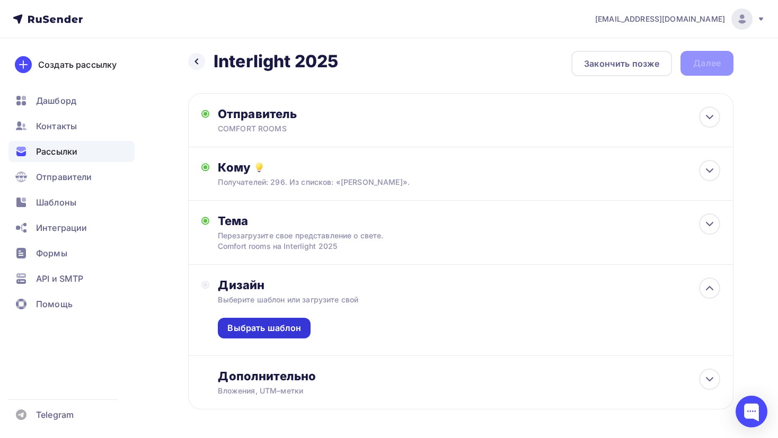
click at [288, 326] on div "Выбрать шаблон" at bounding box center [264, 328] width 74 height 12
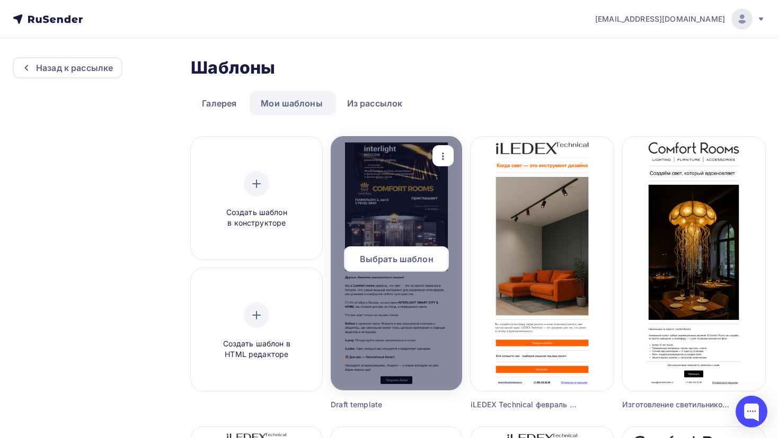
click at [406, 256] on span "Выбрать шаблон" at bounding box center [397, 259] width 74 height 13
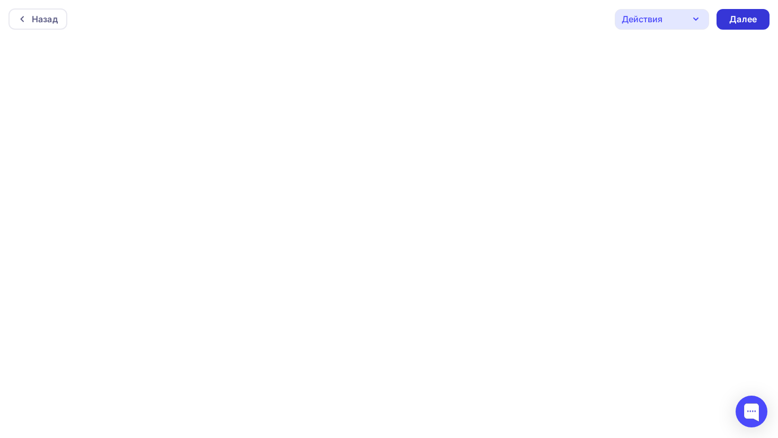
click at [751, 21] on div "Далее" at bounding box center [743, 19] width 28 height 12
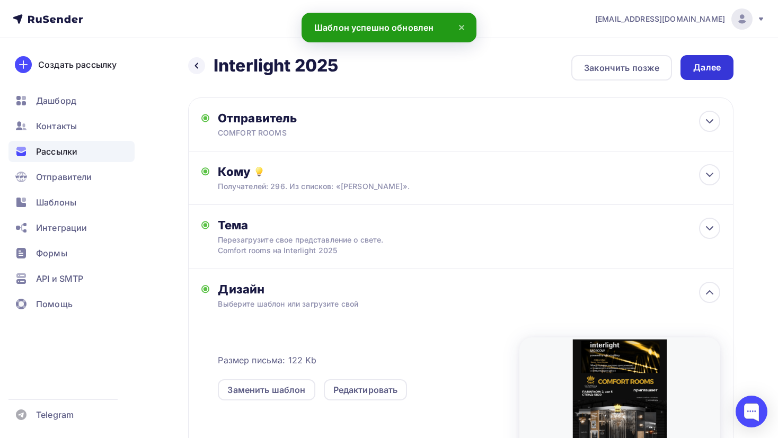
click at [702, 74] on div "Далее" at bounding box center [706, 67] width 53 height 25
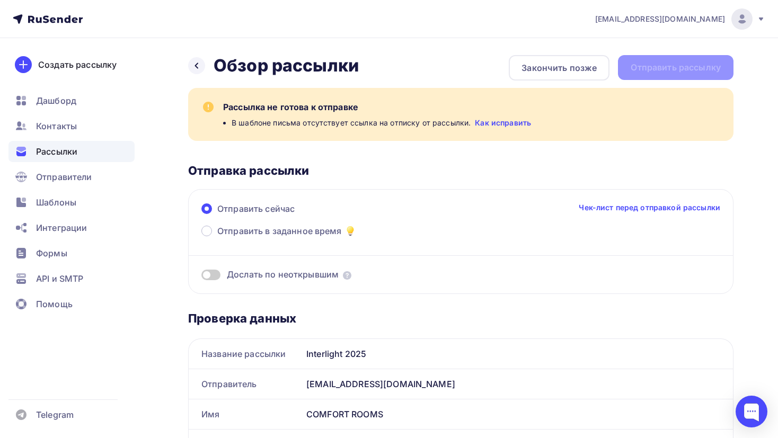
click at [506, 119] on link "Как исправить" at bounding box center [503, 123] width 56 height 11
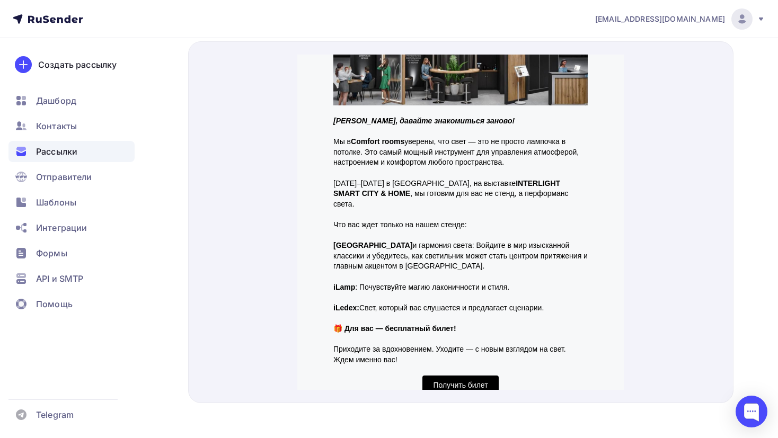
scroll to position [504, 0]
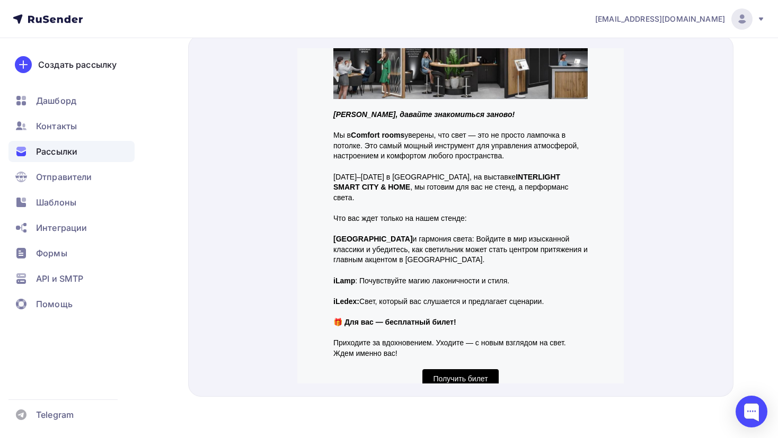
click at [575, 231] on p "Belfast и гармония света: Войдите в мир изысканной классики и убедитесь, как св…" at bounding box center [460, 236] width 254 height 31
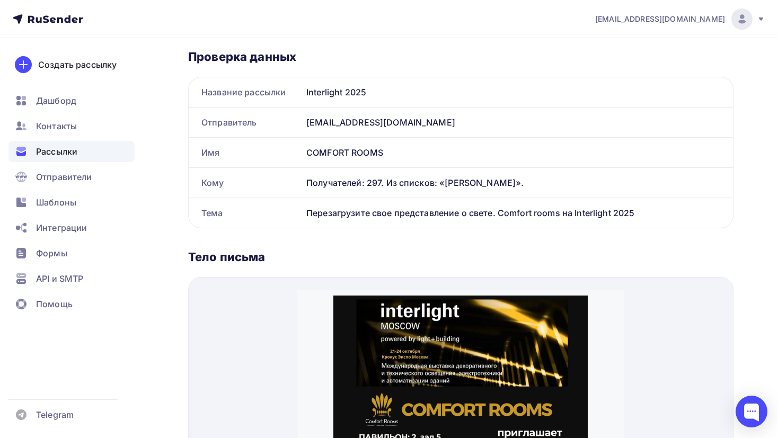
scroll to position [0, 0]
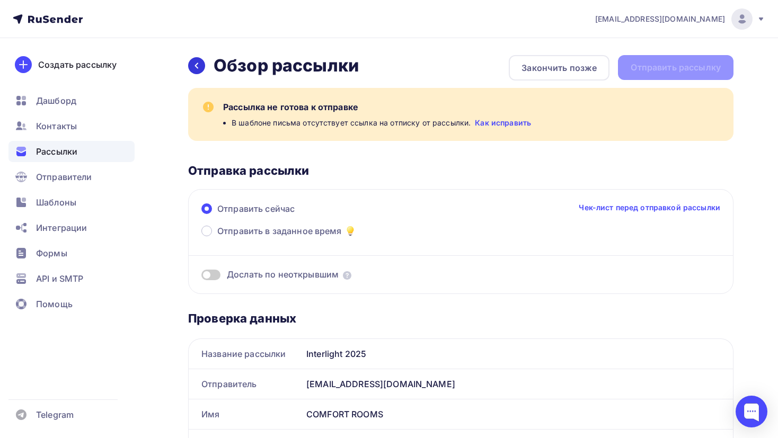
click at [196, 60] on div at bounding box center [196, 65] width 17 height 17
click at [195, 61] on div at bounding box center [196, 65] width 17 height 17
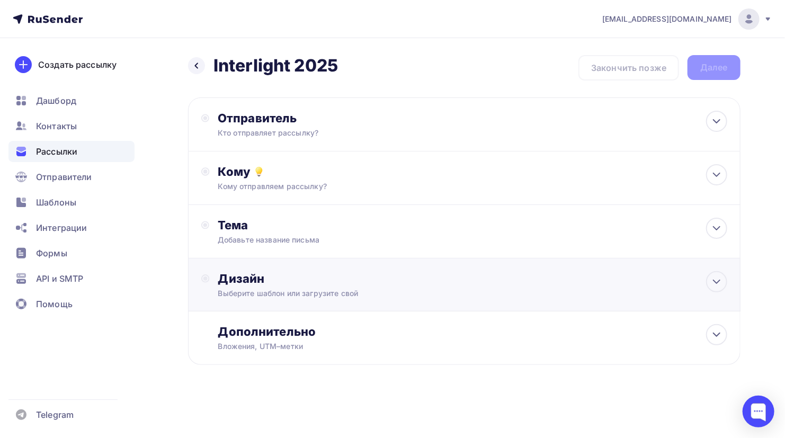
click at [386, 296] on div "Выберите шаблон или загрузите свой" at bounding box center [447, 293] width 458 height 11
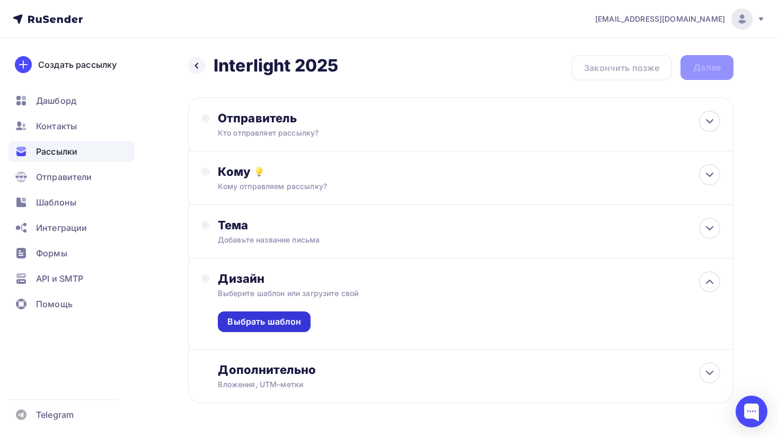
click at [263, 317] on div "Выбрать шаблон" at bounding box center [264, 322] width 74 height 12
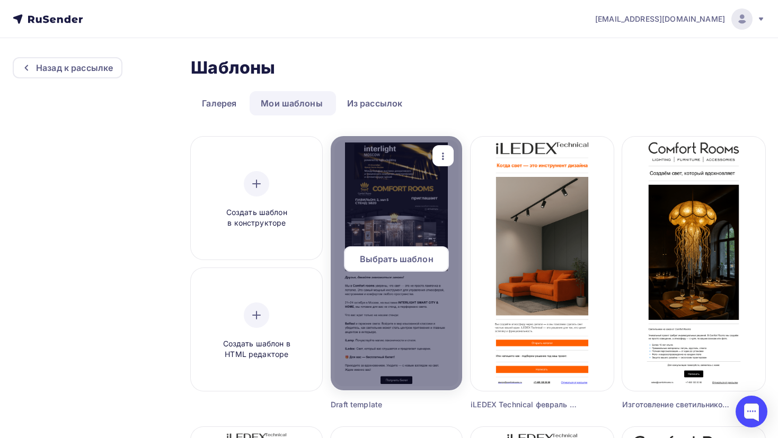
click at [397, 267] on div "Выбрать шаблон" at bounding box center [396, 258] width 105 height 25
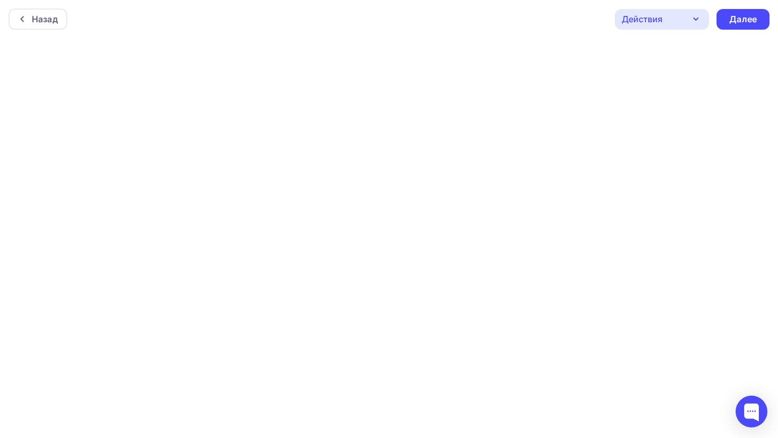
scroll to position [2, 0]
click at [733, 19] on div "Далее" at bounding box center [743, 17] width 28 height 12
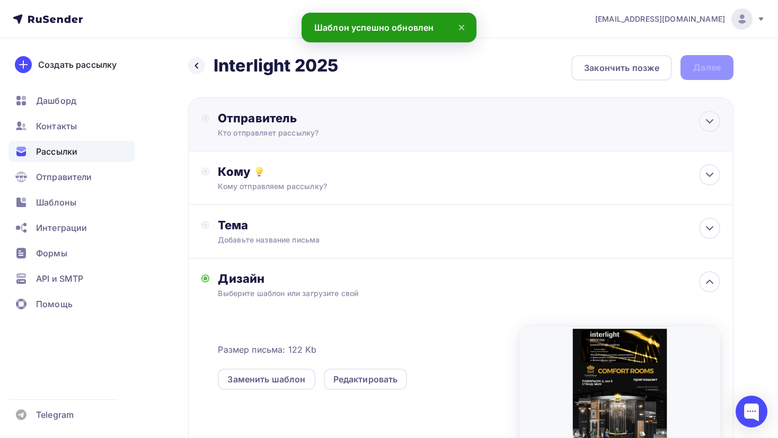
click at [496, 121] on div "Отправитель Кто отправляет рассылку? Email * design@comfortrooms.ru design@comf…" at bounding box center [460, 124] width 545 height 54
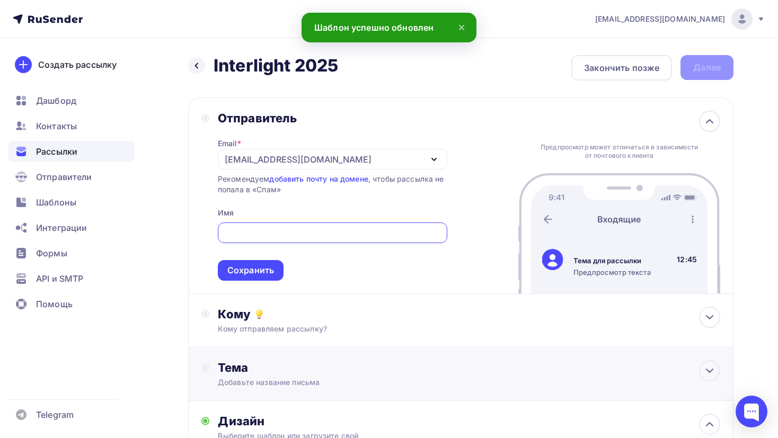
click at [280, 383] on div "Добавьте название письма" at bounding box center [312, 382] width 189 height 11
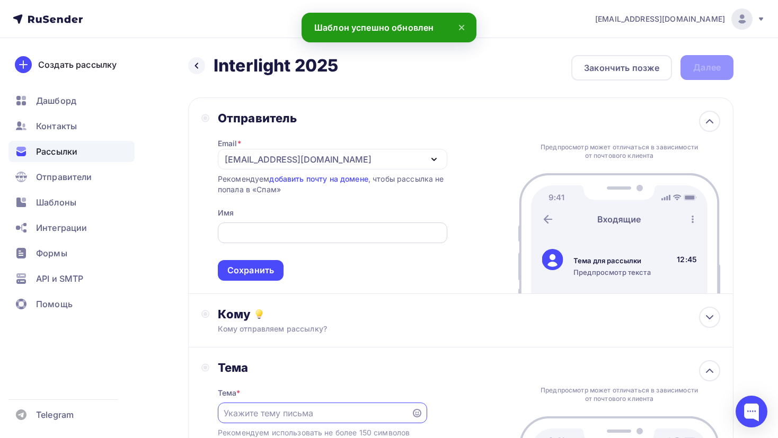
click at [316, 227] on input "text" at bounding box center [332, 233] width 217 height 13
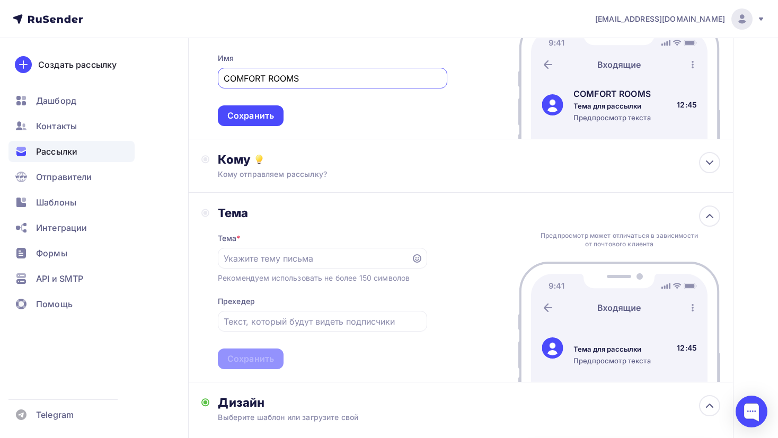
scroll to position [155, 0]
type input "COMFORT ROOMS"
click at [383, 156] on div "Кому" at bounding box center [469, 159] width 502 height 15
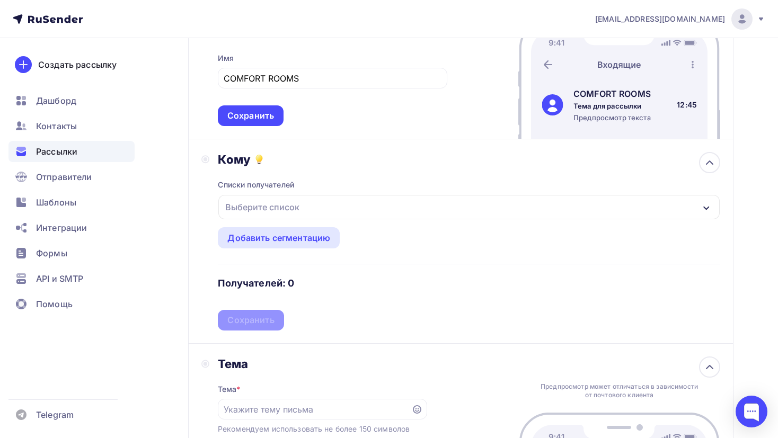
click at [328, 205] on div "Выберите список" at bounding box center [468, 207] width 501 height 24
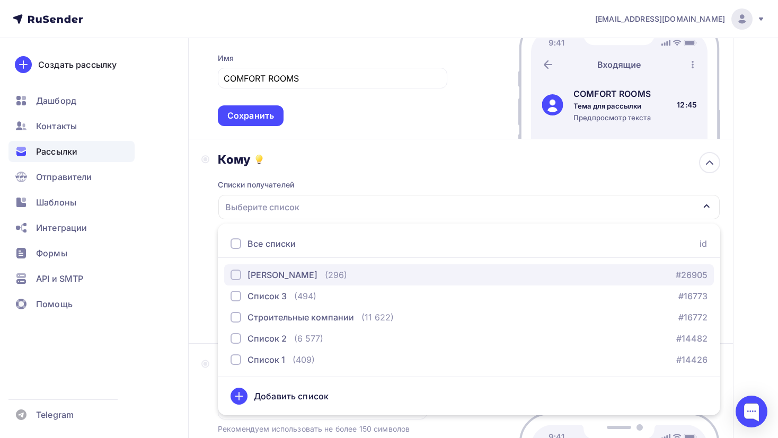
click at [292, 271] on div "[PERSON_NAME]" at bounding box center [282, 275] width 70 height 13
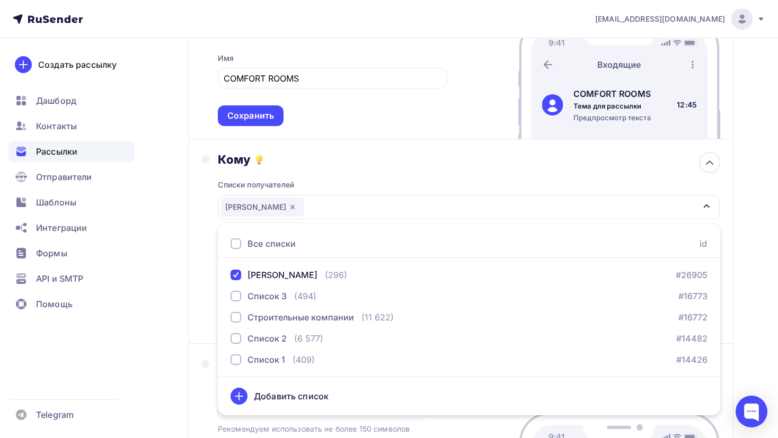
click at [182, 323] on div "Назад Interlight 2025 Interlight 2025 Закончить позже Далее Отправитель Email *…" at bounding box center [389, 386] width 778 height 1006
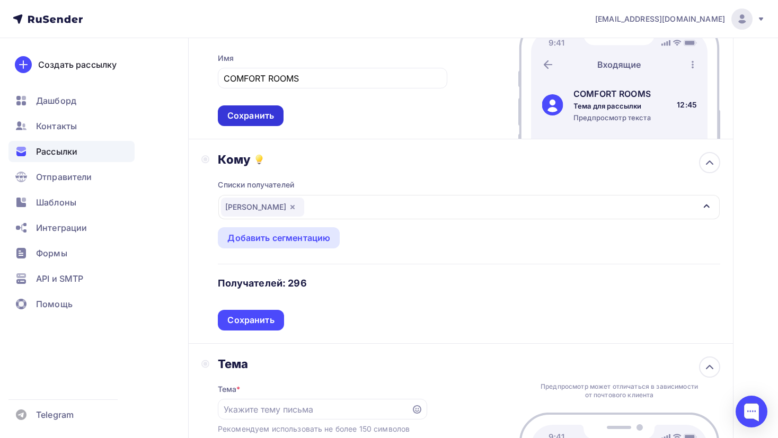
click at [275, 118] on div "Сохранить" at bounding box center [251, 115] width 66 height 21
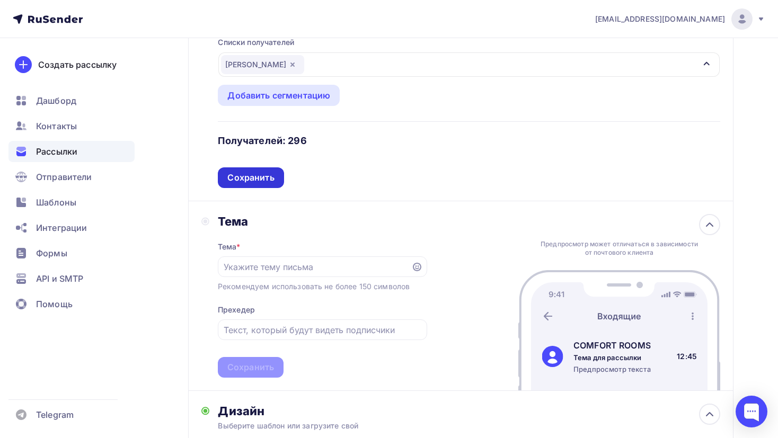
click at [257, 172] on div "Сохранить" at bounding box center [250, 178] width 47 height 12
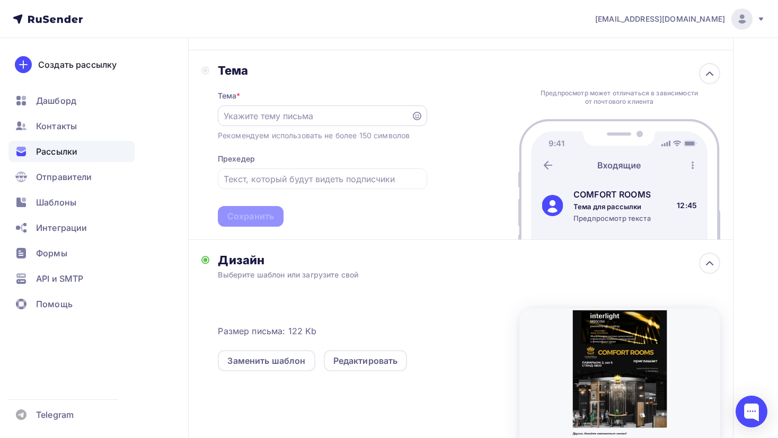
click at [294, 117] on input "text" at bounding box center [314, 116] width 181 height 13
paste input "Перезагрузите свое представление о свете. Comfort rooms на Interlight 2025"
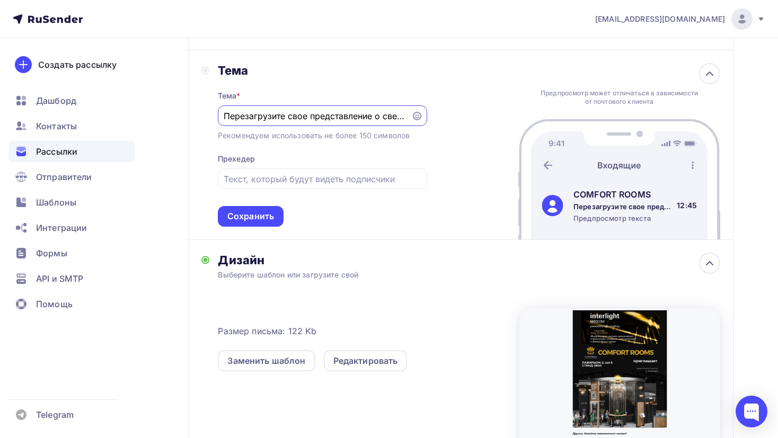
scroll to position [0, 139]
type input "Перезагрузите свое представление о свете. Comfort rooms на Interlight 2025"
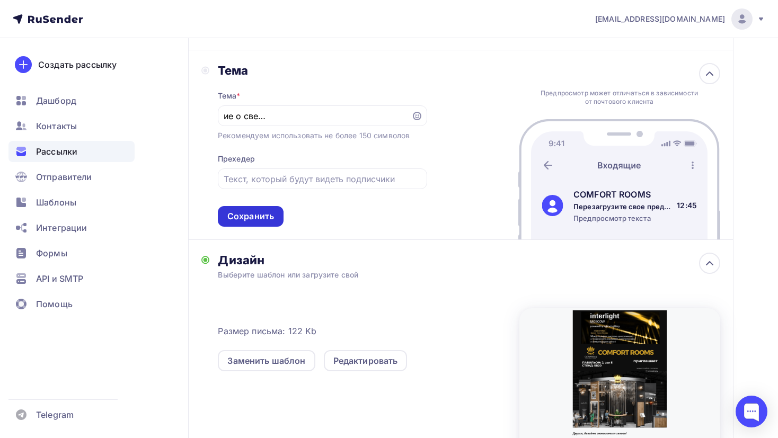
click at [271, 212] on div "Сохранить" at bounding box center [250, 216] width 47 height 12
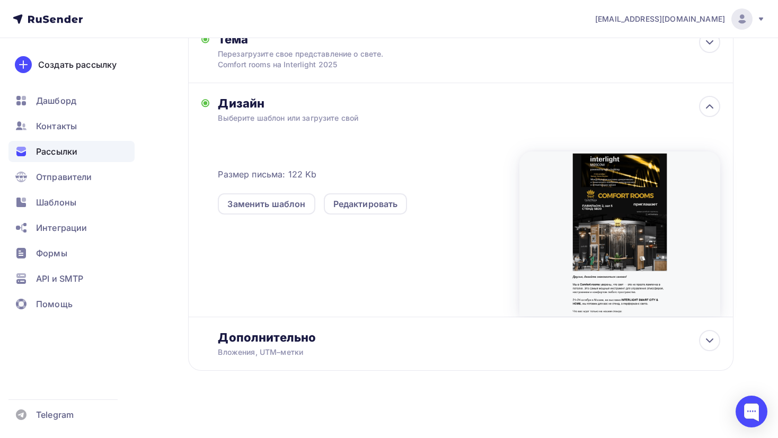
scroll to position [0, 0]
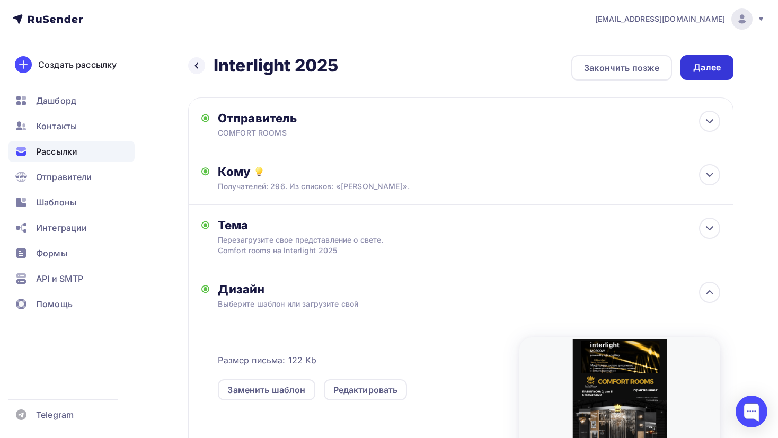
click at [701, 68] on div "Далее" at bounding box center [707, 67] width 28 height 12
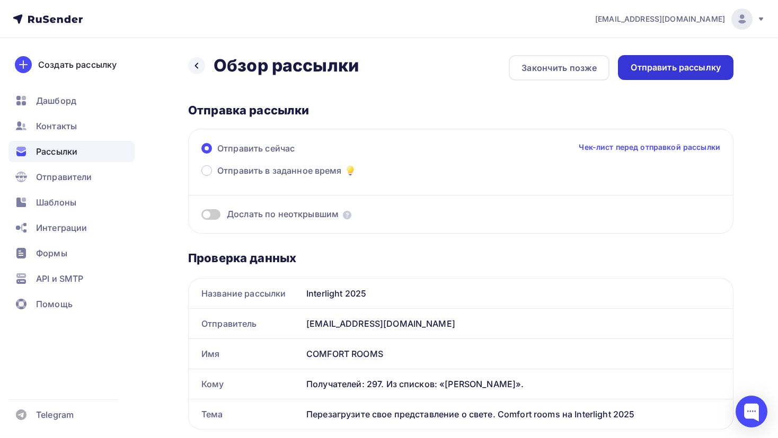
click at [668, 72] on div "Отправить рассылку" at bounding box center [675, 67] width 90 height 12
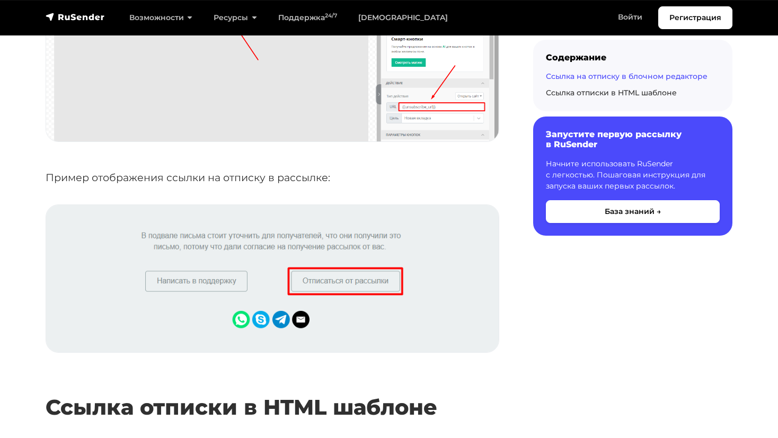
scroll to position [1486, 0]
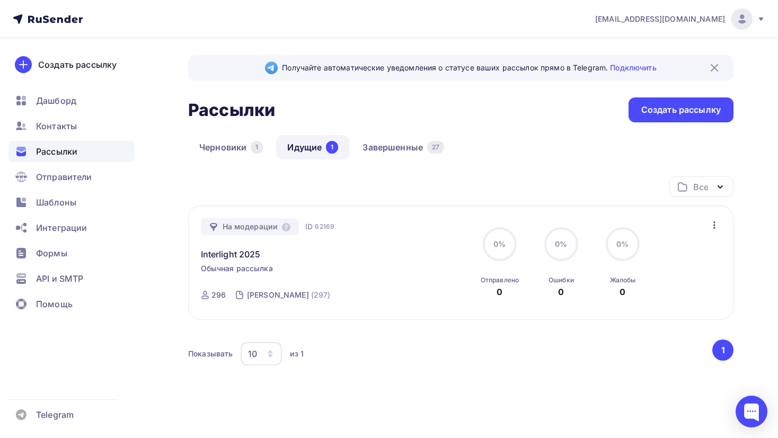
click at [70, 20] on icon at bounding box center [48, 19] width 70 height 13
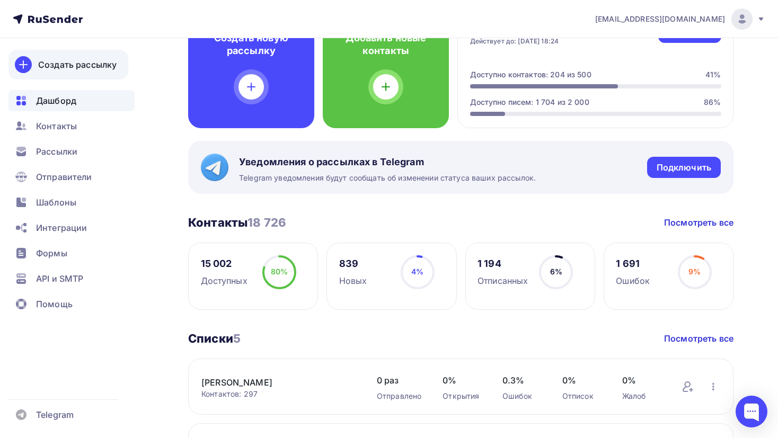
scroll to position [88, 0]
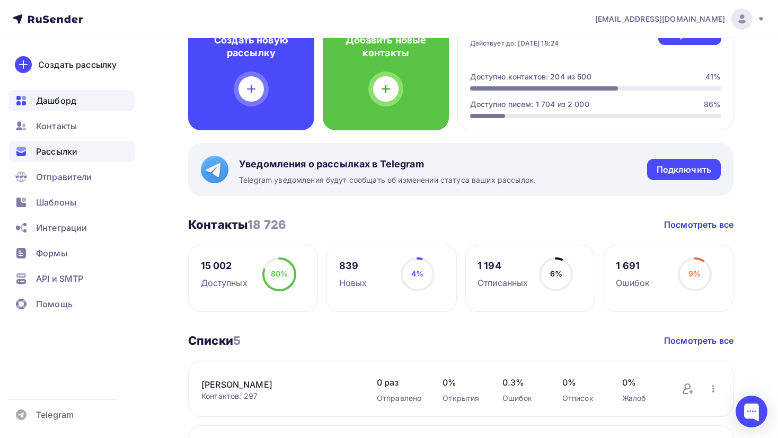
click at [74, 157] on span "Рассылки" at bounding box center [56, 151] width 41 height 13
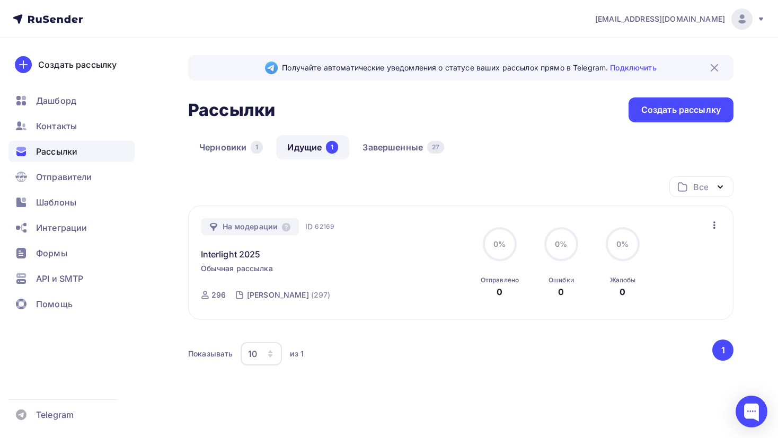
scroll to position [35, 0]
